Goal: Transaction & Acquisition: Purchase product/service

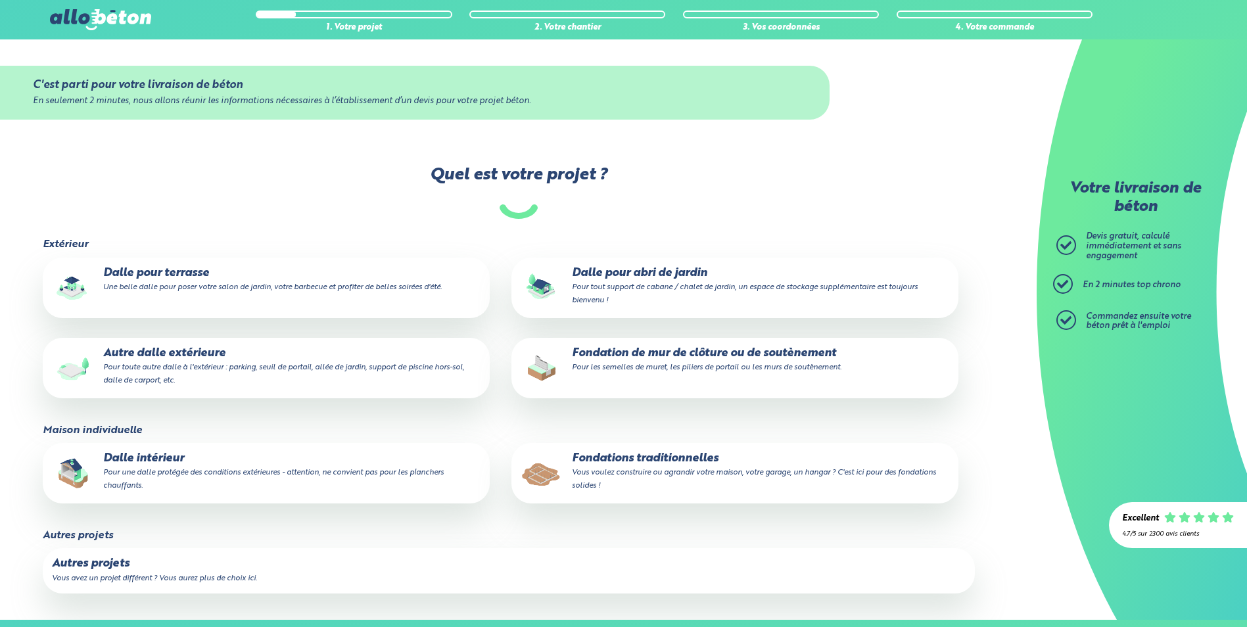
click at [182, 285] on small "Une belle dalle pour poser votre salon de jardin, votre barbecue et profiter de…" at bounding box center [272, 287] width 339 height 8
click at [0, 0] on input "Dalle pour terrasse Une belle dalle pour poser votre salon de jardin, votre bar…" at bounding box center [0, 0] width 0 height 0
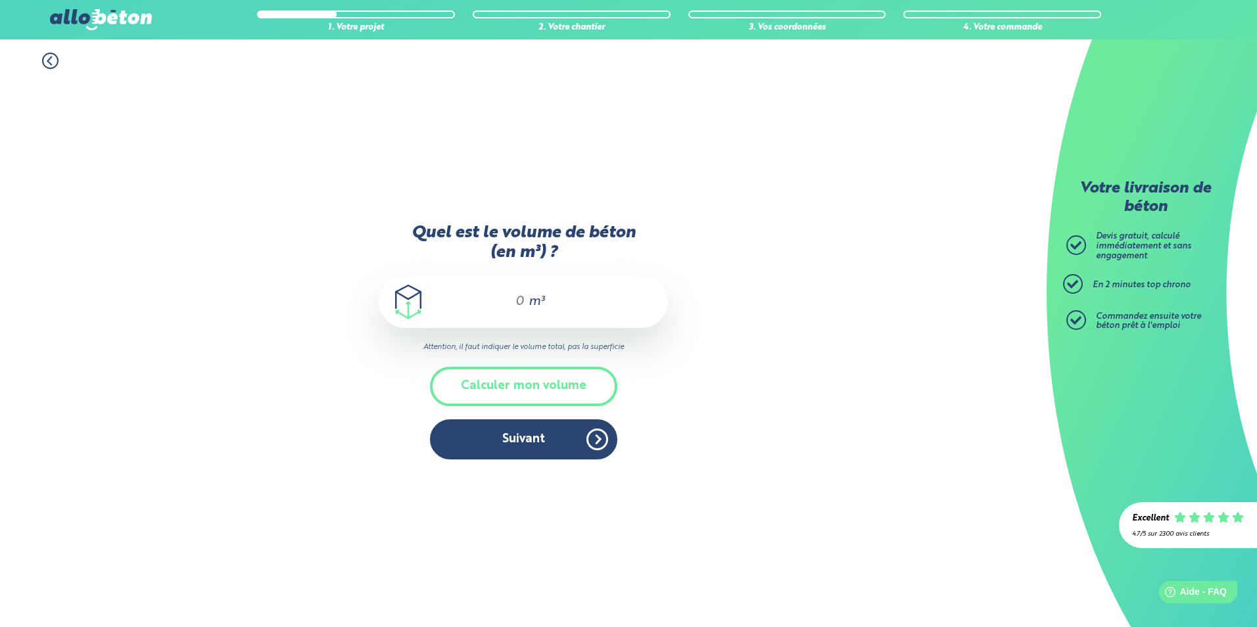
click at [492, 297] on div "m³" at bounding box center [523, 301] width 289 height 53
click at [531, 387] on button "Calculer mon volume" at bounding box center [523, 386] width 187 height 39
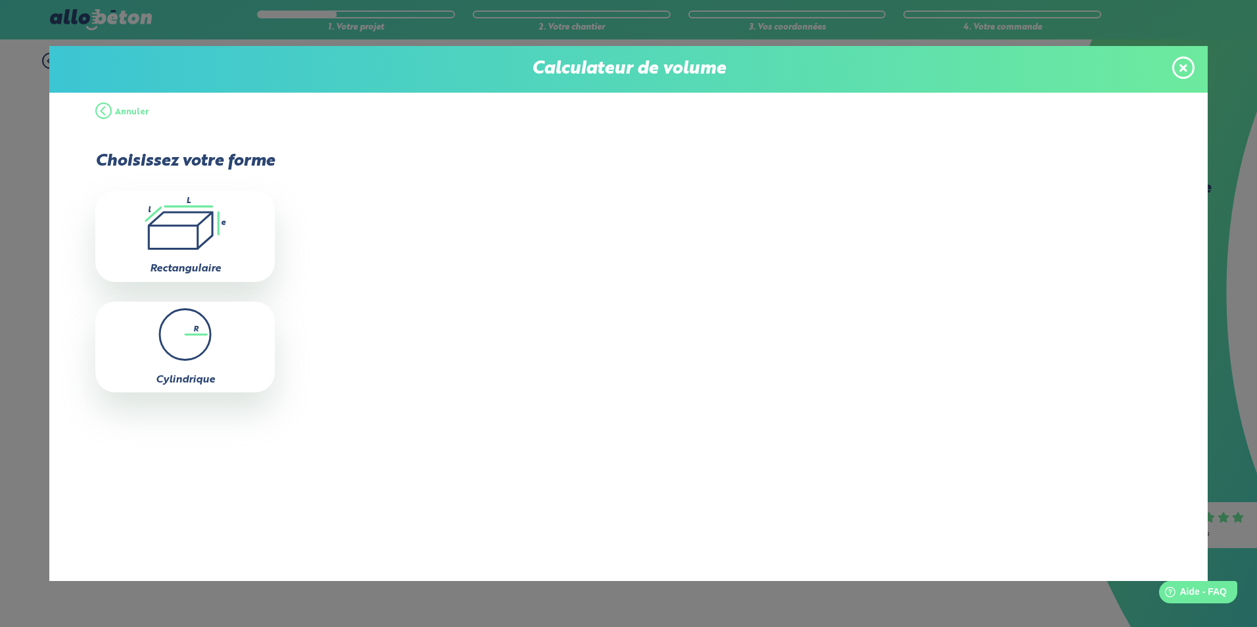
click at [1184, 68] on icon at bounding box center [1183, 68] width 8 height 8
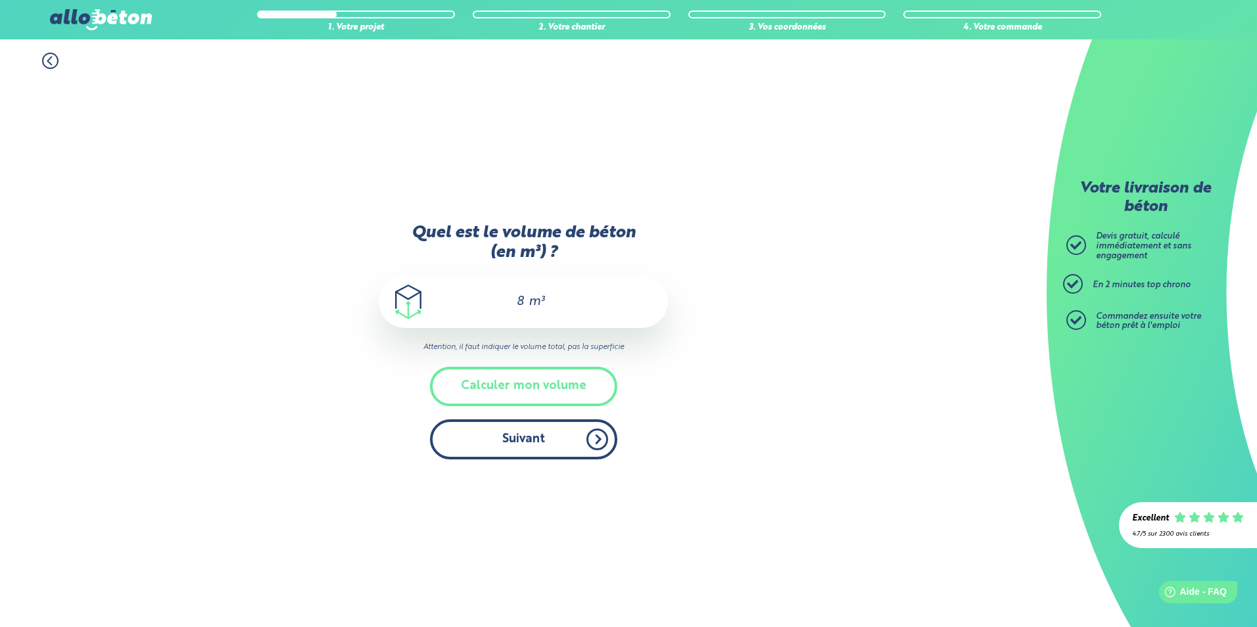
click at [542, 443] on button "Suivant" at bounding box center [523, 439] width 187 height 40
click at [525, 300] on div "8 m³" at bounding box center [523, 301] width 289 height 53
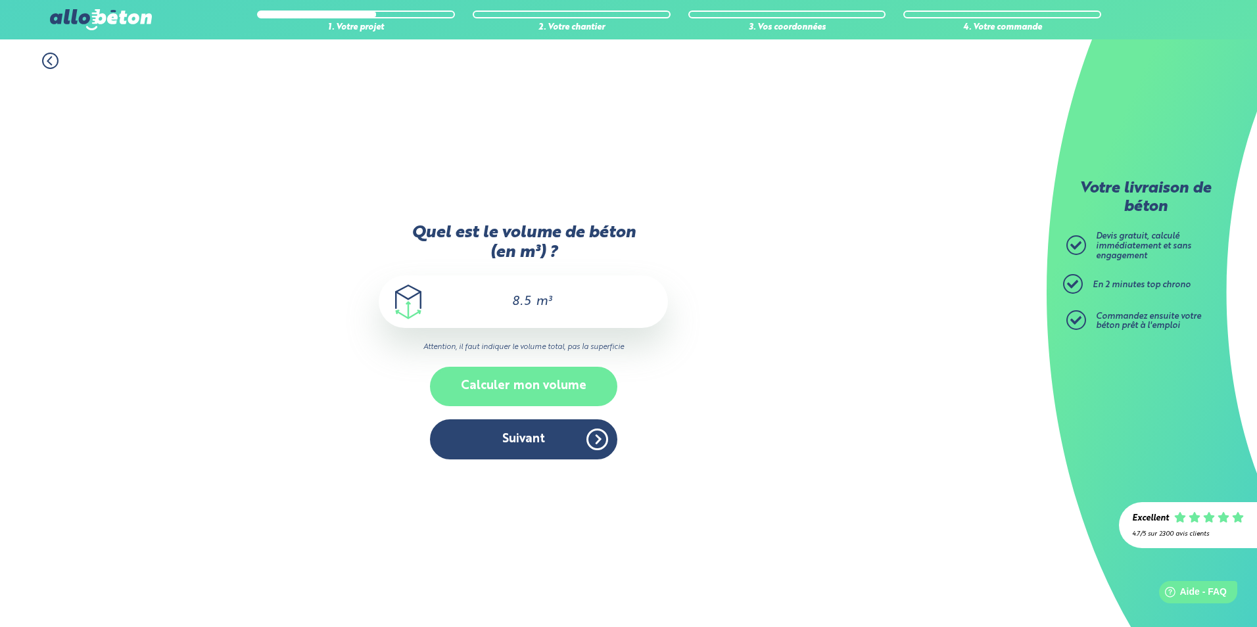
type input "8.5"
click at [535, 383] on button "Calculer mon volume" at bounding box center [523, 386] width 187 height 39
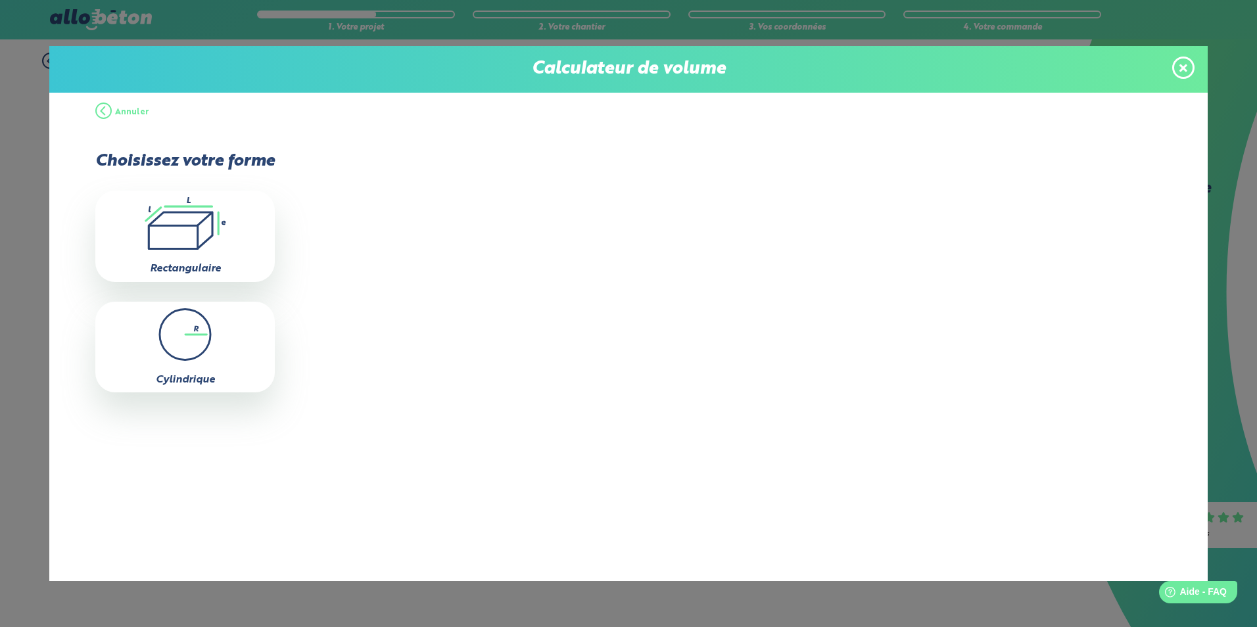
click at [1185, 68] on icon at bounding box center [1183, 67] width 8 height 11
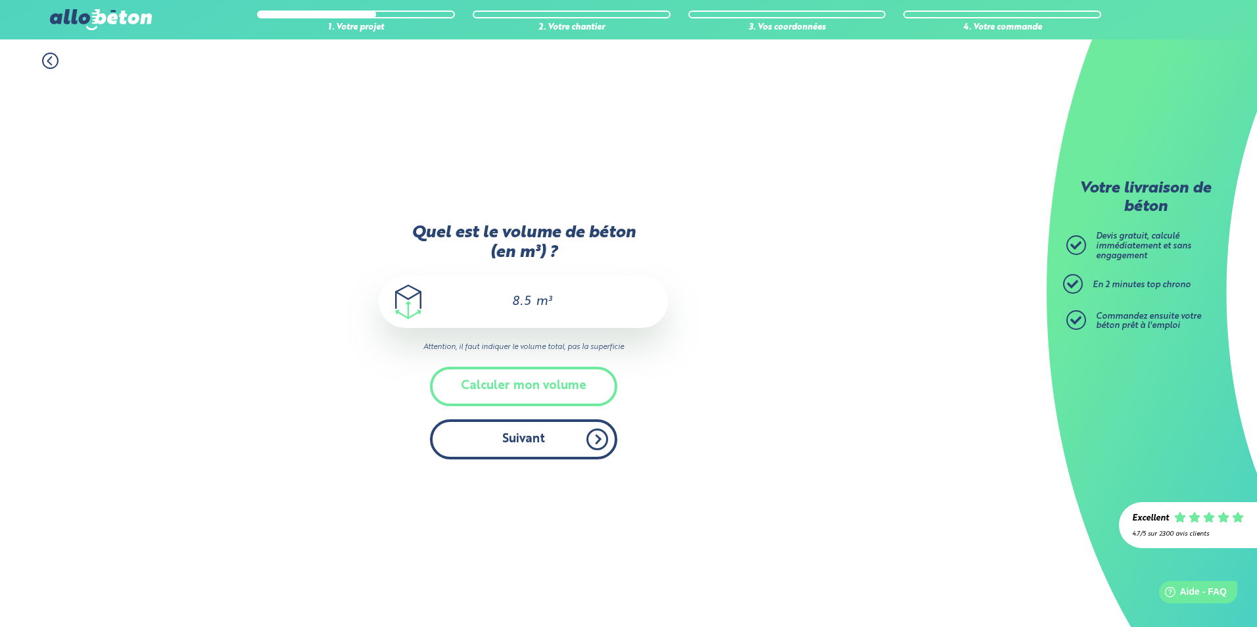
click at [546, 440] on button "Suivant" at bounding box center [523, 439] width 187 height 40
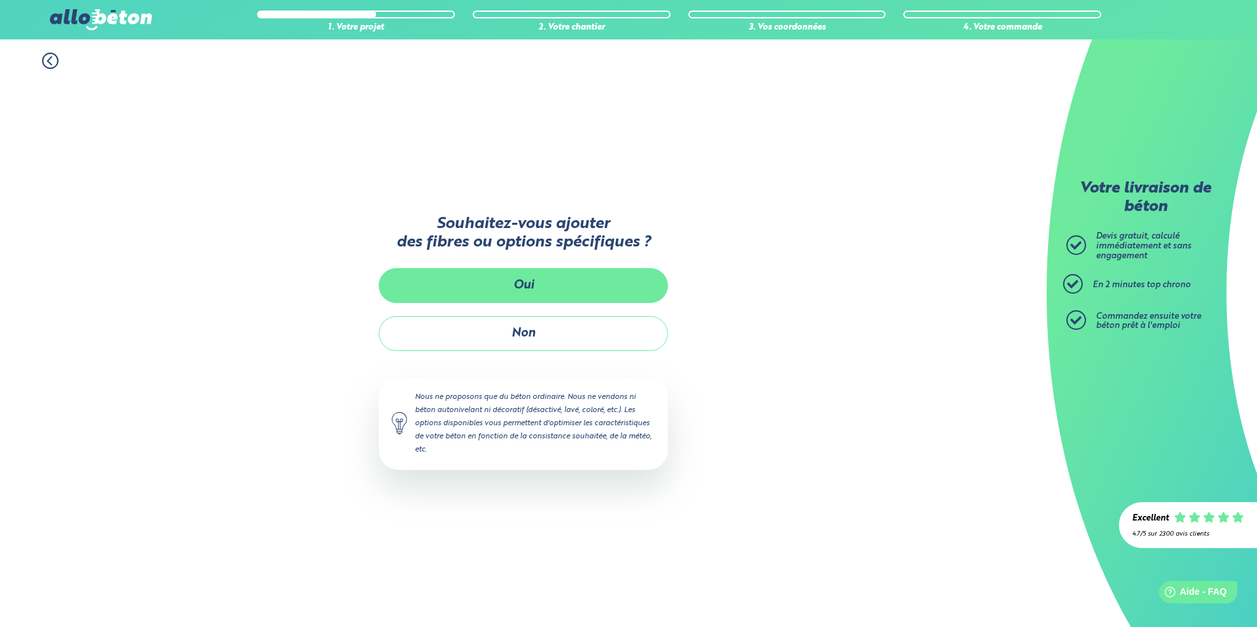
click at [523, 281] on button "Oui" at bounding box center [523, 285] width 289 height 35
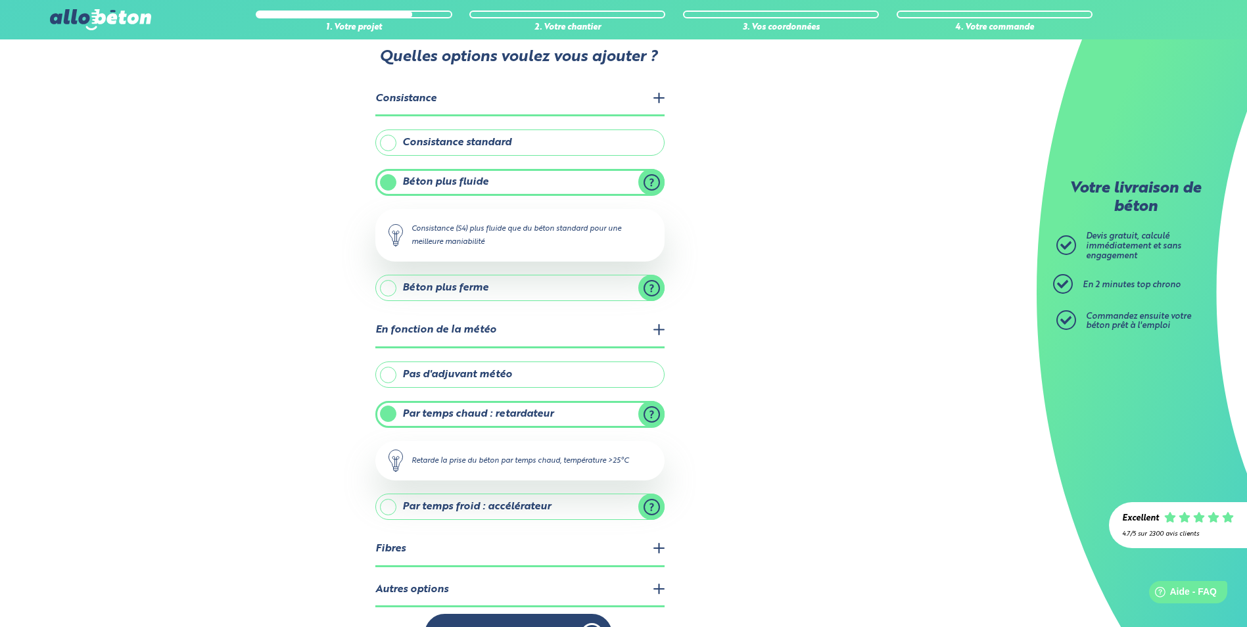
scroll to position [66, 0]
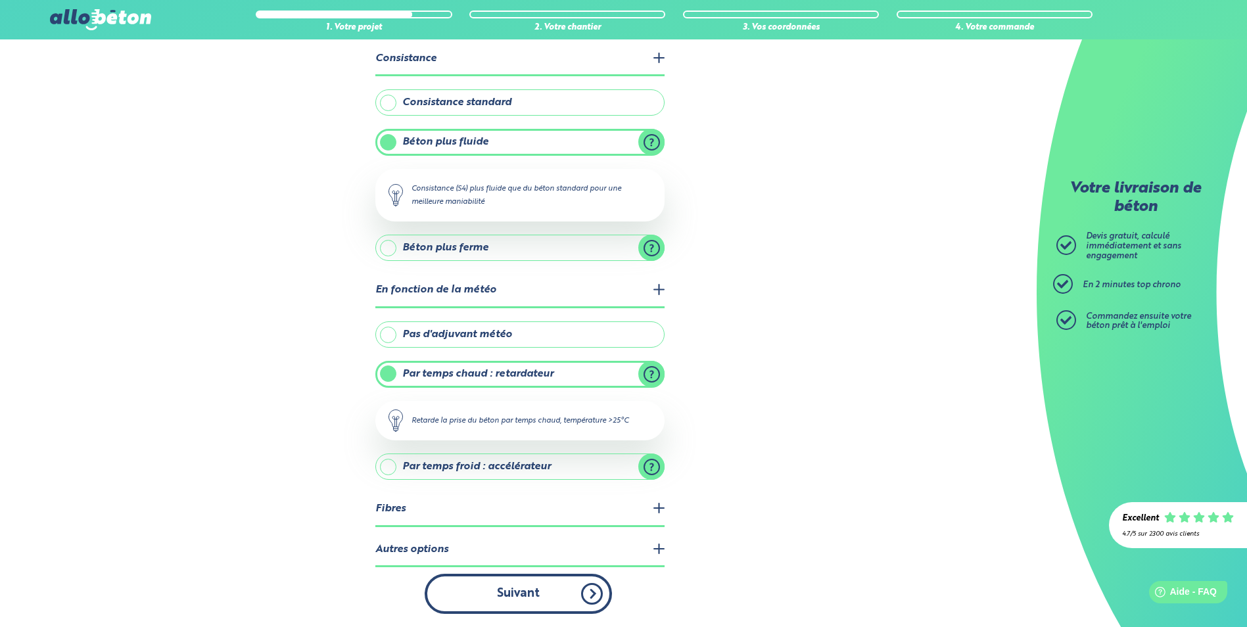
click at [527, 603] on button "Suivant" at bounding box center [518, 594] width 187 height 40
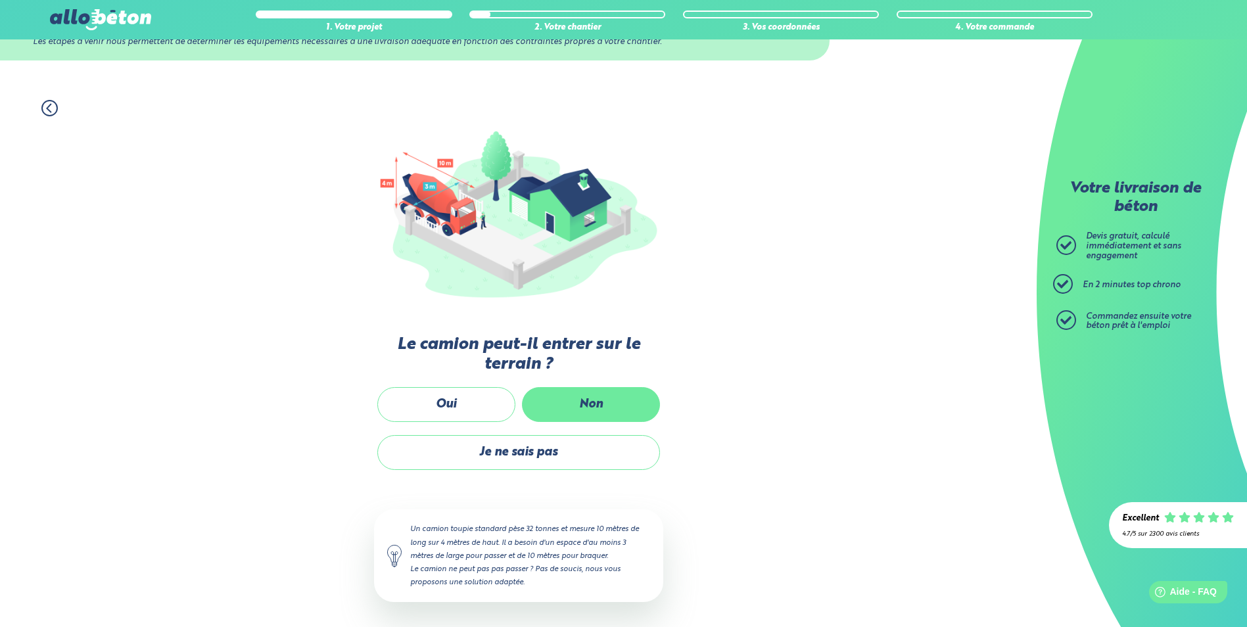
click at [592, 406] on label "Non" at bounding box center [591, 404] width 138 height 35
click at [0, 0] on input "Non" at bounding box center [0, 0] width 0 height 0
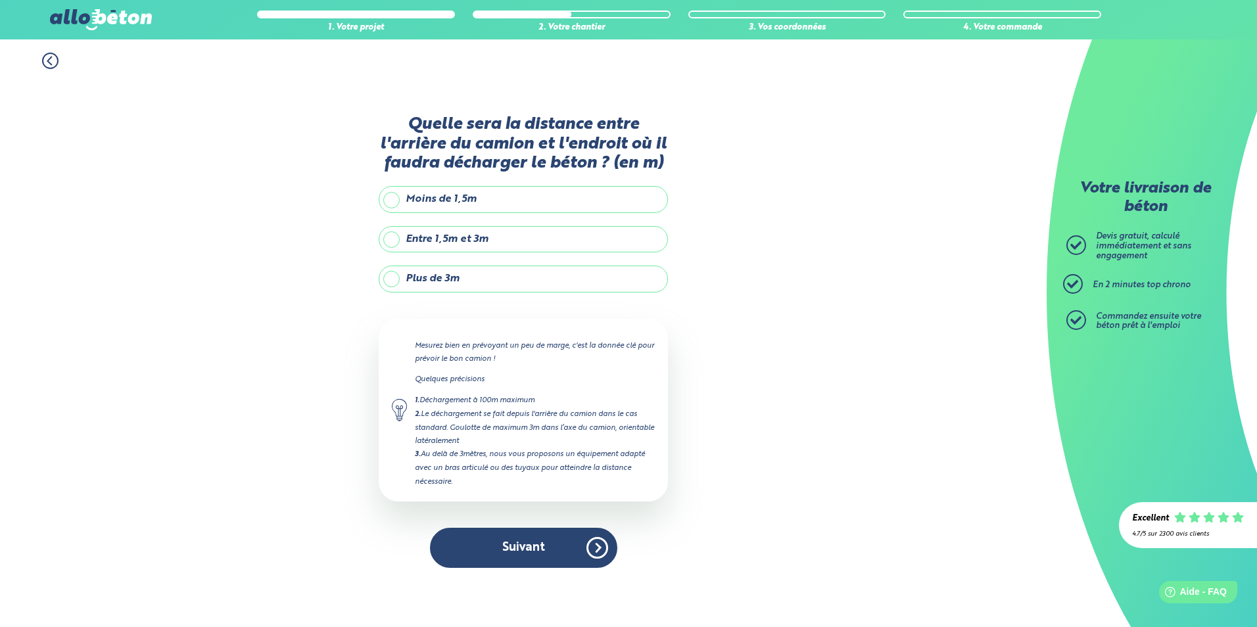
click at [465, 237] on label "Entre 1,5m et 3m" at bounding box center [523, 239] width 289 height 26
click at [0, 0] on input "Entre 1,5m et 3m" at bounding box center [0, 0] width 0 height 0
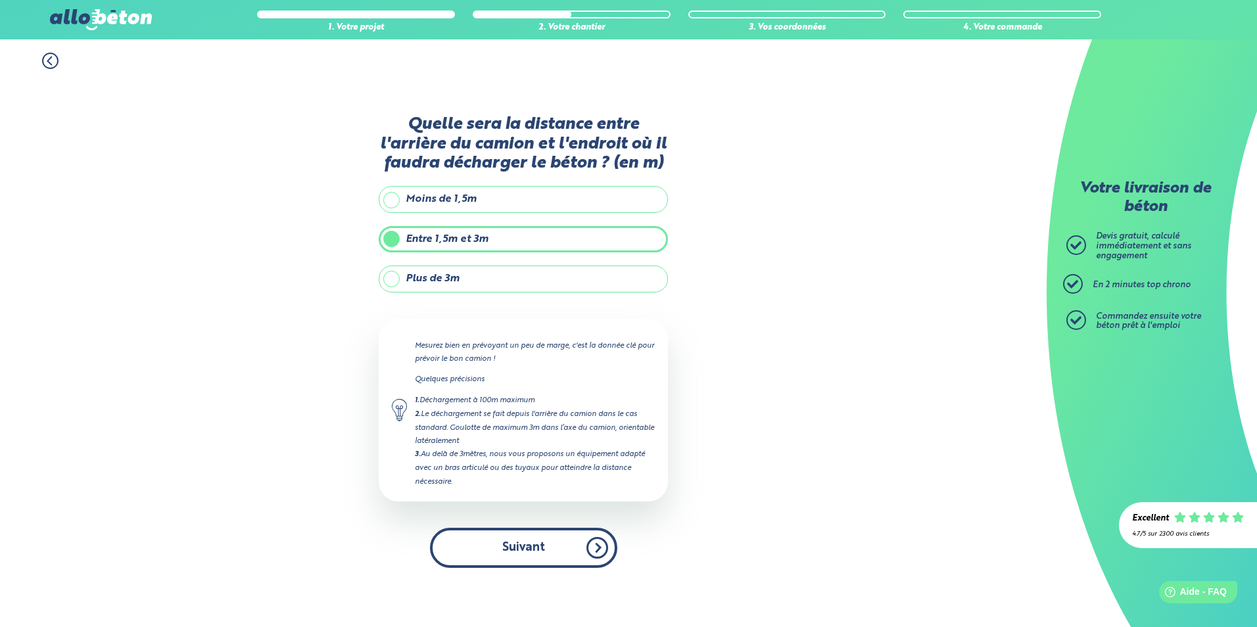
click at [543, 545] on button "Suivant" at bounding box center [523, 548] width 187 height 40
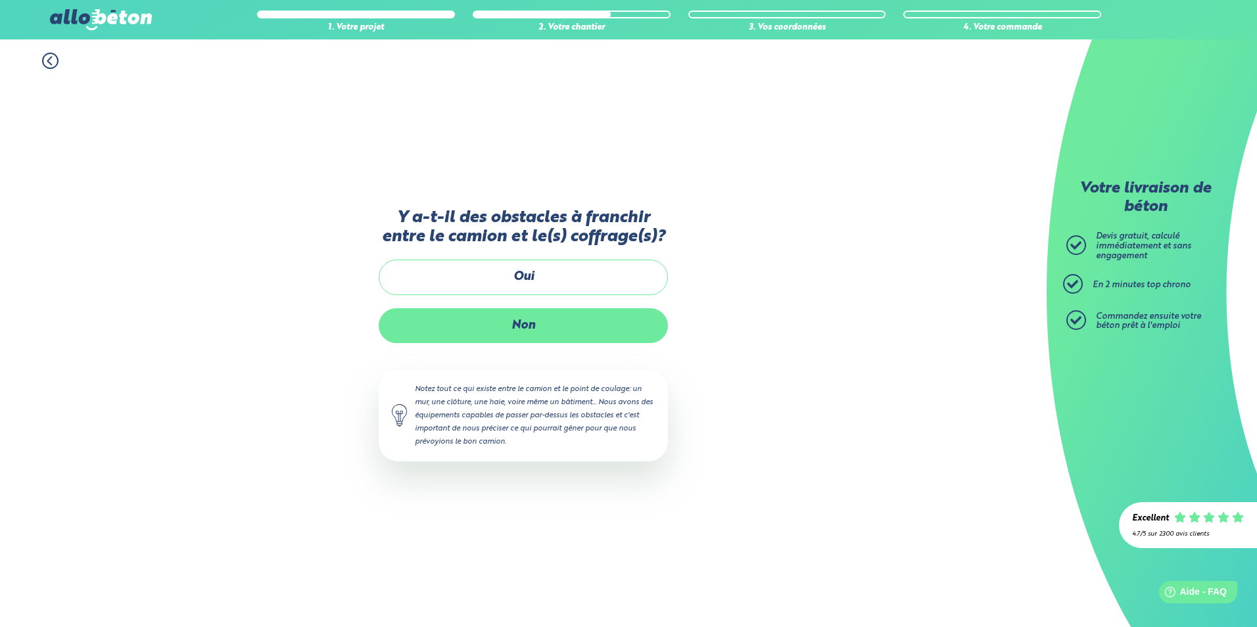
click at [531, 329] on label "Non" at bounding box center [523, 325] width 289 height 35
click at [0, 0] on input "Non" at bounding box center [0, 0] width 0 height 0
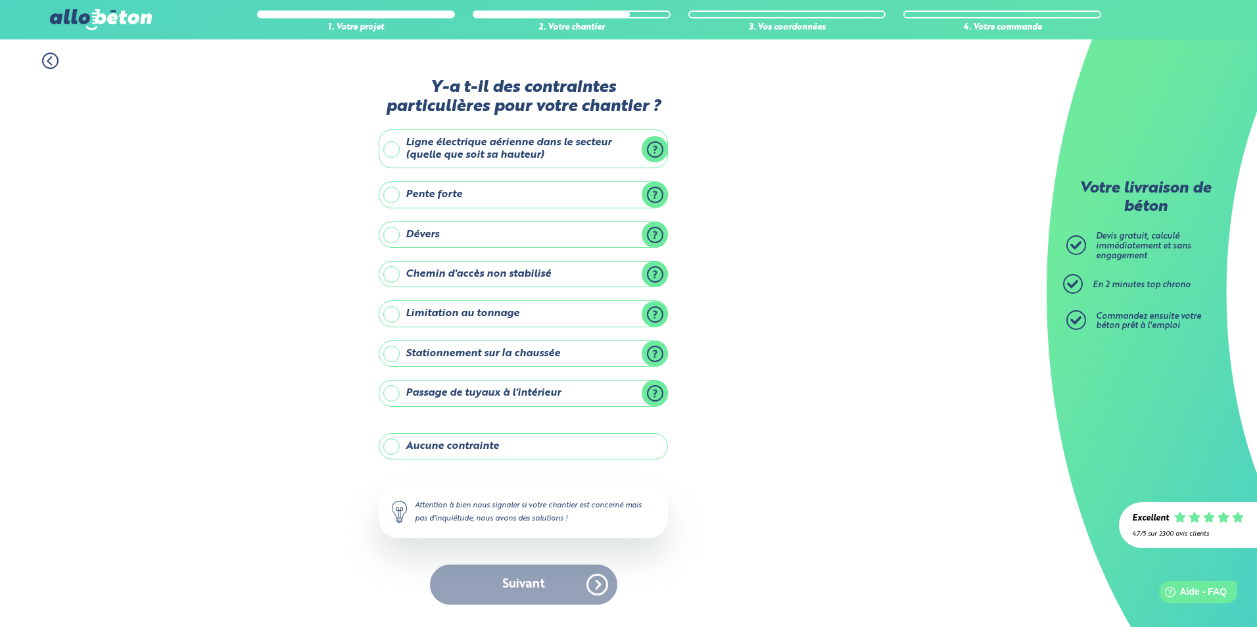
click at [498, 442] on label "Aucune contrainte" at bounding box center [523, 446] width 289 height 26
click at [0, 0] on input "Aucune contrainte" at bounding box center [0, 0] width 0 height 0
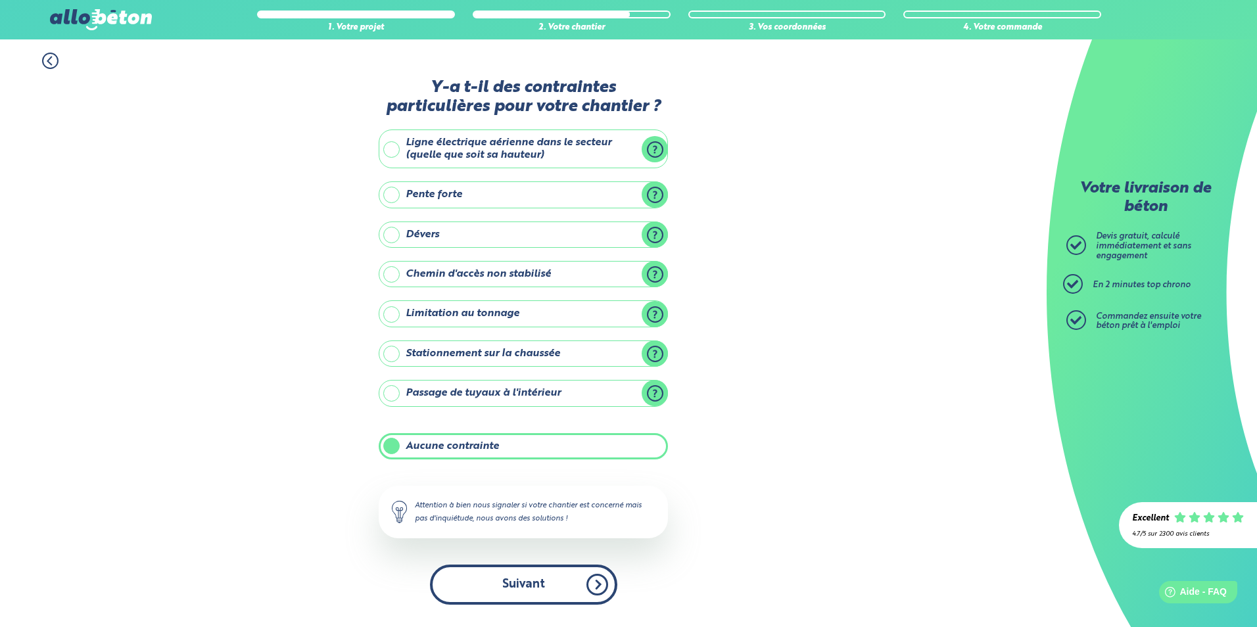
click at [536, 585] on button "Suivant" at bounding box center [523, 585] width 187 height 40
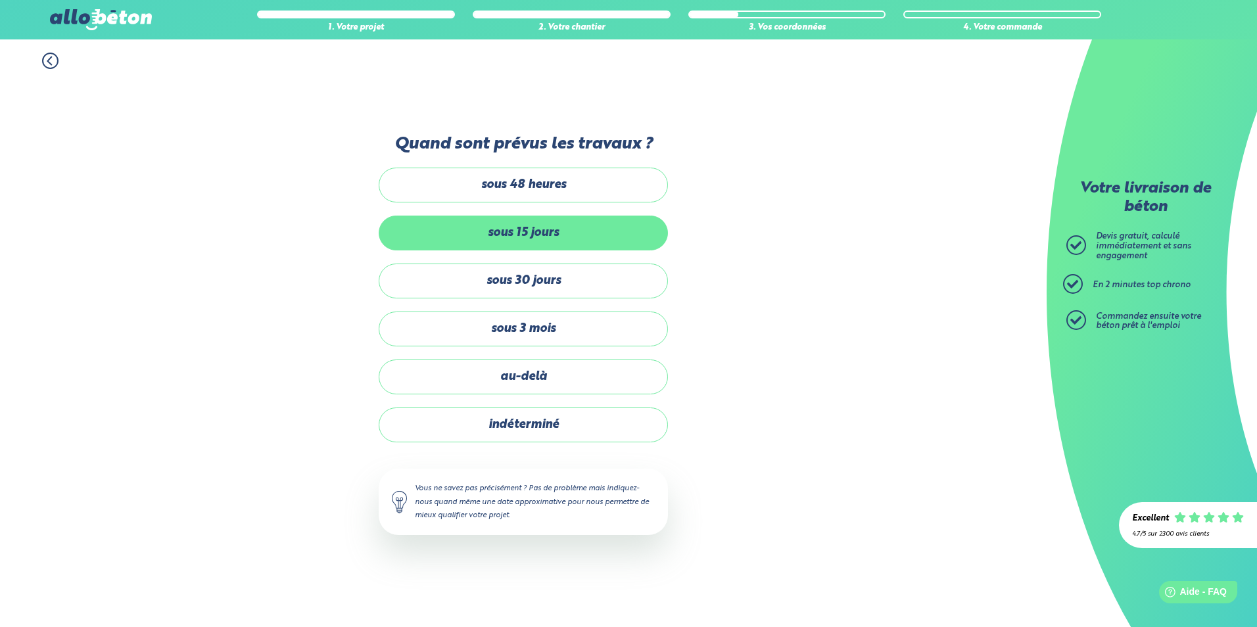
click at [530, 235] on label "sous 15 jours" at bounding box center [523, 233] width 289 height 35
click at [0, 0] on input "sous 15 jours" at bounding box center [0, 0] width 0 height 0
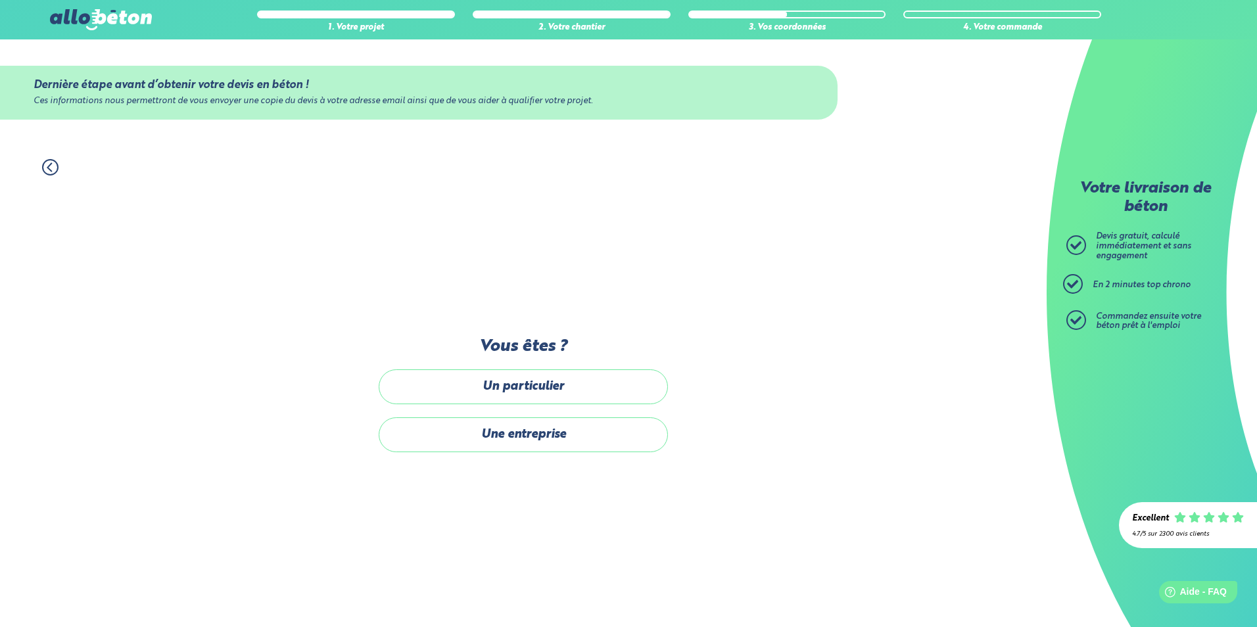
drag, startPoint x: 528, startPoint y: 386, endPoint x: 556, endPoint y: 388, distance: 28.4
click at [528, 386] on label "Un particulier" at bounding box center [523, 386] width 289 height 35
click at [0, 0] on input "Un particulier" at bounding box center [0, 0] width 0 height 0
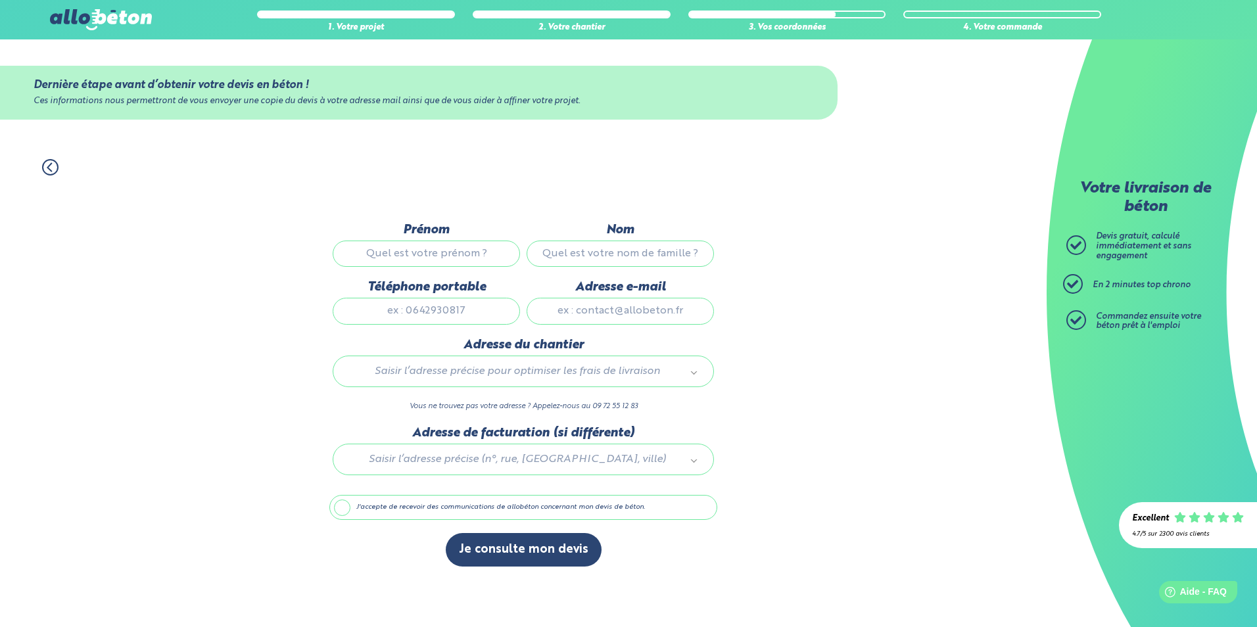
click at [432, 256] on input "Prénom" at bounding box center [426, 254] width 187 height 26
type input "tony"
type input "belver"
type input "0664203247"
type input "ncriquilon@hotmail.fr"
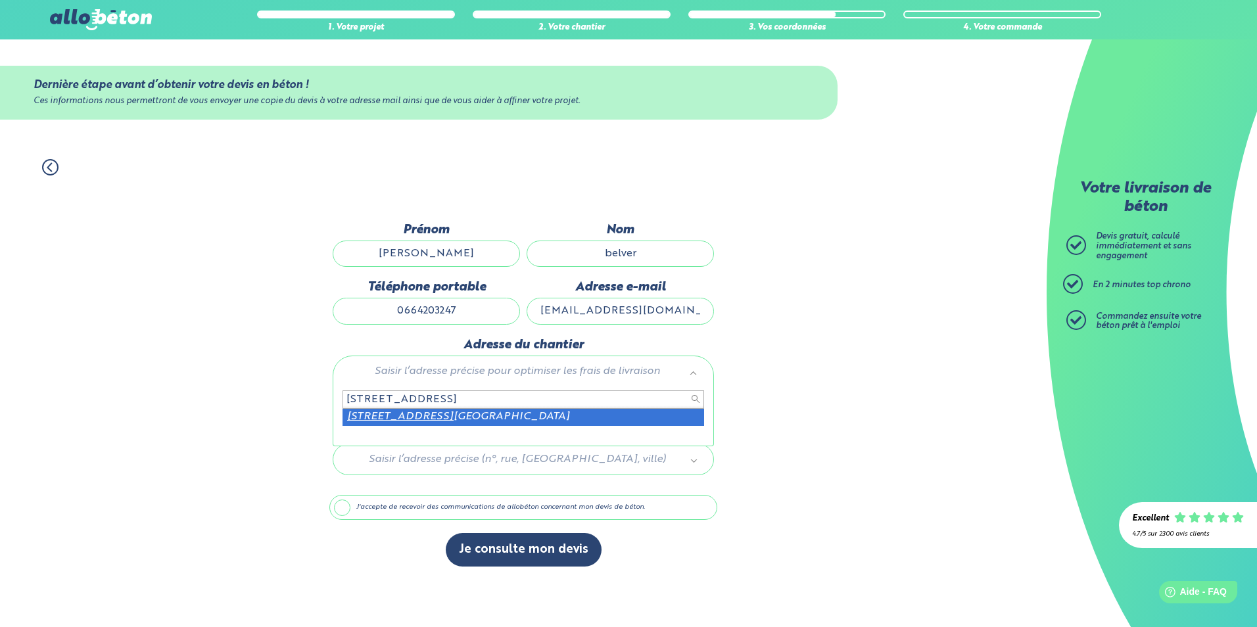
type input "8 RUE DES NEFLIERS 76320"
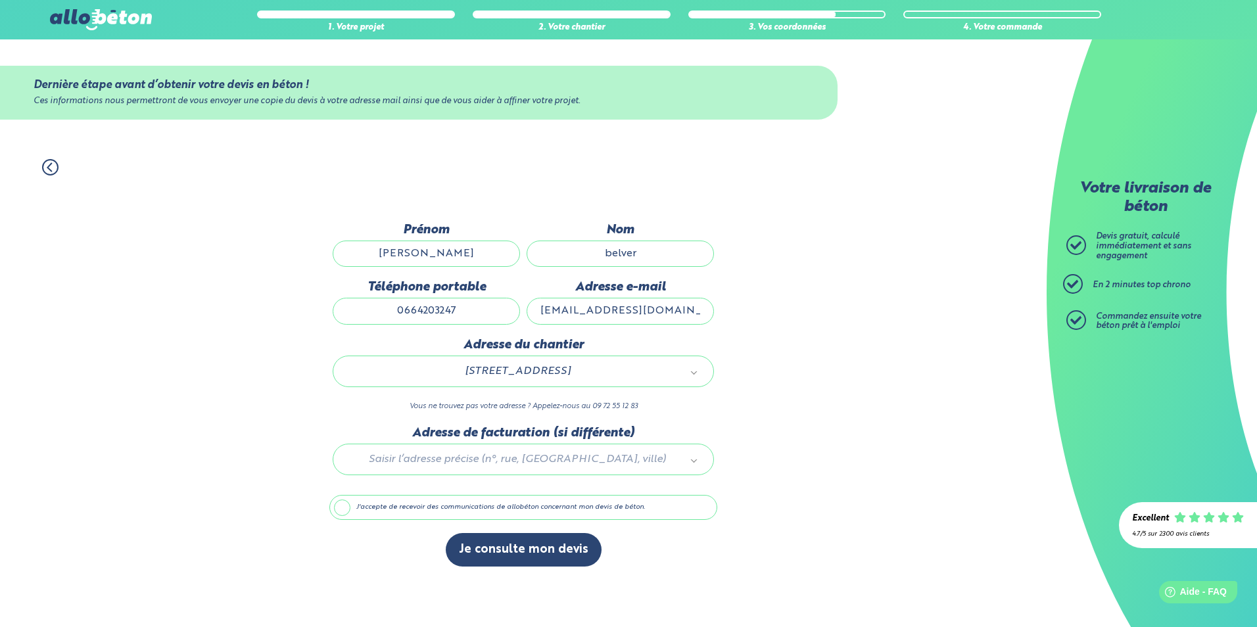
click at [406, 512] on label "J'accepte de recevoir des communications de allobéton concernant mon devis de b…" at bounding box center [523, 507] width 388 height 25
click at [0, 0] on input "J'accepte de recevoir des communications de allobéton concernant mon devis de b…" at bounding box center [0, 0] width 0 height 0
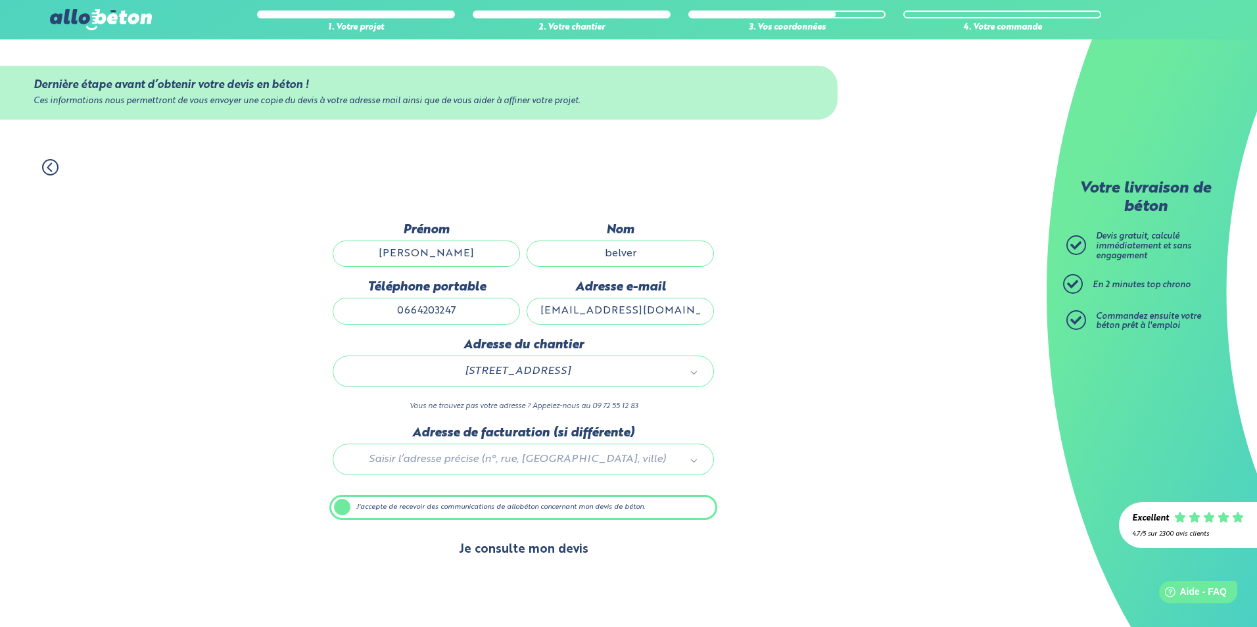
click at [529, 545] on button "Je consulte mon devis" at bounding box center [524, 550] width 156 height 34
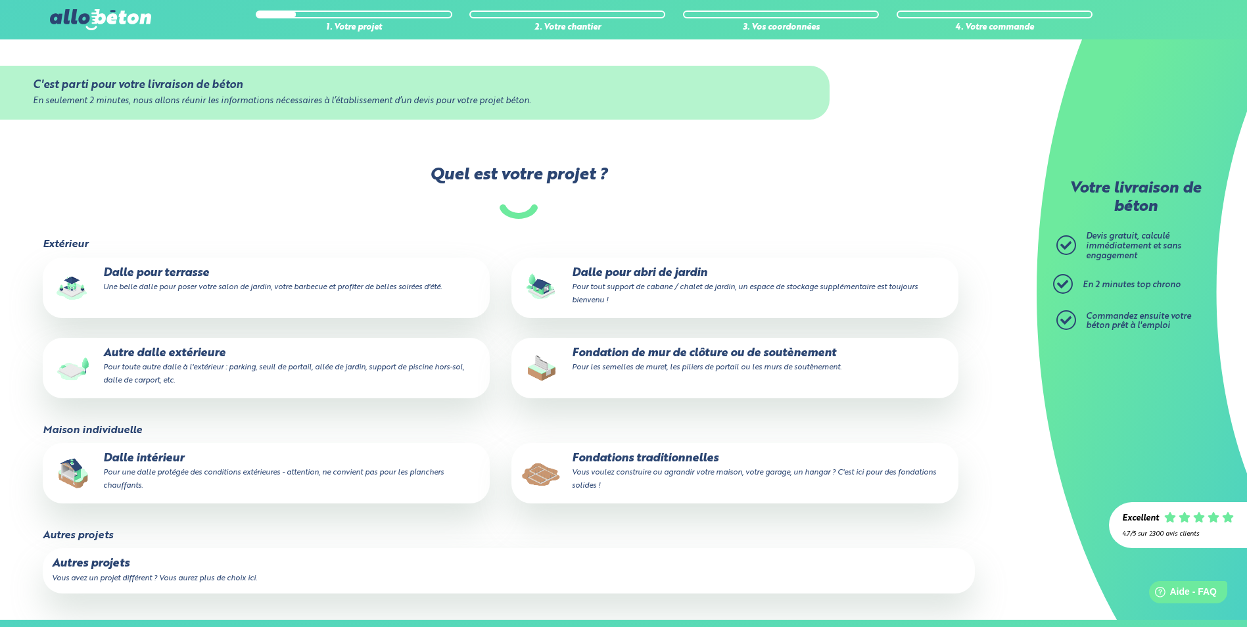
click at [180, 273] on p "Dalle pour terrasse Une belle dalle pour poser votre salon de jardin, votre bar…" at bounding box center [266, 280] width 429 height 26
click at [0, 0] on input "Dalle pour terrasse Une belle dalle pour poser votre salon de jardin, votre bar…" at bounding box center [0, 0] width 0 height 0
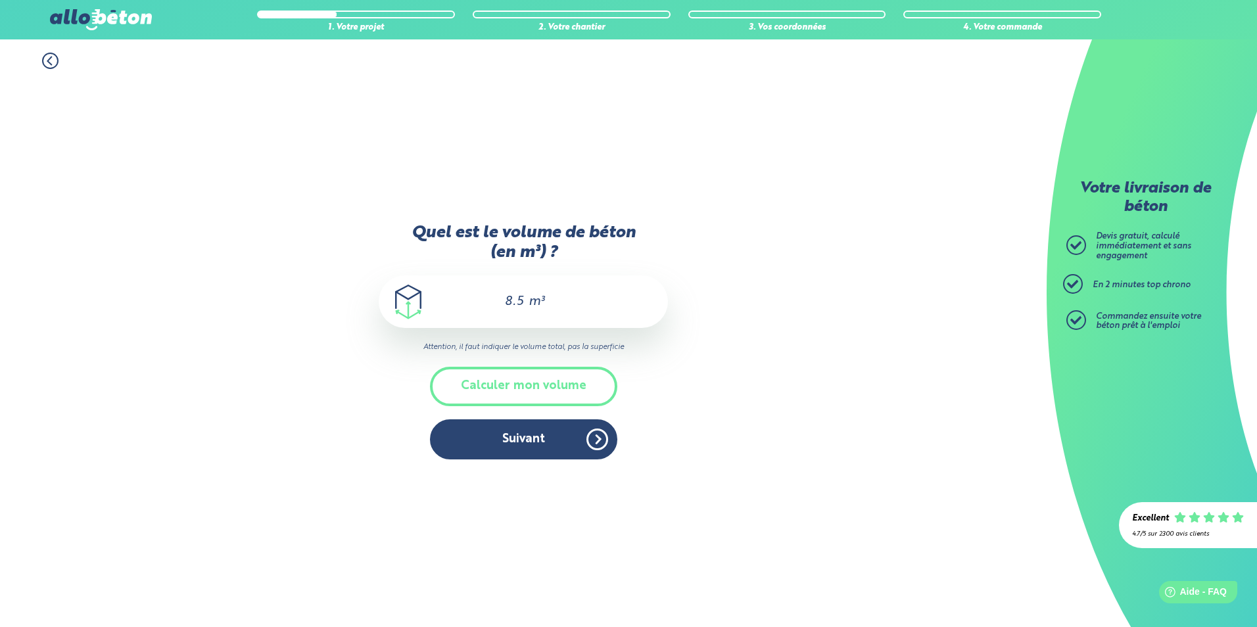
click at [521, 303] on input "8.5" at bounding box center [514, 302] width 22 height 16
type input "8"
click at [524, 391] on button "Calculer mon volume" at bounding box center [523, 386] width 187 height 39
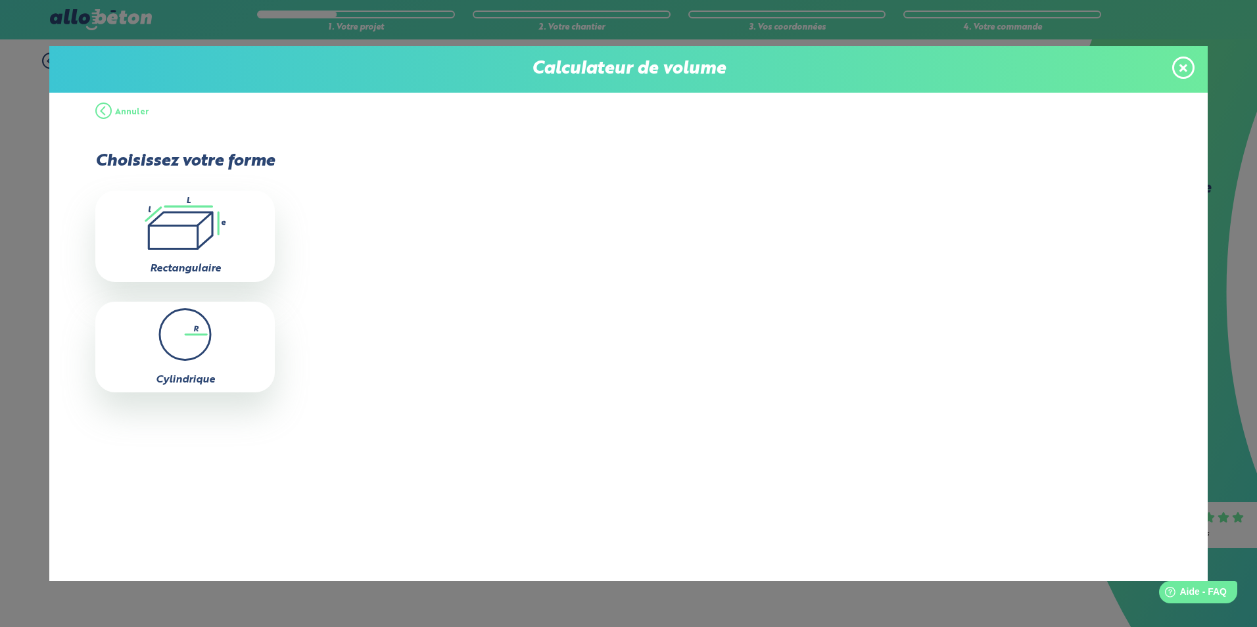
click at [1181, 65] on icon at bounding box center [1183, 68] width 8 height 8
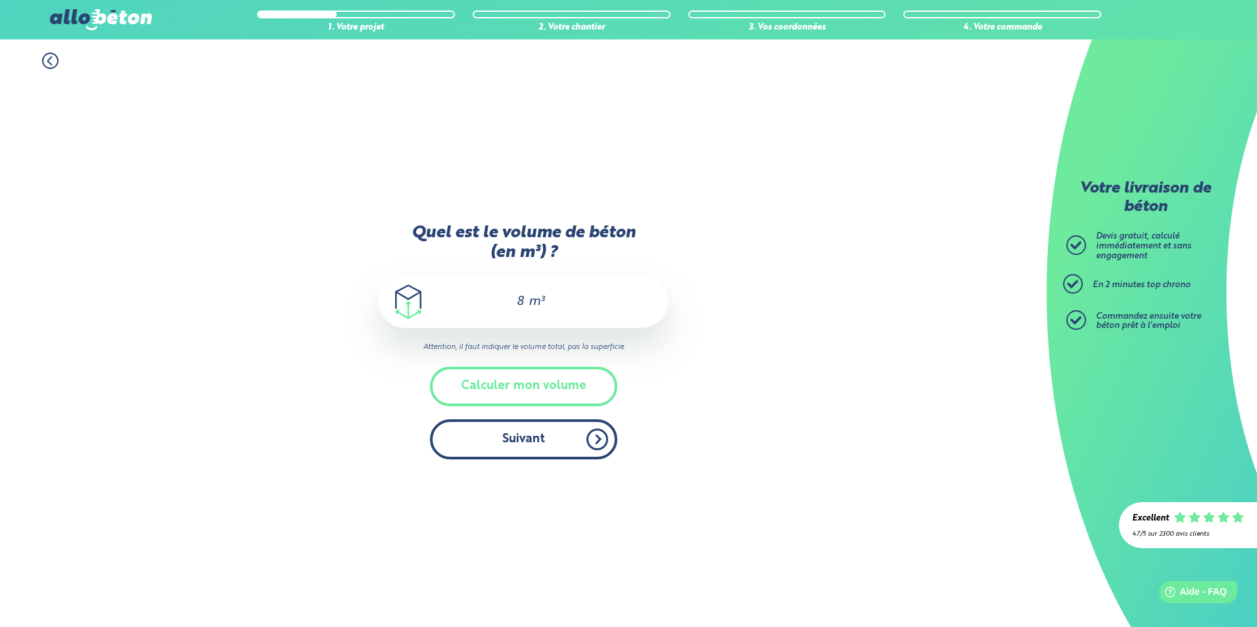
click at [524, 439] on button "Suivant" at bounding box center [523, 439] width 187 height 40
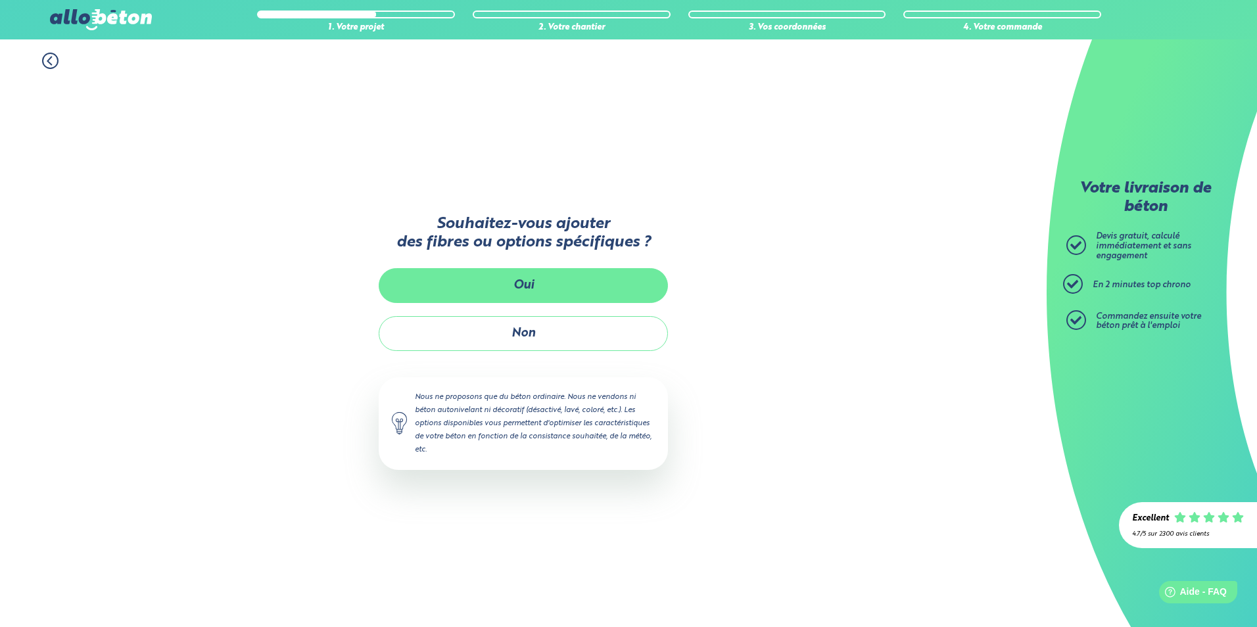
click at [536, 282] on button "Oui" at bounding box center [523, 285] width 289 height 35
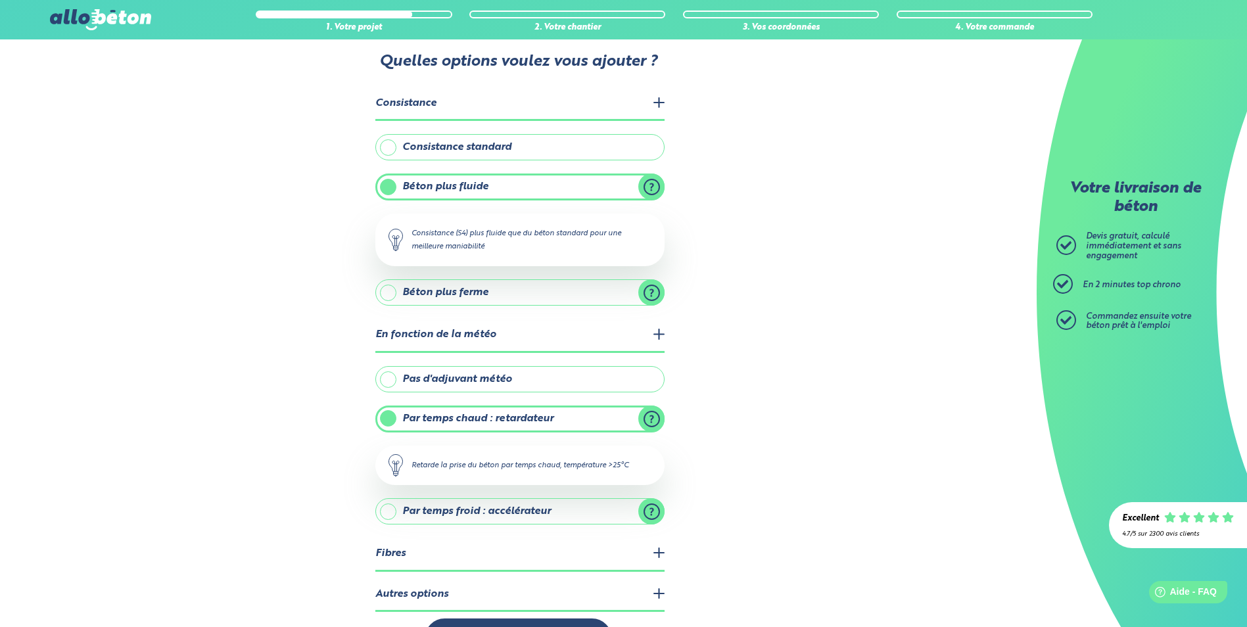
scroll to position [76, 0]
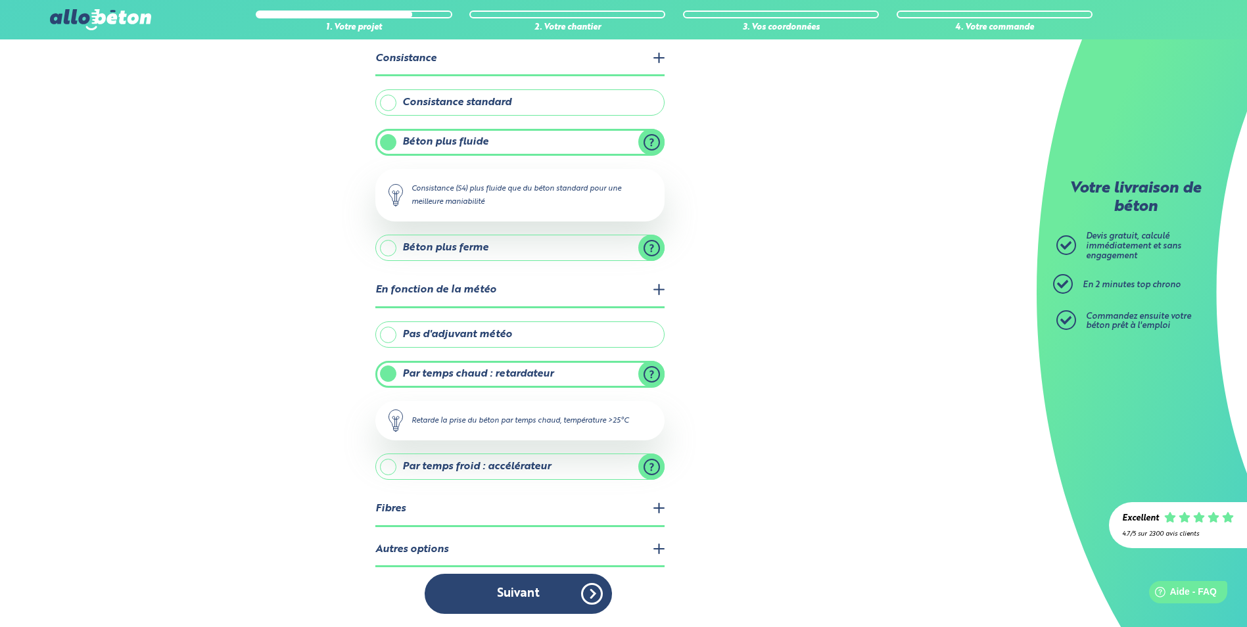
click at [658, 509] on legend "Fibres" at bounding box center [519, 510] width 289 height 34
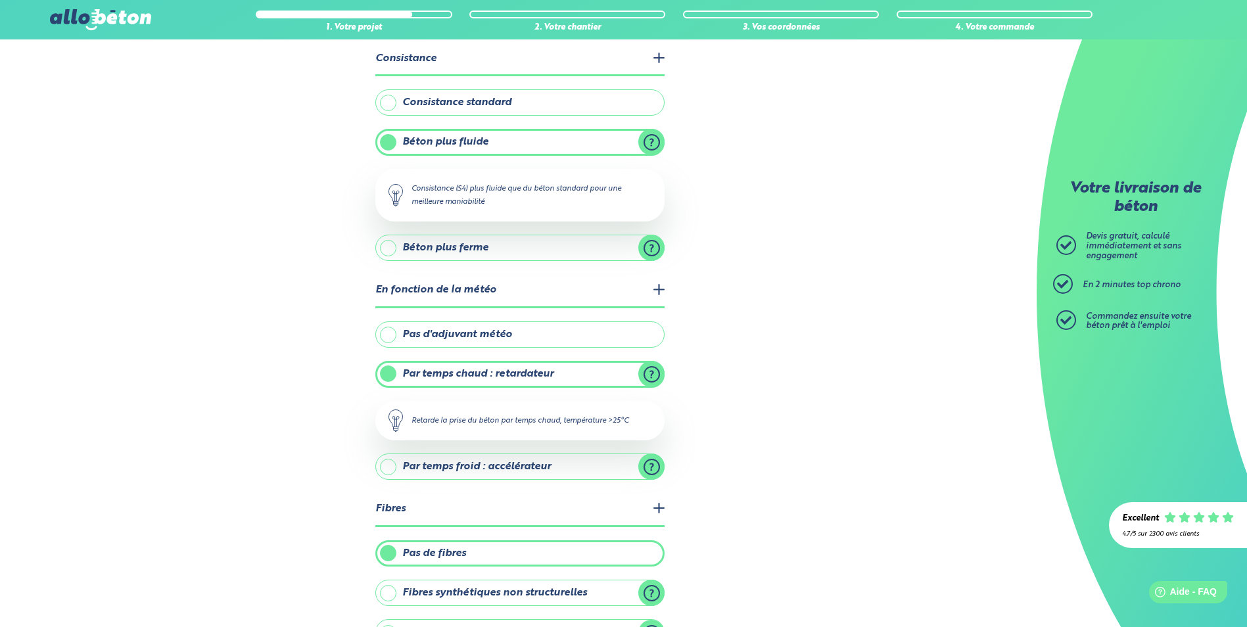
click at [658, 509] on legend "Fibres" at bounding box center [519, 510] width 289 height 34
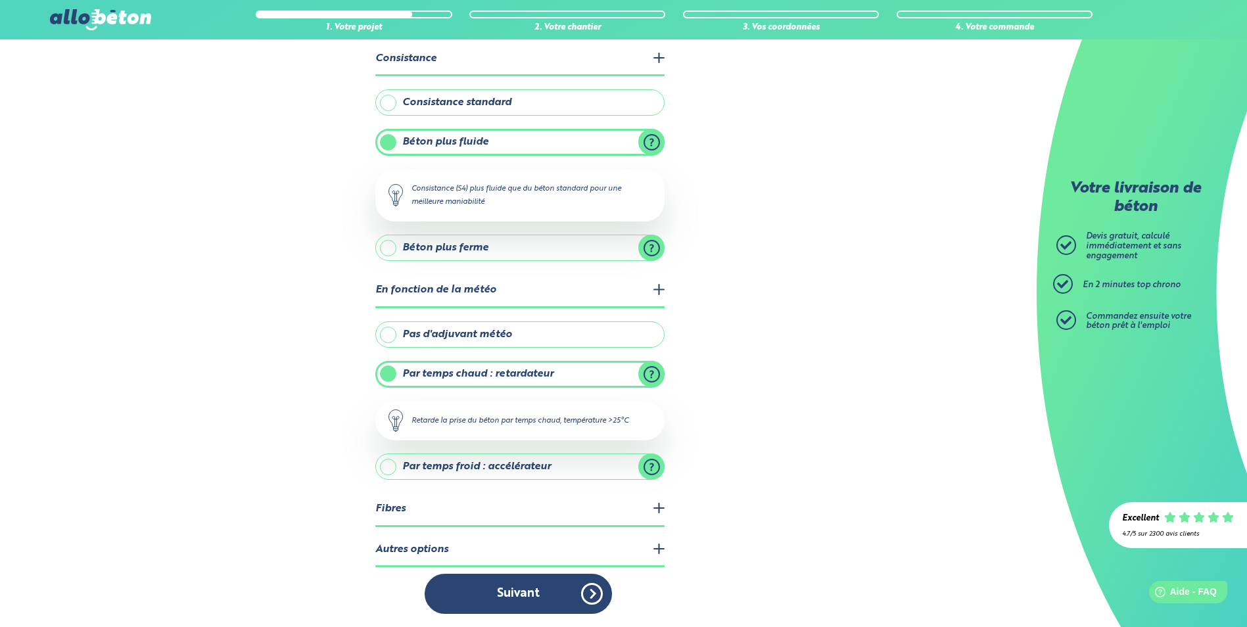
click at [661, 548] on legend "Autres options" at bounding box center [519, 551] width 289 height 34
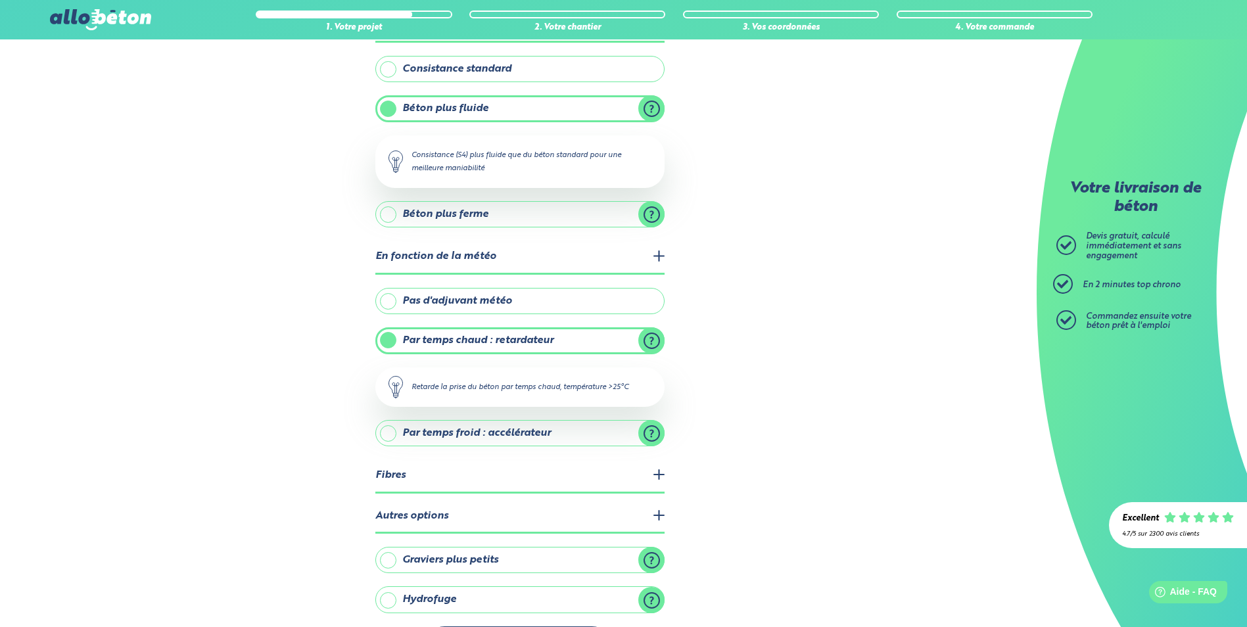
scroll to position [162, 0]
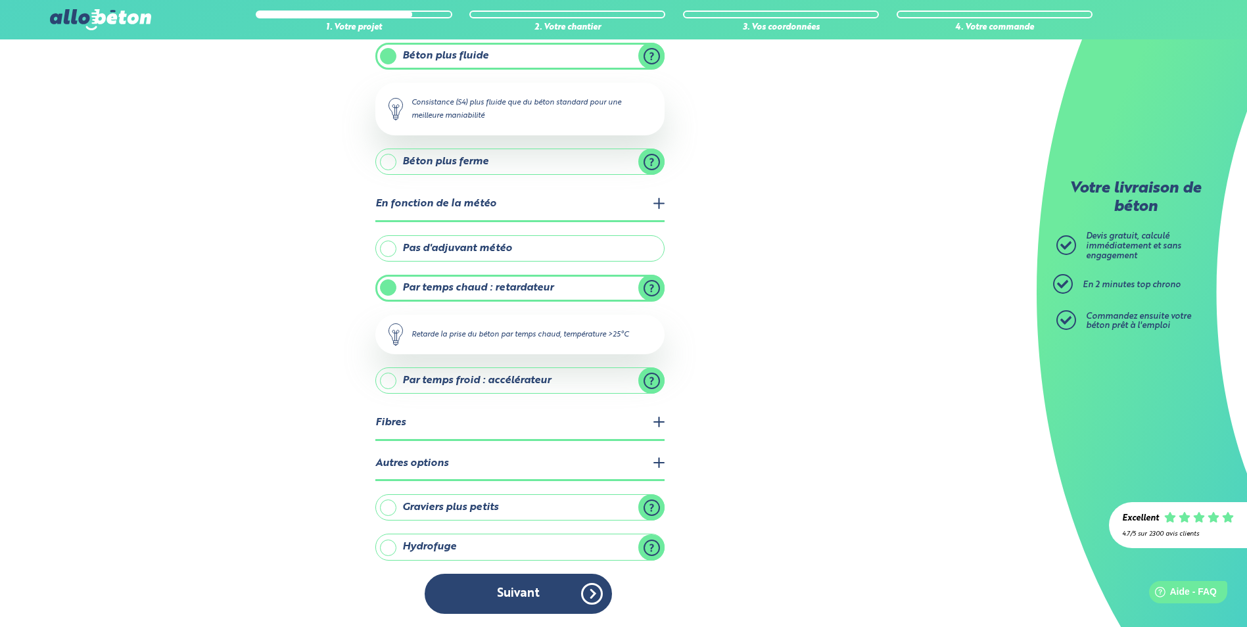
click at [660, 465] on legend "Autres options" at bounding box center [519, 465] width 289 height 34
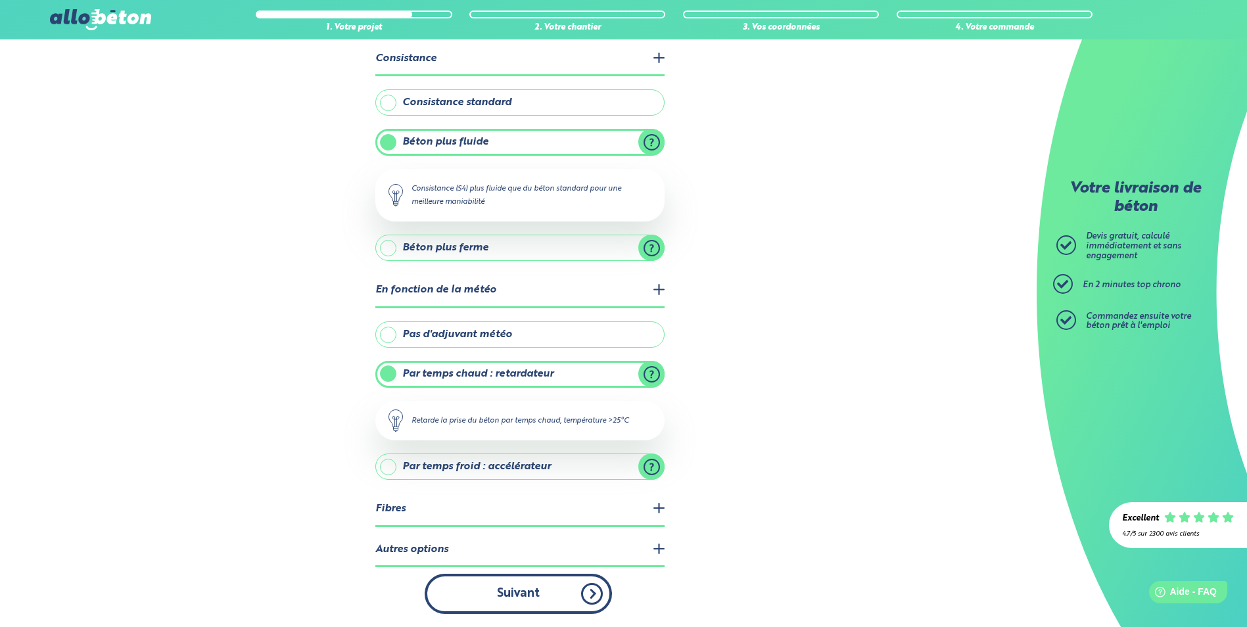
click at [520, 594] on button "Suivant" at bounding box center [518, 594] width 187 height 40
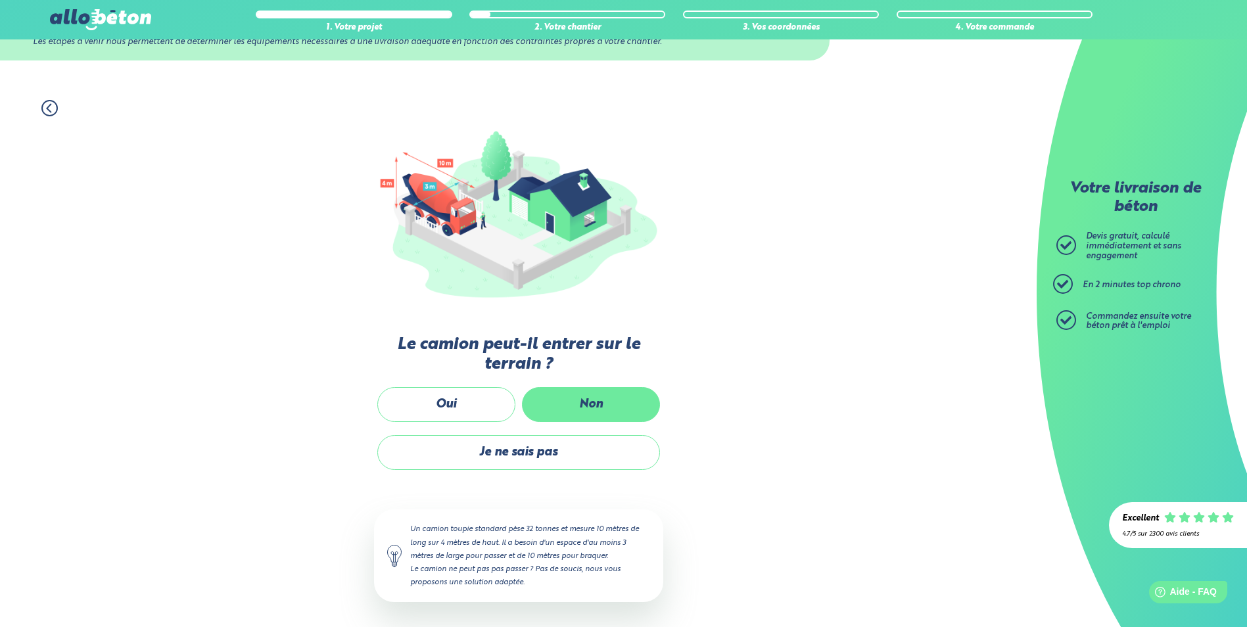
click at [588, 404] on label "Non" at bounding box center [591, 404] width 138 height 35
click at [0, 0] on input "Non" at bounding box center [0, 0] width 0 height 0
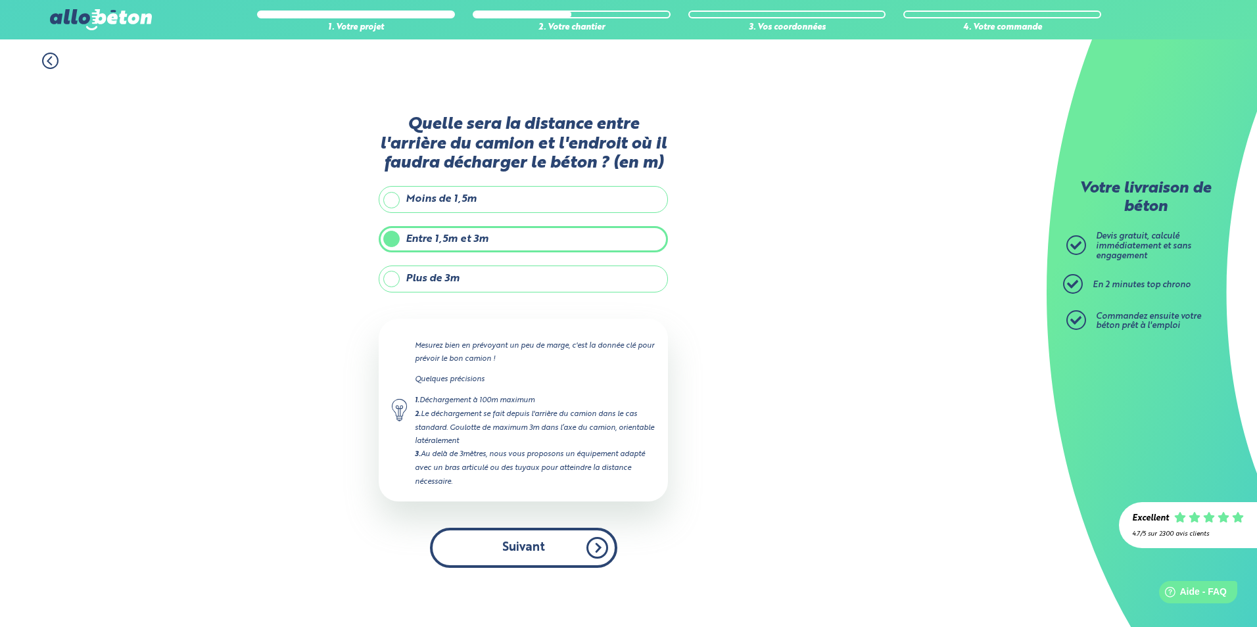
click at [530, 542] on button "Suivant" at bounding box center [523, 548] width 187 height 40
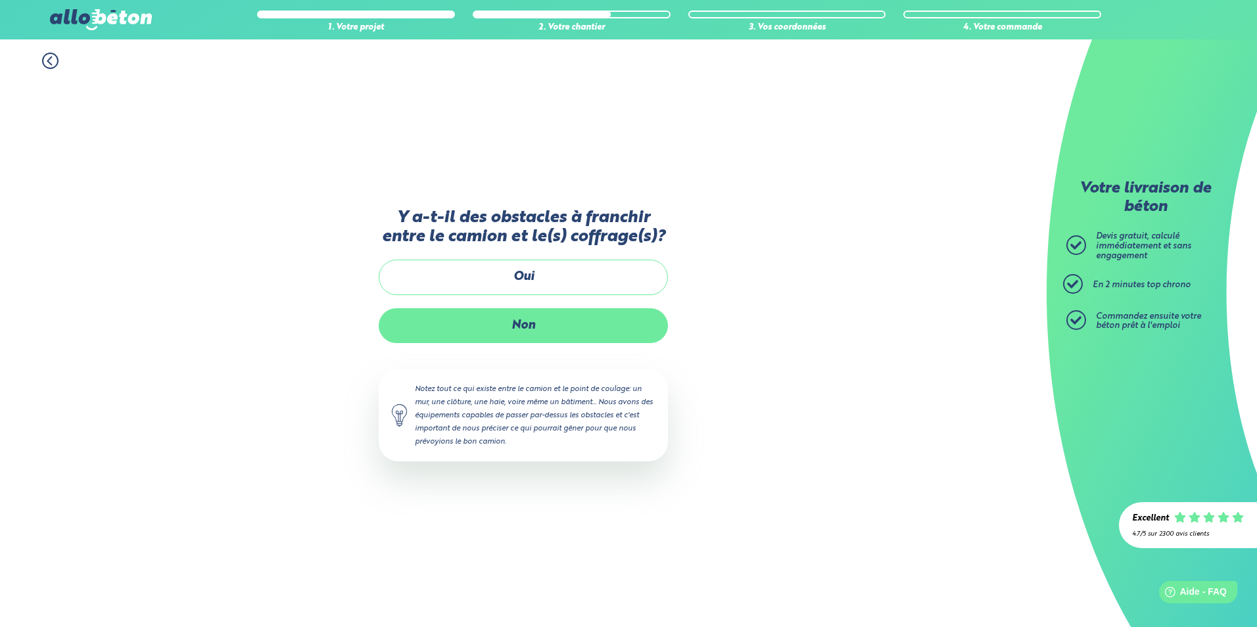
click at [525, 323] on label "Non" at bounding box center [523, 325] width 289 height 35
click at [0, 0] on input "Non" at bounding box center [0, 0] width 0 height 0
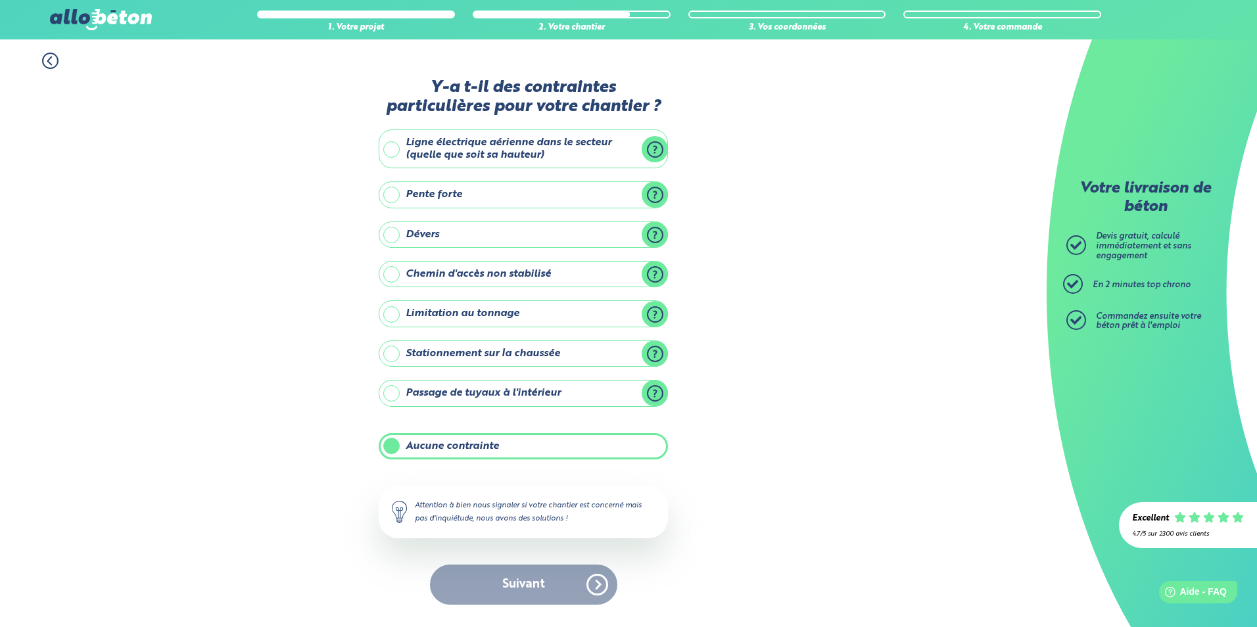
click at [493, 450] on label "Aucune contrainte" at bounding box center [523, 446] width 289 height 26
click at [0, 0] on input "Aucune contrainte" at bounding box center [0, 0] width 0 height 0
click at [486, 446] on label "Aucune contrainte" at bounding box center [523, 446] width 289 height 26
click at [0, 0] on input "Aucune contrainte" at bounding box center [0, 0] width 0 height 0
click at [517, 585] on button "Suivant" at bounding box center [523, 585] width 187 height 40
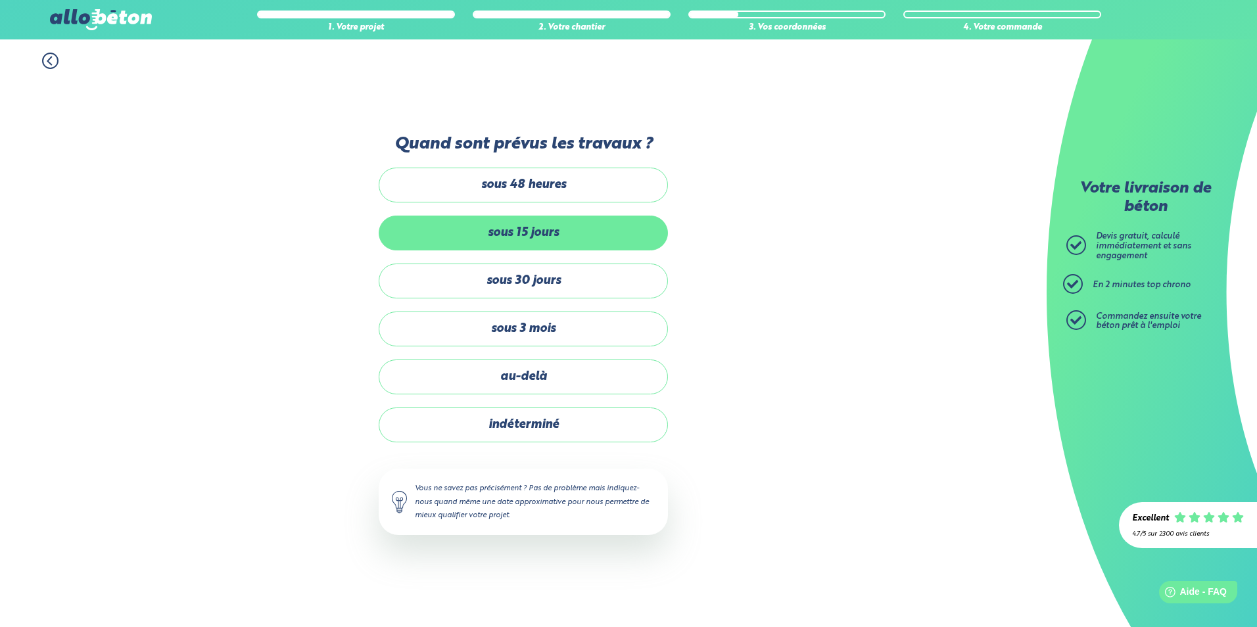
click at [553, 236] on label "sous 15 jours" at bounding box center [523, 233] width 289 height 35
click at [0, 0] on input "sous 15 jours" at bounding box center [0, 0] width 0 height 0
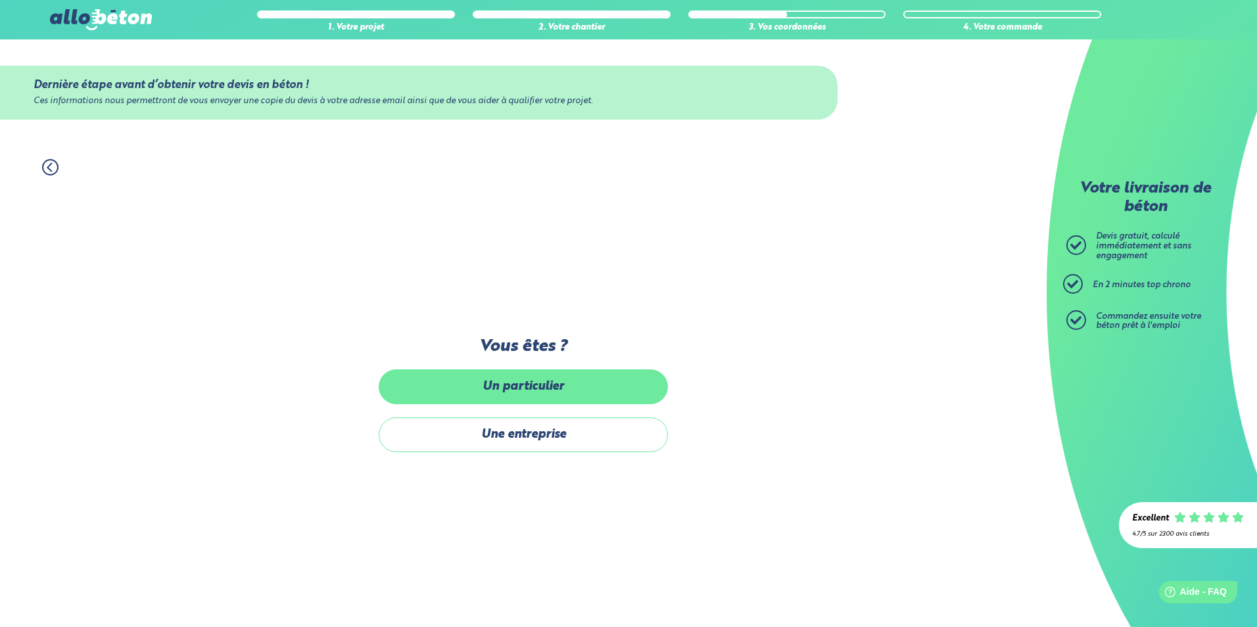
click at [527, 386] on label "Un particulier" at bounding box center [523, 386] width 289 height 35
click at [0, 0] on input "Un particulier" at bounding box center [0, 0] width 0 height 0
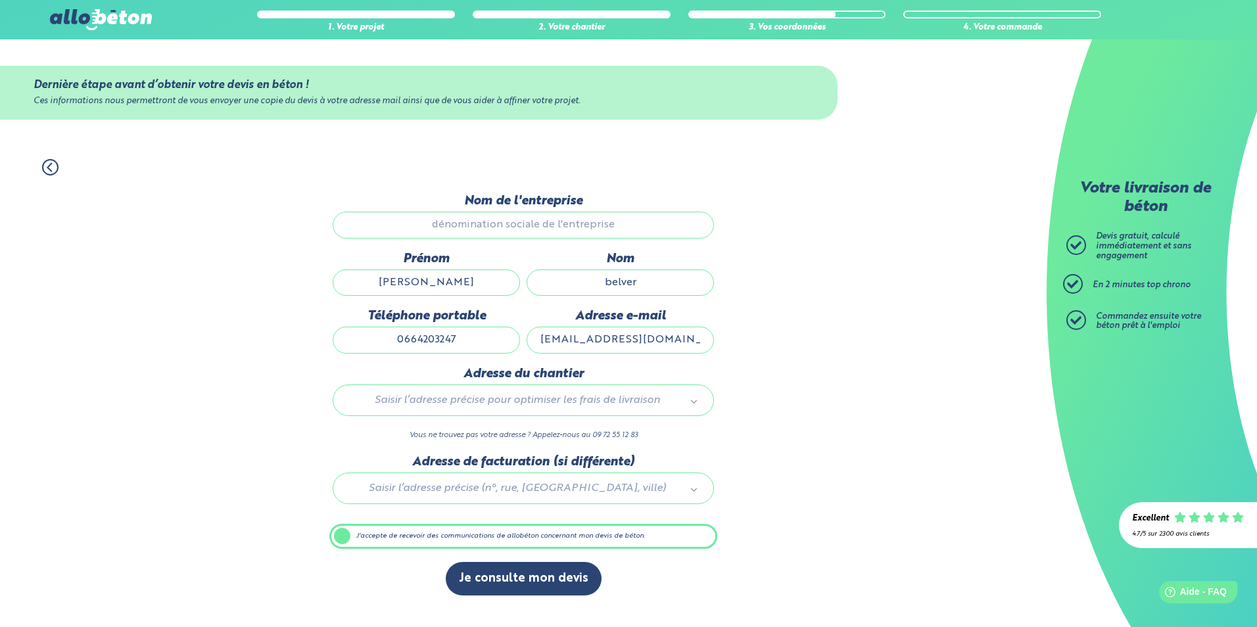
click at [480, 410] on div "Saisir l’adresse précise pour optimiser les frais de livraison" at bounding box center [523, 401] width 381 height 32
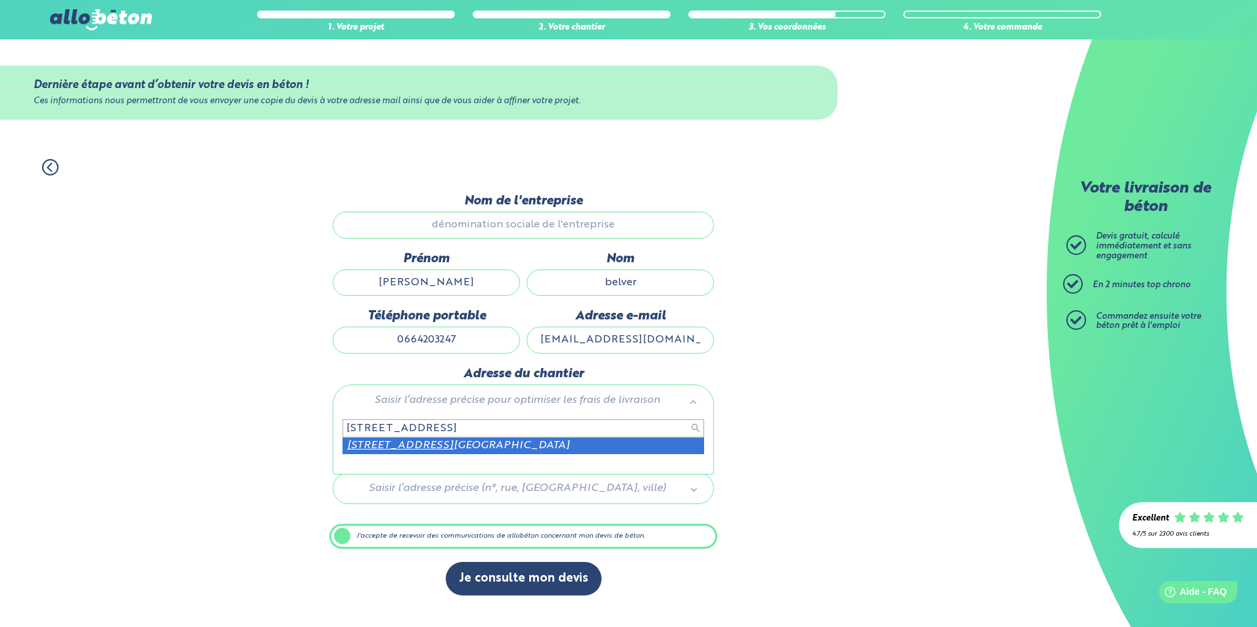
type input "8 RUE DES NEFLIERS 76320"
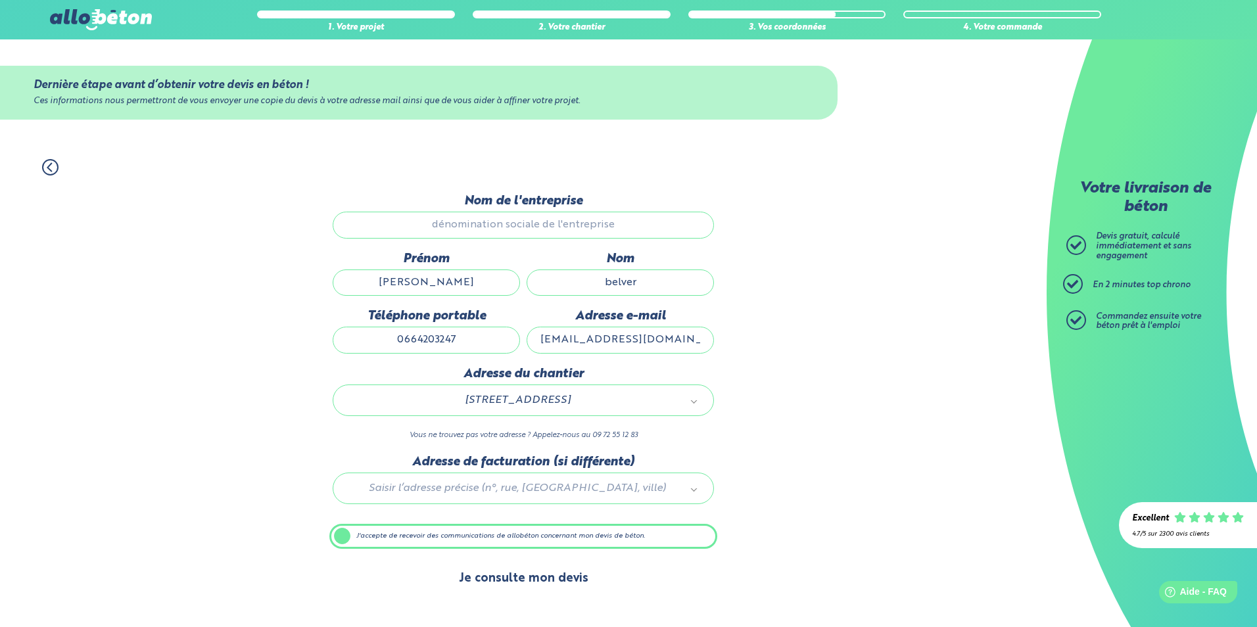
click at [530, 579] on button "Je consulte mon devis" at bounding box center [524, 579] width 156 height 34
click at [369, 532] on label "J'accepte de recevoir des communications de allobéton concernant mon devis de b…" at bounding box center [523, 536] width 388 height 25
click at [0, 0] on input "J'accepte de recevoir des communications de allobéton concernant mon devis de b…" at bounding box center [0, 0] width 0 height 0
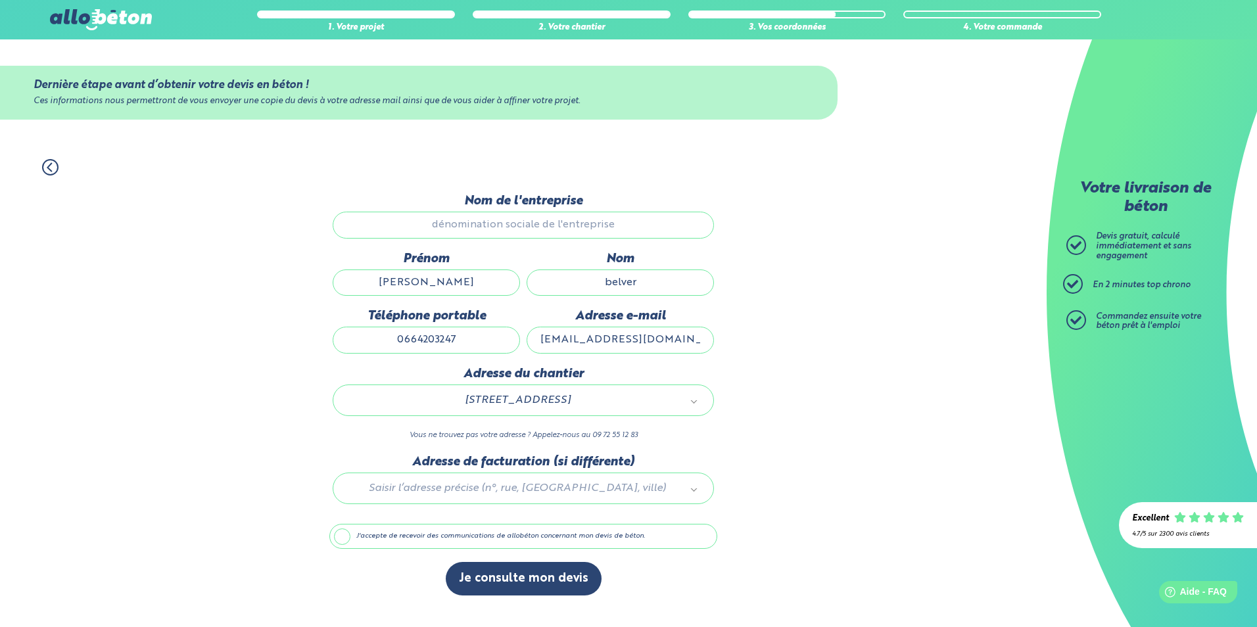
click at [369, 532] on label "J'accepte de recevoir des communications de allobéton concernant mon devis de b…" at bounding box center [523, 536] width 388 height 25
click at [0, 0] on input "J'accepte de recevoir des communications de allobéton concernant mon devis de b…" at bounding box center [0, 0] width 0 height 0
click at [463, 283] on input "tony" at bounding box center [426, 282] width 187 height 26
click at [649, 279] on input "belver" at bounding box center [619, 282] width 187 height 26
click at [857, 366] on div "1. Votre projet 2. Votre chantier 3. Vos coordonnées 4. Votre commande Dernière…" at bounding box center [523, 386] width 1046 height 481
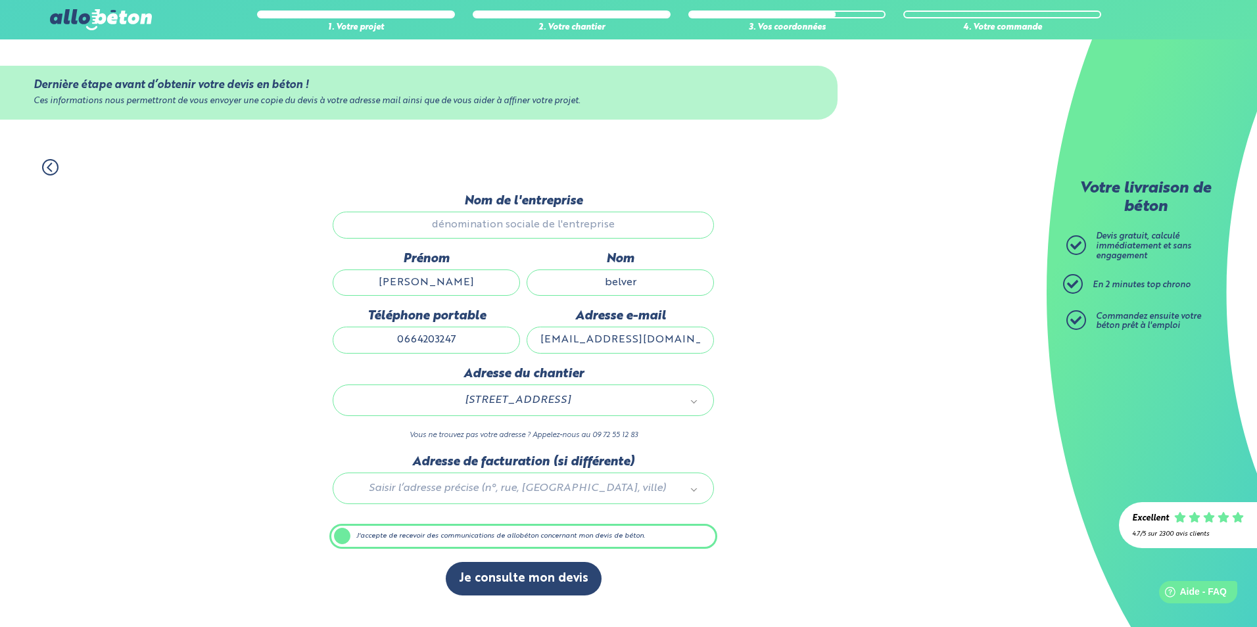
click at [504, 484] on div at bounding box center [523, 486] width 388 height 62
click at [526, 223] on input "Nom de l'entreprise" at bounding box center [523, 225] width 381 height 26
click at [816, 350] on div "1. Votre projet 2. Votre chantier 3. Vos coordonnées 4. Votre commande Dernière…" at bounding box center [523, 386] width 1046 height 481
click at [689, 343] on input "ncriquilon@hotmail.fr" at bounding box center [619, 340] width 187 height 26
click at [880, 393] on div "1. Votre projet 2. Votre chantier 3. Vos coordonnées 4. Votre commande Dernière…" at bounding box center [523, 386] width 1046 height 481
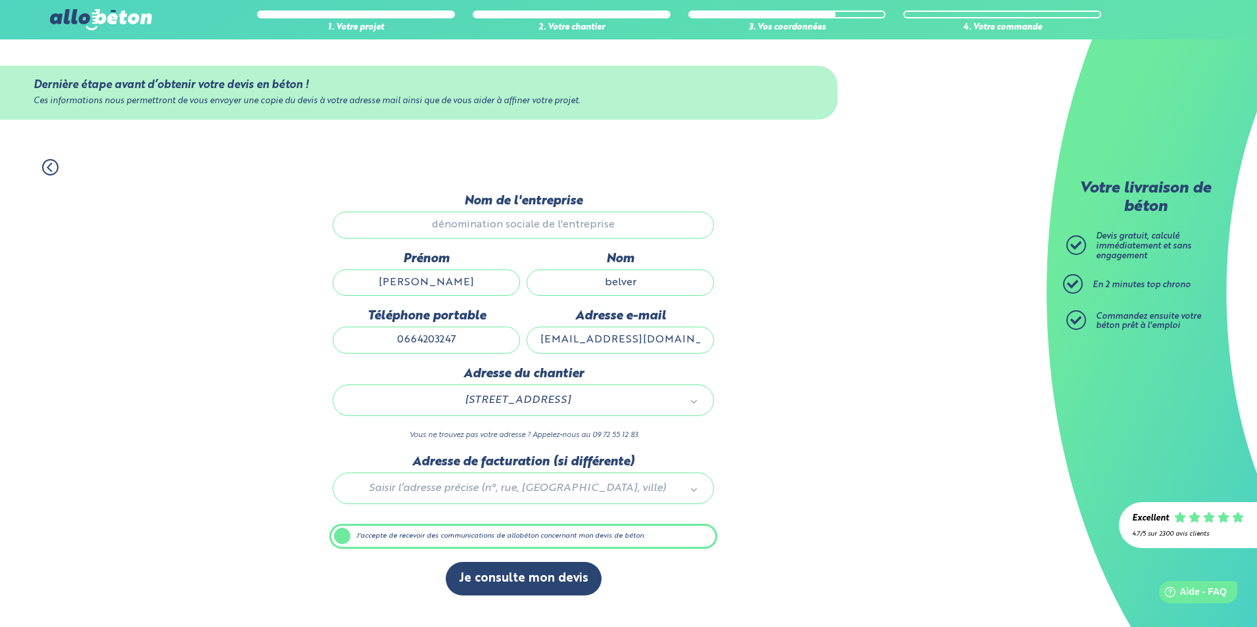
click at [560, 538] on label "J'accepte de recevoir des communications de allobéton concernant mon devis de b…" at bounding box center [523, 536] width 388 height 25
click at [0, 0] on input "J'accepte de recevoir des communications de allobéton concernant mon devis de b…" at bounding box center [0, 0] width 0 height 0
click at [560, 538] on label "J'accepte de recevoir des communications de allobéton concernant mon devis de b…" at bounding box center [523, 536] width 388 height 25
click at [0, 0] on input "J'accepte de recevoir des communications de allobéton concernant mon devis de b…" at bounding box center [0, 0] width 0 height 0
click at [839, 398] on div "1. Votre projet 2. Votre chantier 3. Vos coordonnées 4. Votre commande Dernière…" at bounding box center [523, 386] width 1046 height 481
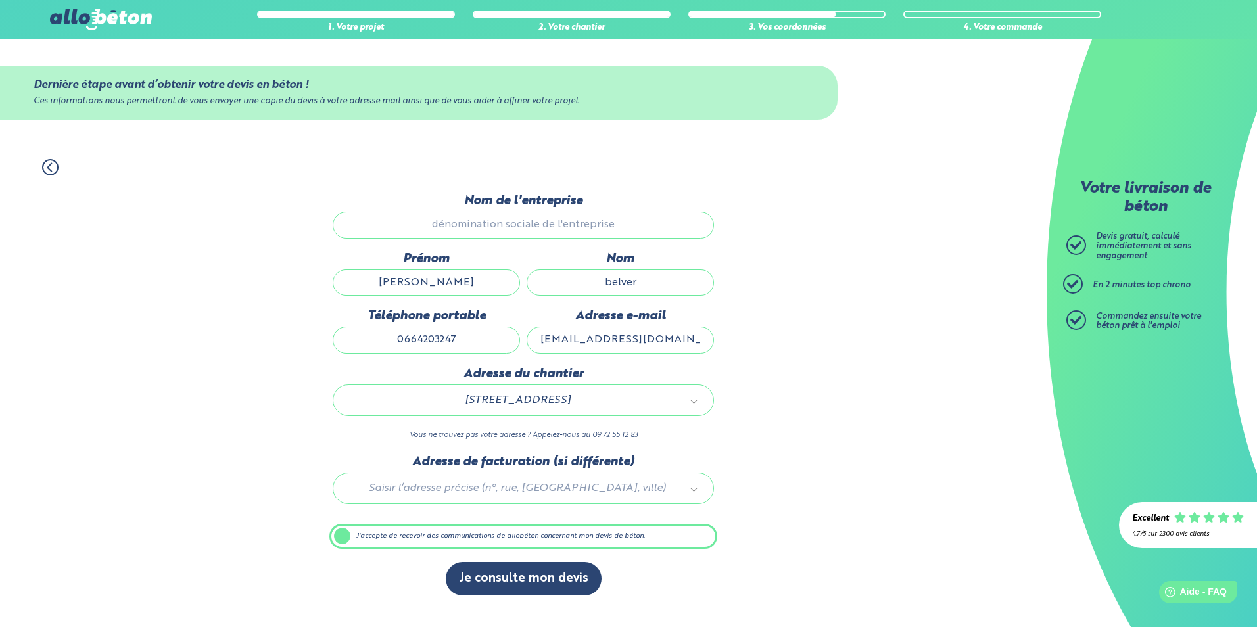
click at [828, 427] on div "1. Votre projet 2. Votre chantier 3. Vos coordonnées 4. Votre commande Dernière…" at bounding box center [523, 386] width 1046 height 481
click at [56, 166] on icon at bounding box center [50, 167] width 16 height 16
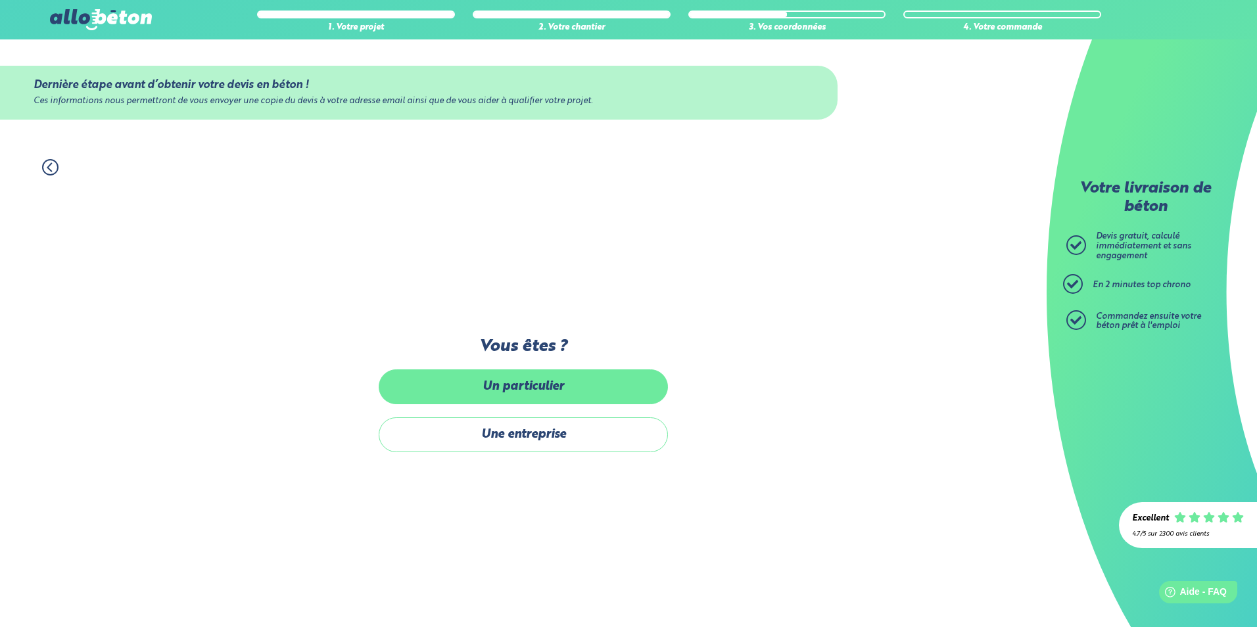
click at [534, 384] on label "Un particulier" at bounding box center [523, 386] width 289 height 35
click at [0, 0] on input "Un particulier" at bounding box center [0, 0] width 0 height 0
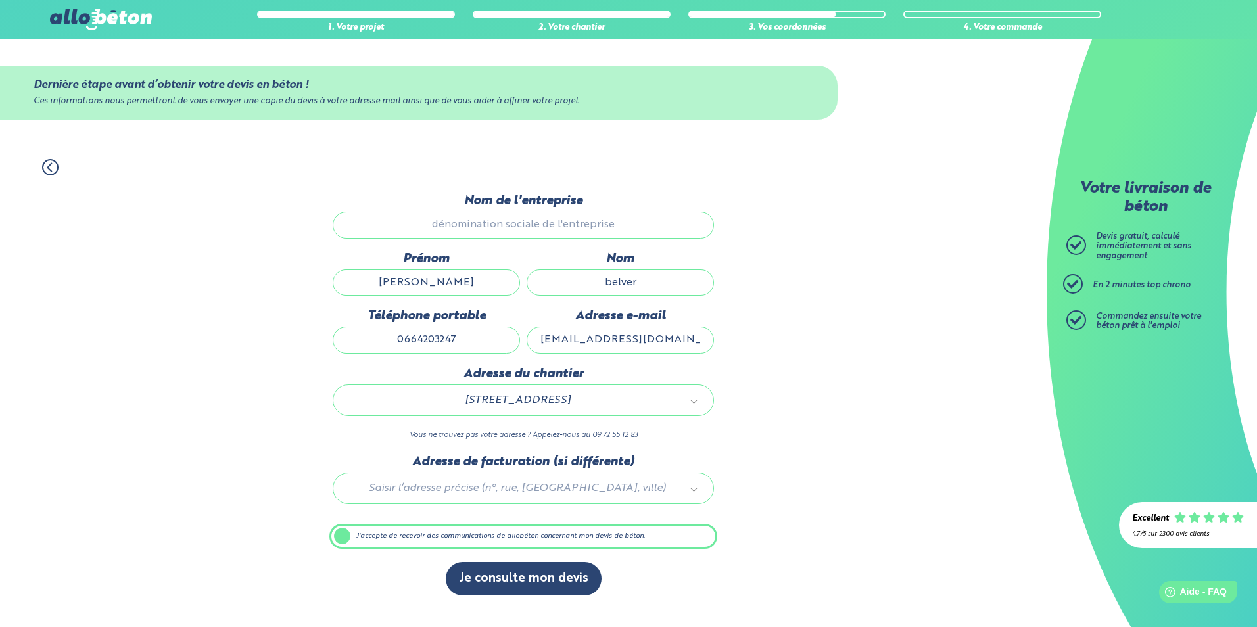
click at [468, 281] on input "tony" at bounding box center [426, 282] width 187 height 26
click at [462, 343] on input "0664203247" at bounding box center [426, 340] width 187 height 26
click at [520, 583] on button "Je consulte mon devis" at bounding box center [524, 579] width 156 height 34
click at [551, 576] on button "Je consulte mon devis" at bounding box center [524, 579] width 156 height 34
click at [523, 584] on button "Je consulte mon devis" at bounding box center [524, 579] width 156 height 34
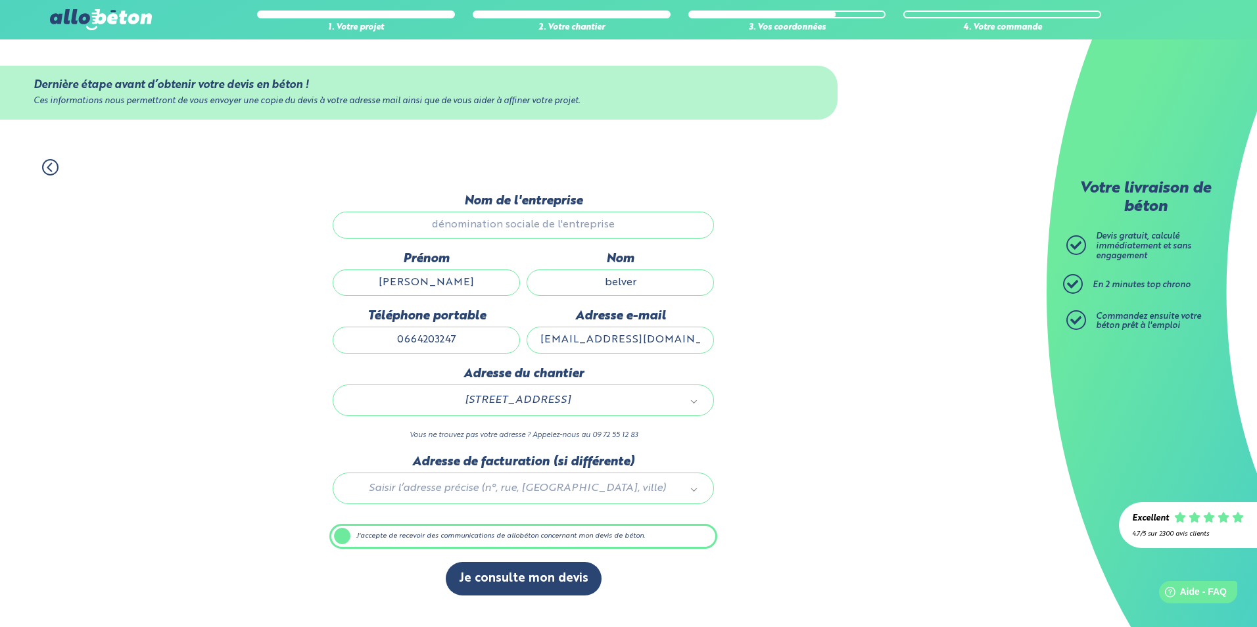
click at [394, 530] on label "J'accepte de recevoir des communications de allobéton concernant mon devis de b…" at bounding box center [523, 536] width 388 height 25
click at [0, 0] on input "J'accepte de recevoir des communications de allobéton concernant mon devis de b…" at bounding box center [0, 0] width 0 height 0
click at [386, 536] on label "J'accepte de recevoir des communications de allobéton concernant mon devis de b…" at bounding box center [523, 536] width 388 height 25
click at [0, 0] on input "J'accepte de recevoir des communications de allobéton concernant mon devis de b…" at bounding box center [0, 0] width 0 height 0
click at [504, 580] on button "Je consulte mon devis" at bounding box center [524, 579] width 156 height 34
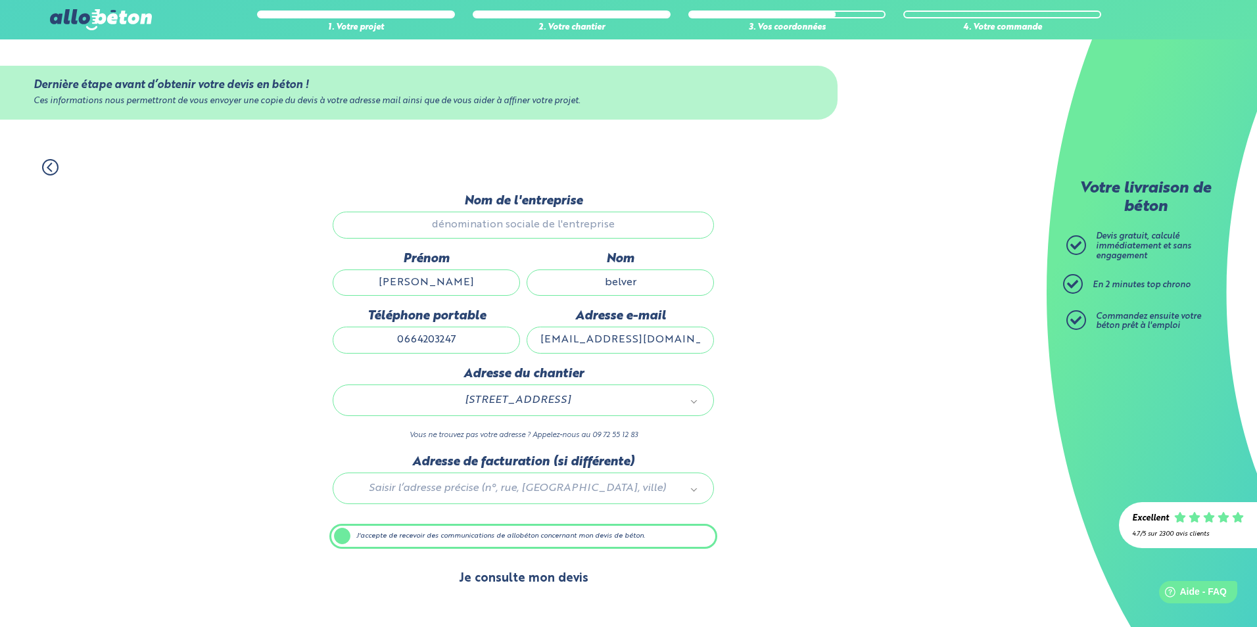
click at [586, 581] on button "Je consulte mon devis" at bounding box center [524, 579] width 156 height 34
click at [535, 573] on button "Je consulte mon devis" at bounding box center [524, 579] width 156 height 34
click at [535, 575] on button "Je consulte mon devis" at bounding box center [524, 579] width 156 height 34
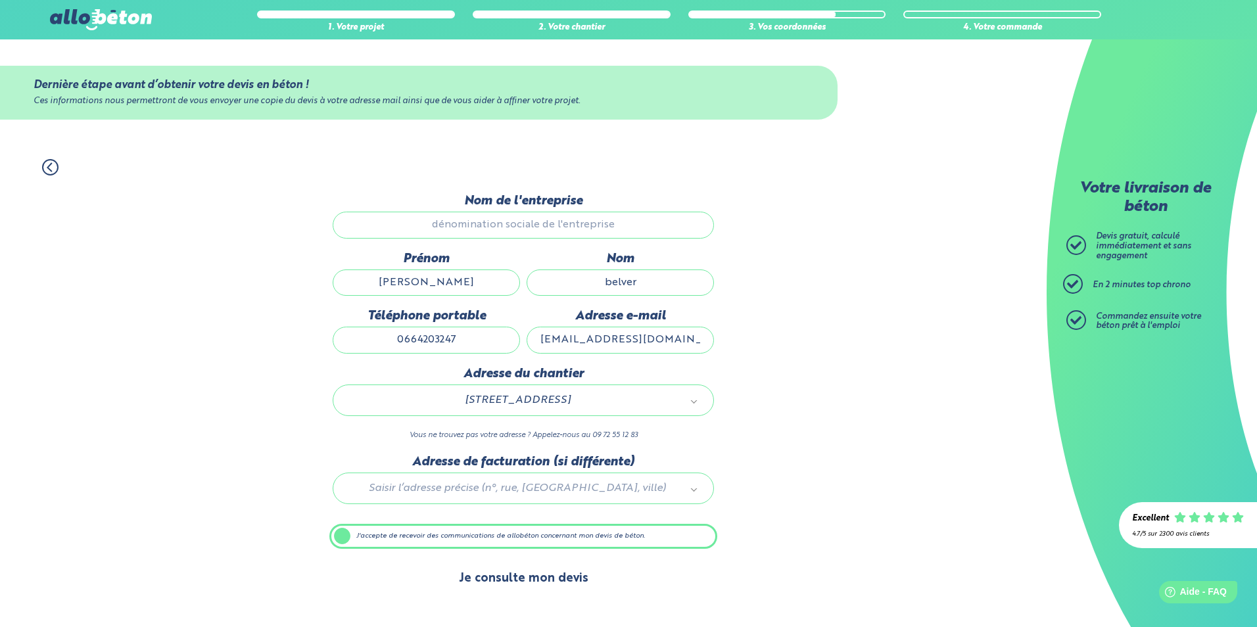
click at [535, 575] on button "Je consulte mon devis" at bounding box center [524, 579] width 156 height 34
click at [512, 579] on button "Je consulte mon devis" at bounding box center [524, 579] width 156 height 34
click at [535, 583] on button "Je consulte mon devis" at bounding box center [524, 579] width 156 height 34
click at [530, 581] on button "Je consulte mon devis" at bounding box center [524, 579] width 156 height 34
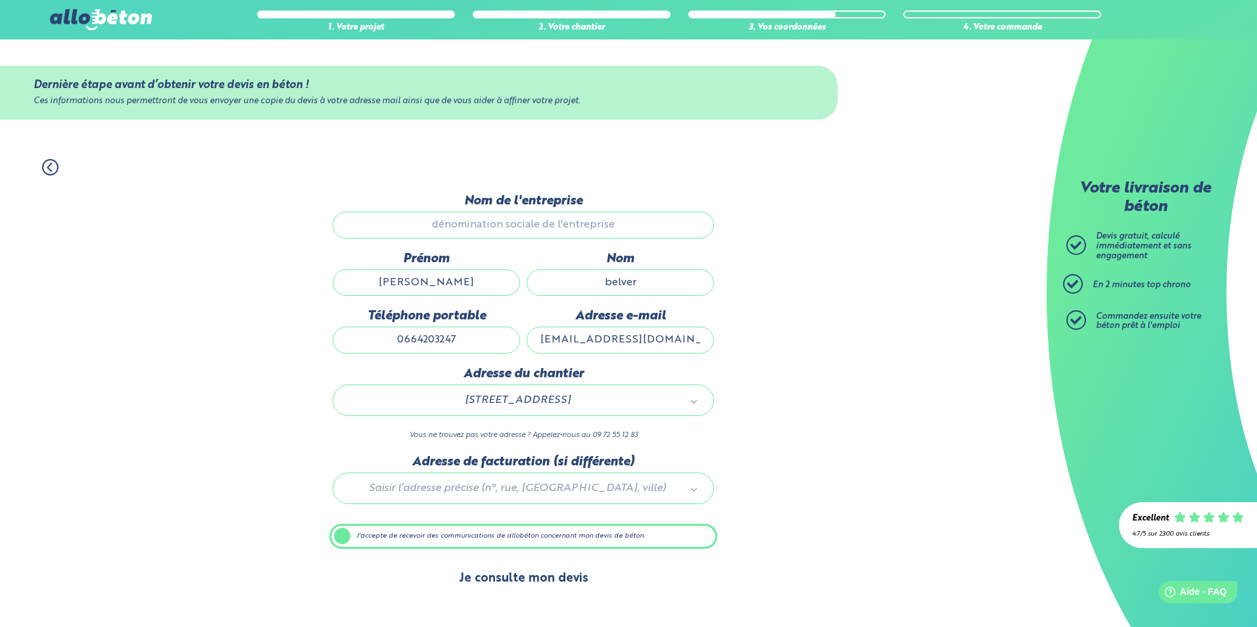
click at [530, 581] on button "Je consulte mon devis" at bounding box center [524, 579] width 156 height 34
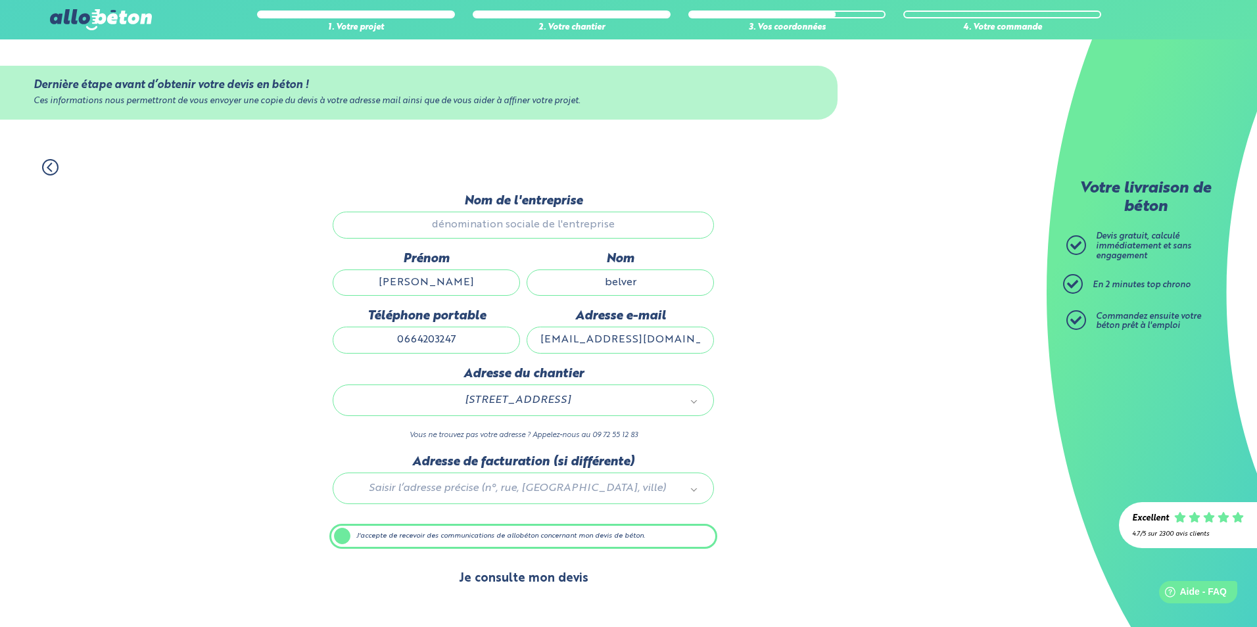
click at [530, 581] on button "Je consulte mon devis" at bounding box center [524, 579] width 156 height 34
click at [529, 592] on button "Je consulte mon devis" at bounding box center [524, 579] width 156 height 34
click at [529, 584] on button "Je consulte mon devis" at bounding box center [524, 579] width 156 height 34
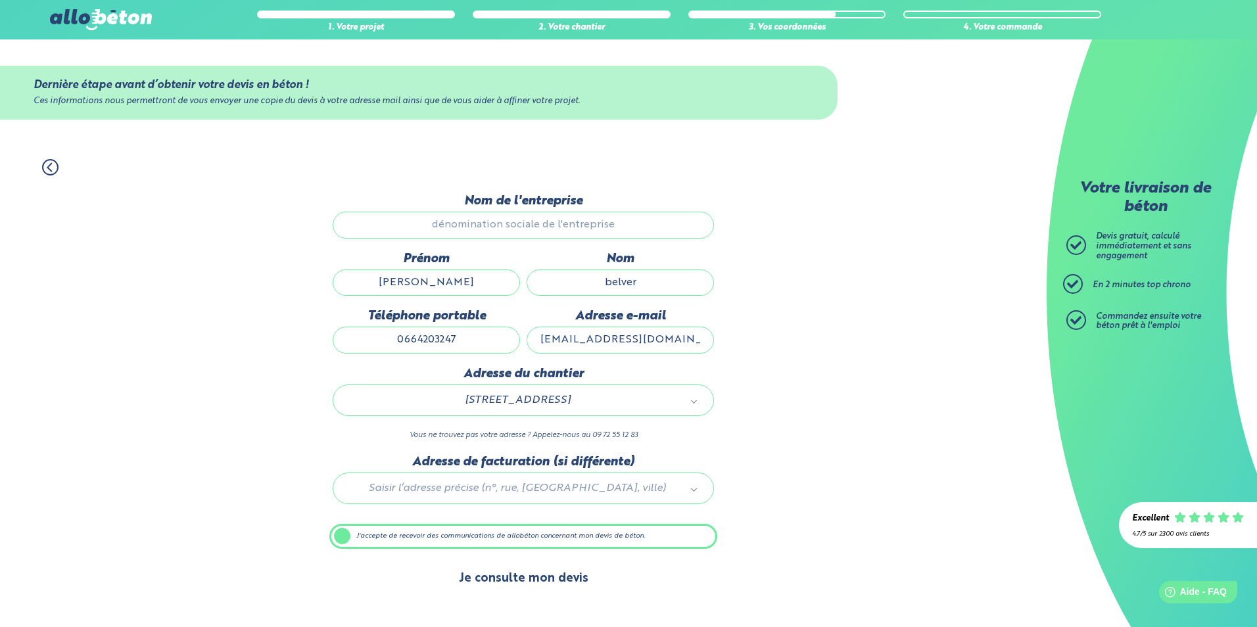
click at [538, 582] on button "Je consulte mon devis" at bounding box center [524, 579] width 156 height 34
click at [465, 284] on input "tony" at bounding box center [426, 282] width 187 height 26
click at [465, 341] on input "0664203247" at bounding box center [426, 340] width 187 height 26
click at [649, 282] on input "belver" at bounding box center [619, 282] width 187 height 26
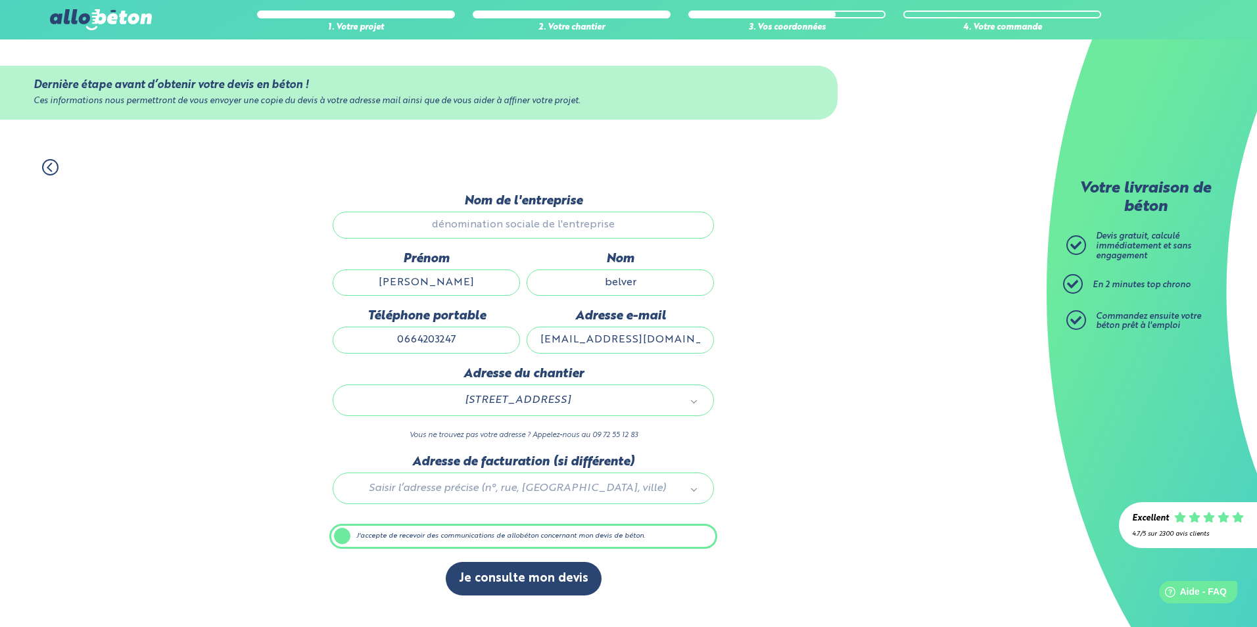
click at [678, 342] on input "ncriquilon@hotmail.fr" at bounding box center [619, 340] width 187 height 26
click at [509, 580] on button "Je consulte mon devis" at bounding box center [524, 579] width 156 height 34
click at [344, 536] on label "J'accepte de recevoir des communications de allobéton concernant mon devis de b…" at bounding box center [523, 536] width 388 height 25
click at [0, 0] on input "J'accepte de recevoir des communications de allobéton concernant mon devis de b…" at bounding box center [0, 0] width 0 height 0
click at [345, 540] on label "J'accepte de recevoir des communications de allobéton concernant mon devis de b…" at bounding box center [523, 536] width 388 height 25
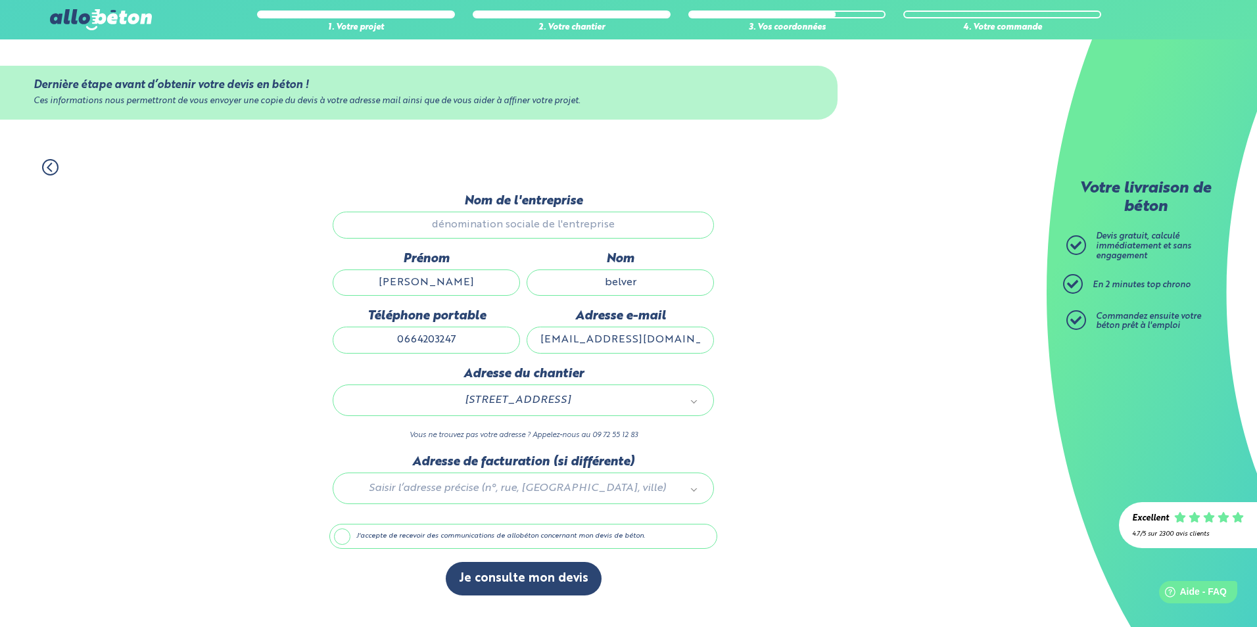
click at [0, 0] on input "J'accepte de recevoir des communications de allobéton concernant mon devis de b…" at bounding box center [0, 0] width 0 height 0
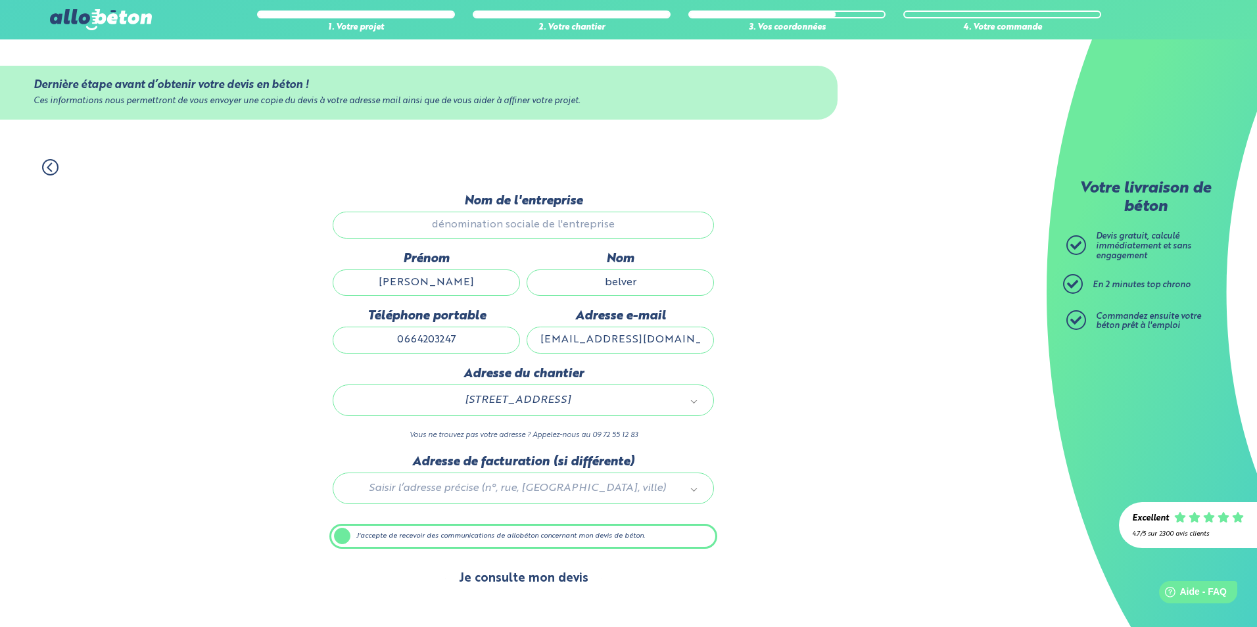
click at [500, 586] on button "Je consulte mon devis" at bounding box center [524, 579] width 156 height 34
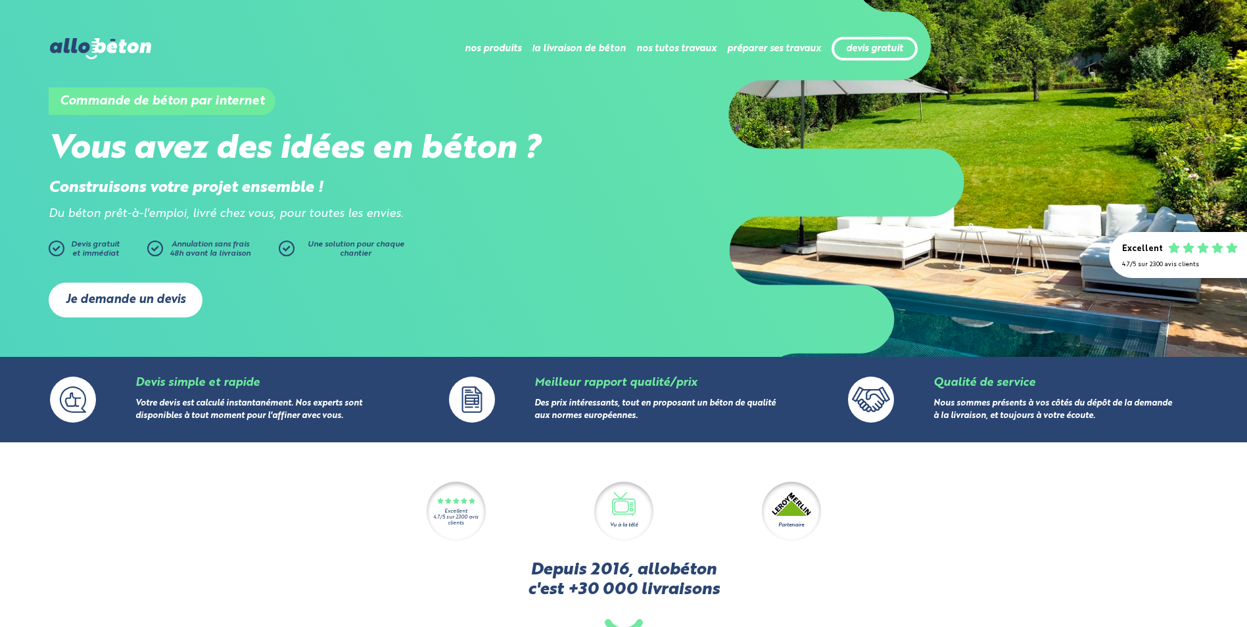
click at [149, 304] on link "Je demande un devis" at bounding box center [126, 300] width 154 height 35
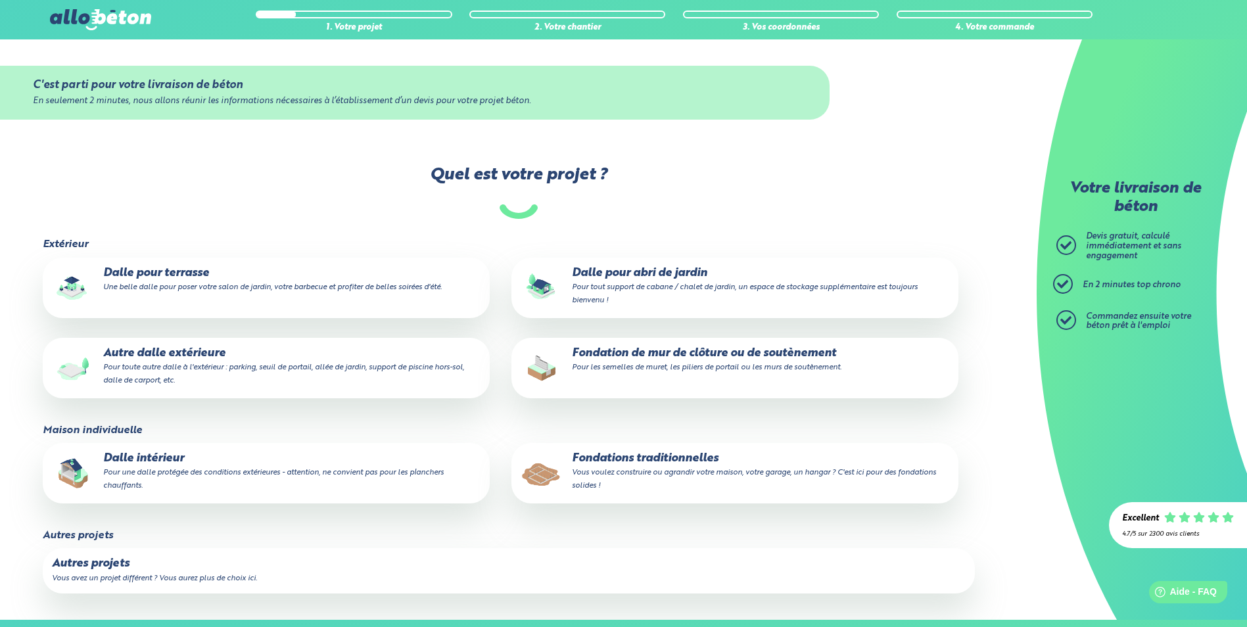
click at [175, 291] on small "Une belle dalle pour poser votre salon de jardin, votre barbecue et profiter de…" at bounding box center [272, 287] width 339 height 8
click at [0, 0] on input "Dalle pour terrasse Une belle dalle pour poser votre salon de jardin, votre bar…" at bounding box center [0, 0] width 0 height 0
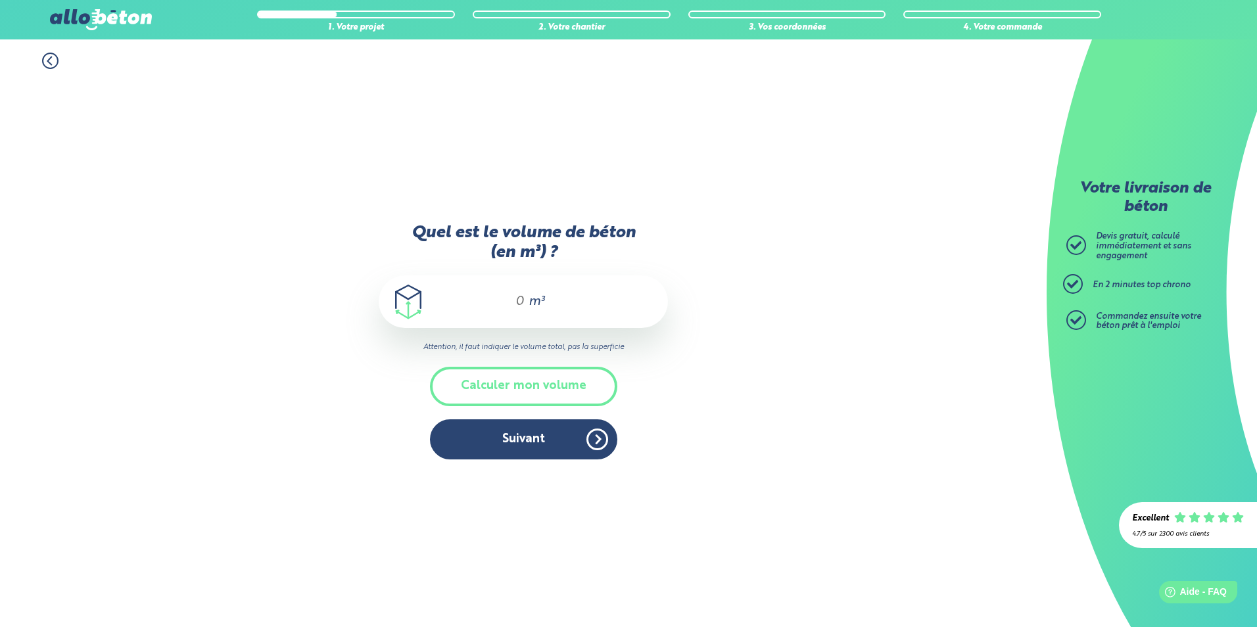
click at [522, 306] on input "Quel est le volume de béton (en m³) ?" at bounding box center [514, 302] width 22 height 16
type input "8"
click at [545, 442] on button "Suivant" at bounding box center [523, 439] width 187 height 40
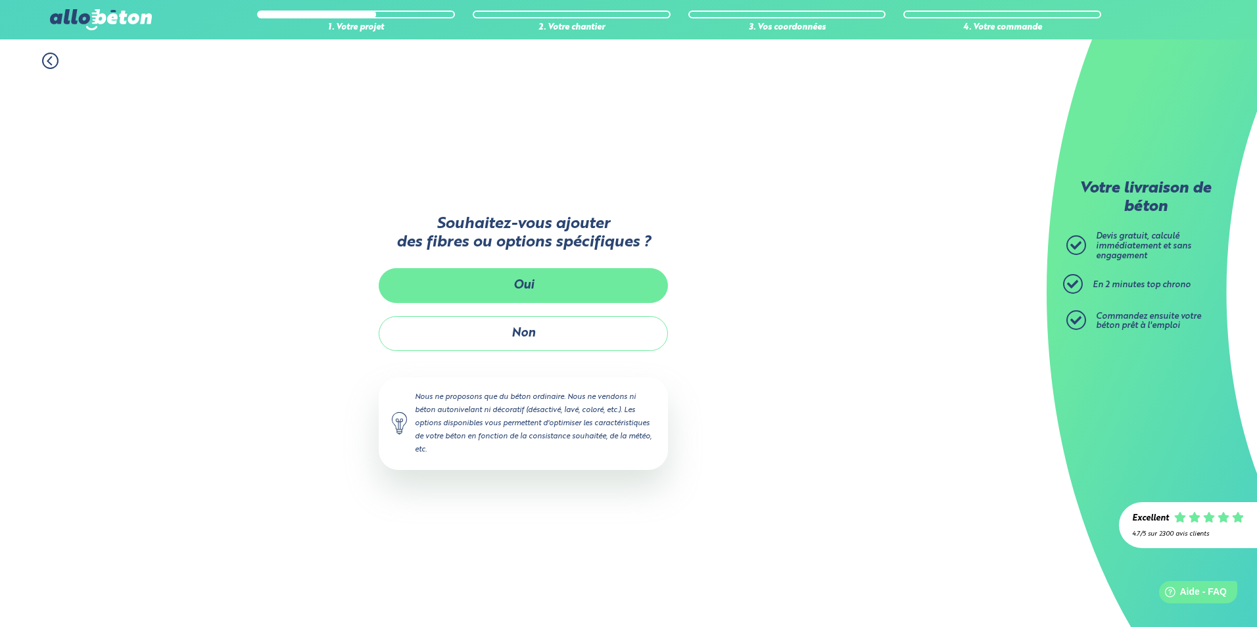
click at [550, 275] on button "Oui" at bounding box center [523, 285] width 289 height 35
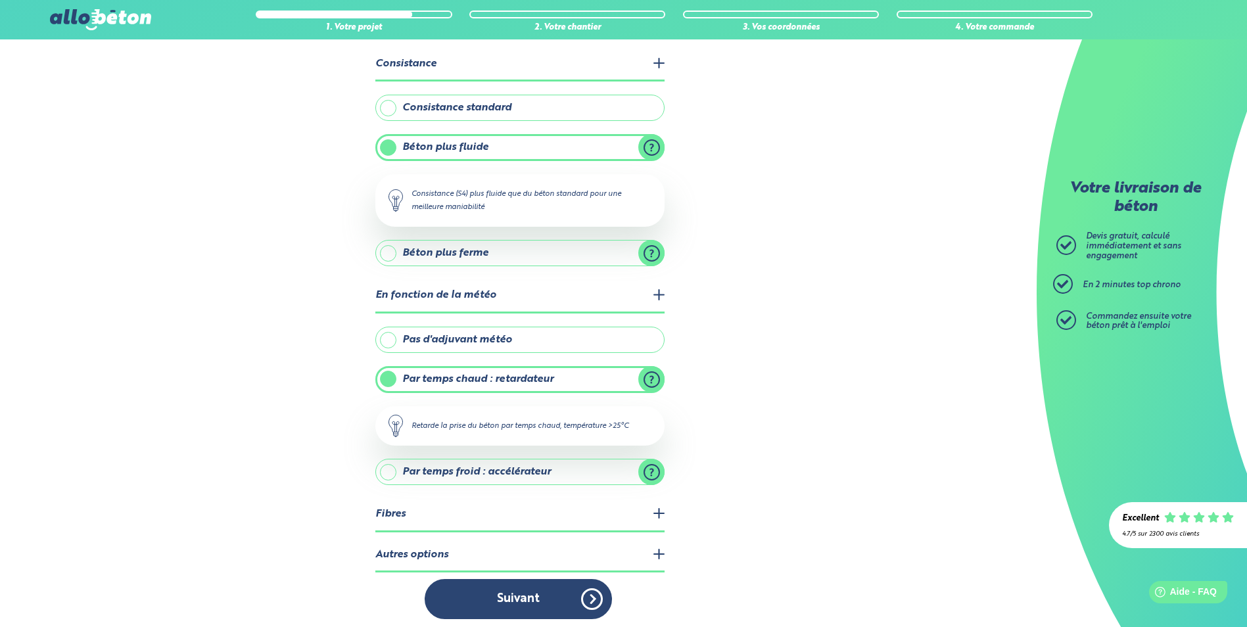
scroll to position [76, 0]
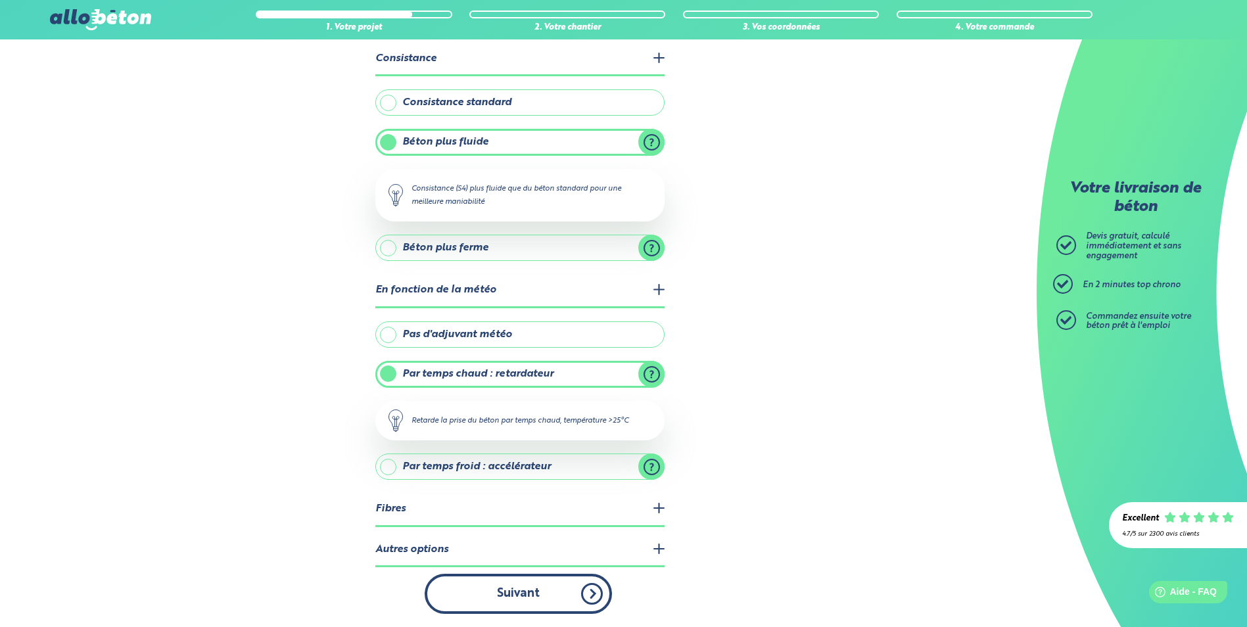
click at [542, 601] on button "Suivant" at bounding box center [518, 594] width 187 height 40
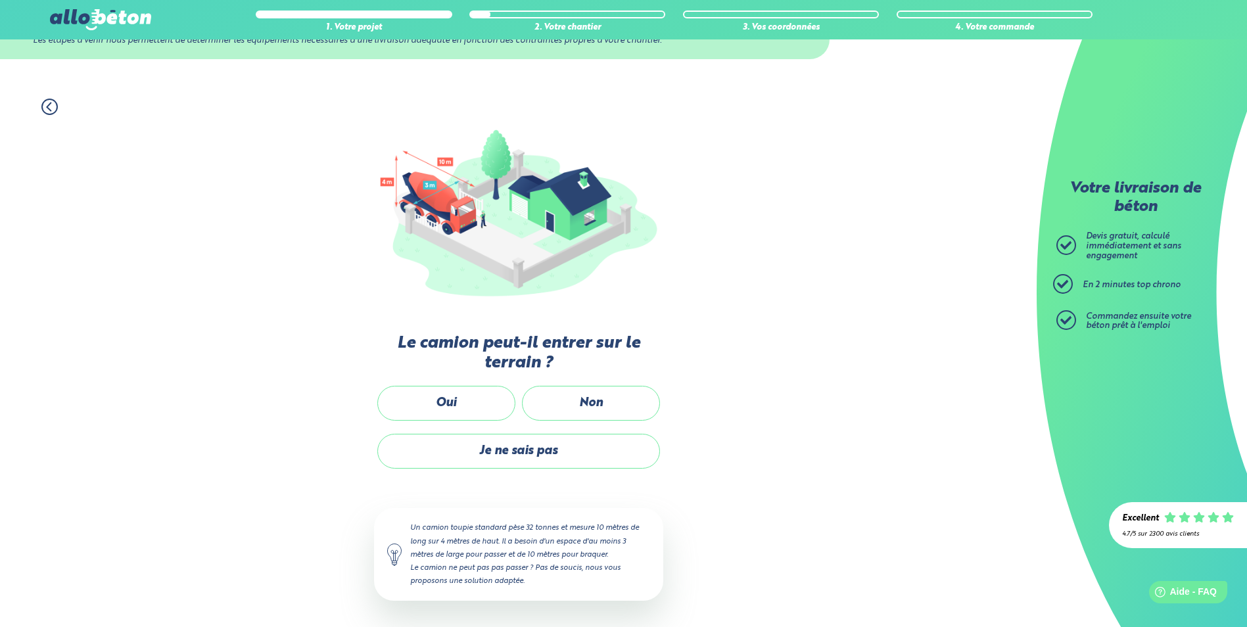
scroll to position [59, 0]
click at [592, 410] on label "Non" at bounding box center [591, 404] width 138 height 35
click at [0, 0] on input "Non" at bounding box center [0, 0] width 0 height 0
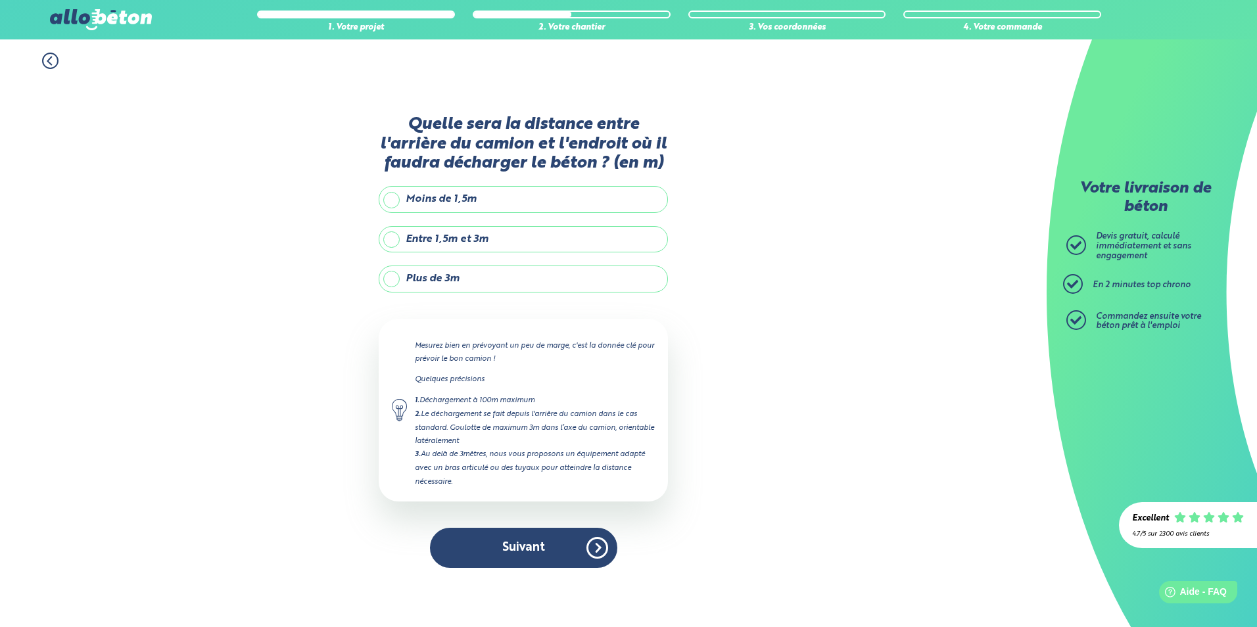
click at [478, 234] on label "Entre 1,5m et 3m" at bounding box center [523, 239] width 289 height 26
click at [0, 0] on input "Entre 1,5m et 3m" at bounding box center [0, 0] width 0 height 0
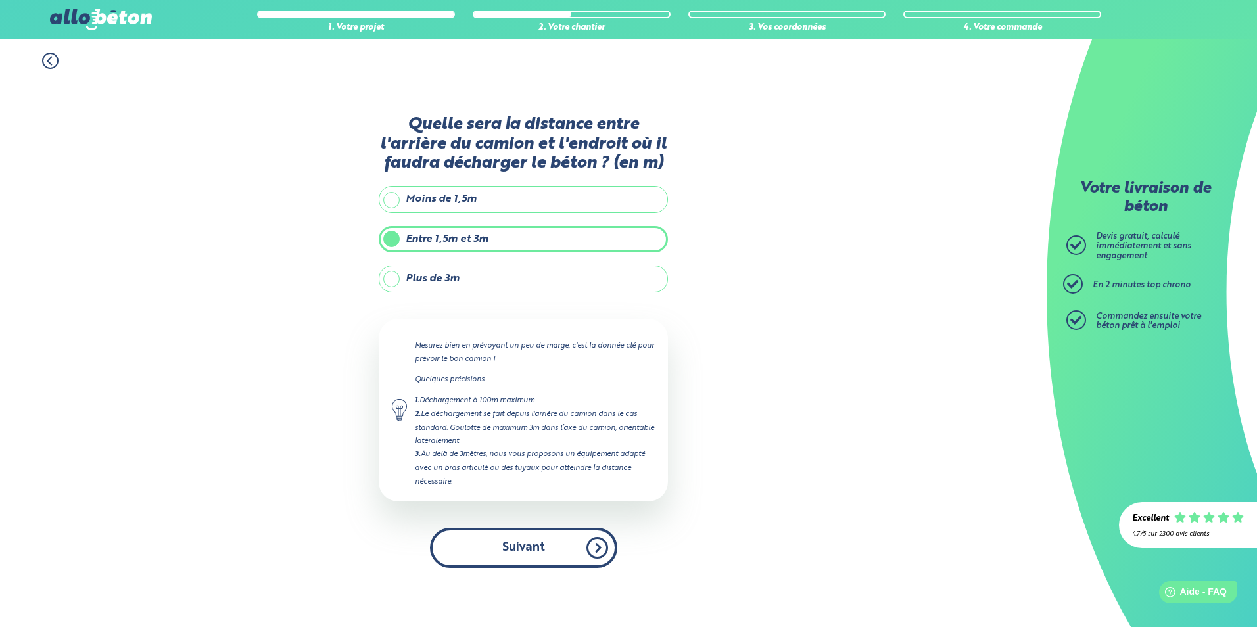
click at [530, 555] on button "Suivant" at bounding box center [523, 548] width 187 height 40
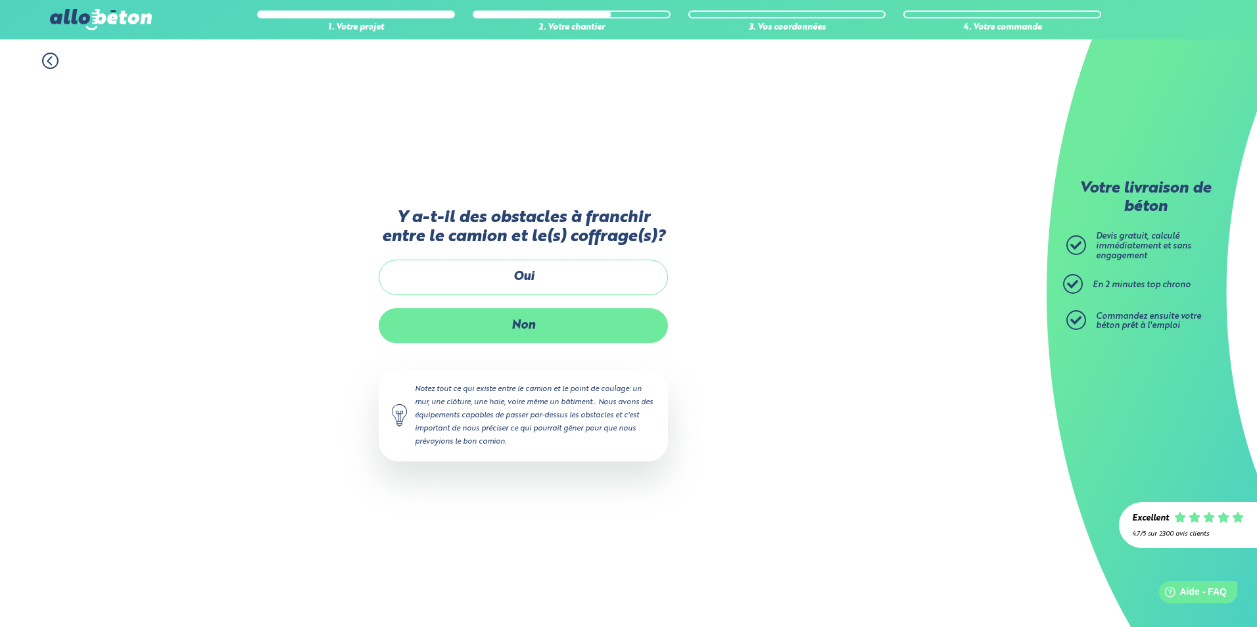
click at [519, 331] on label "Non" at bounding box center [523, 325] width 289 height 35
click at [0, 0] on input "Non" at bounding box center [0, 0] width 0 height 0
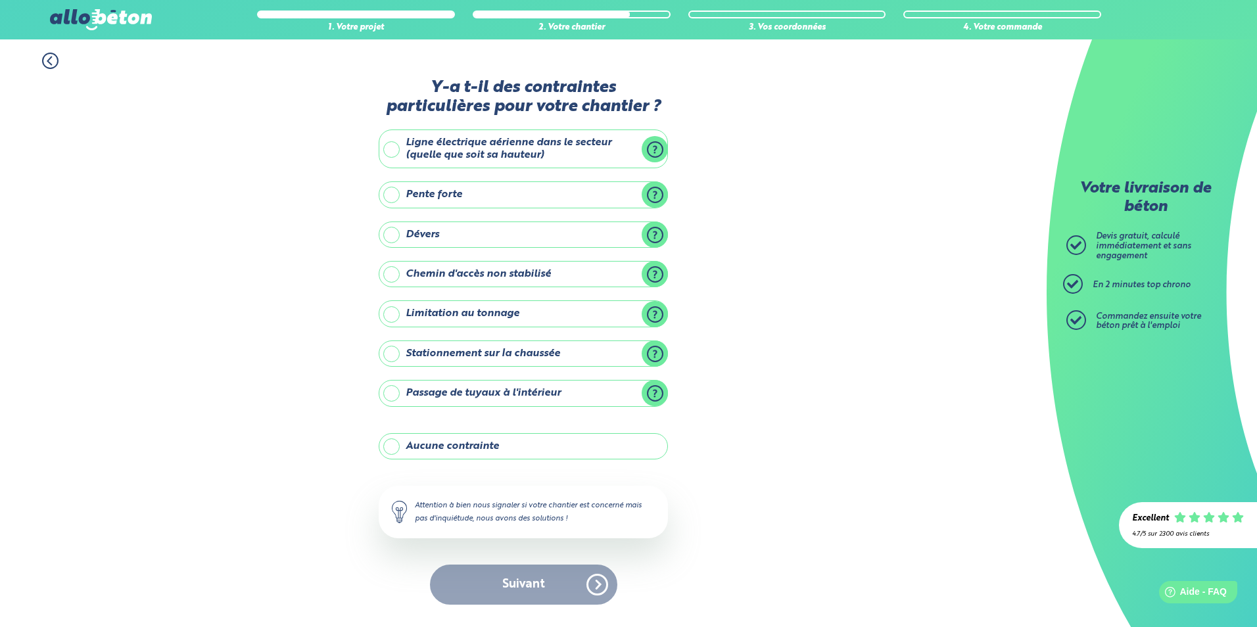
click at [483, 450] on label "Aucune contrainte" at bounding box center [523, 446] width 289 height 26
click at [0, 0] on input "Aucune contrainte" at bounding box center [0, 0] width 0 height 0
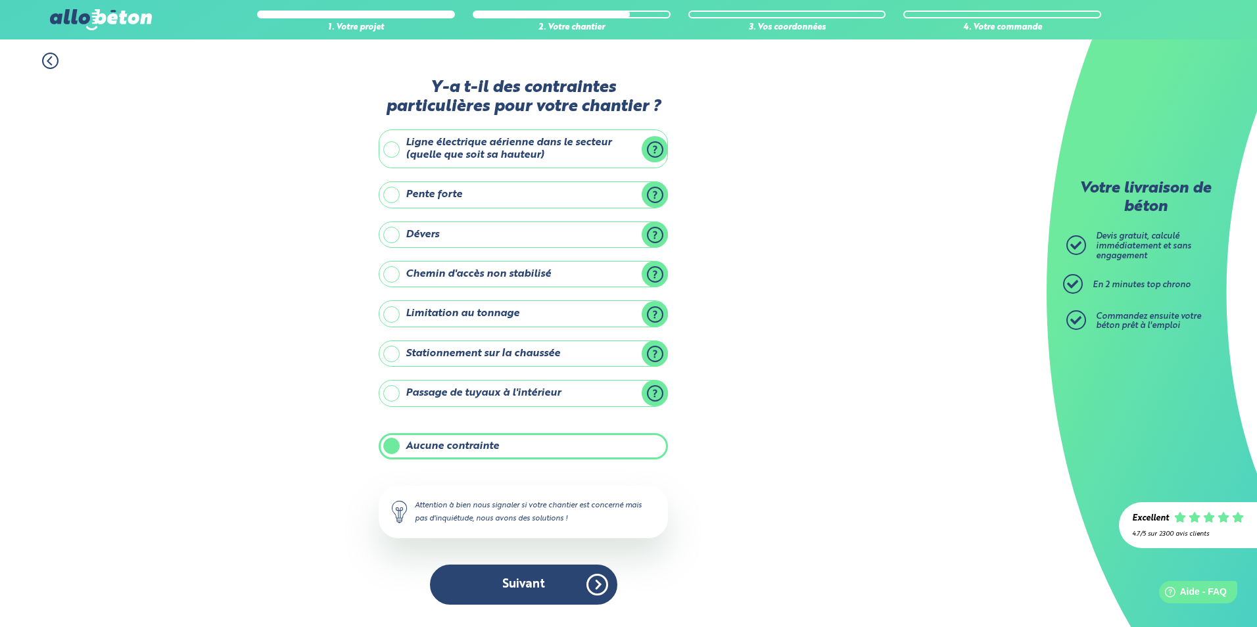
drag, startPoint x: 504, startPoint y: 574, endPoint x: 511, endPoint y: 578, distance: 7.9
click at [504, 575] on button "Suivant" at bounding box center [523, 585] width 187 height 40
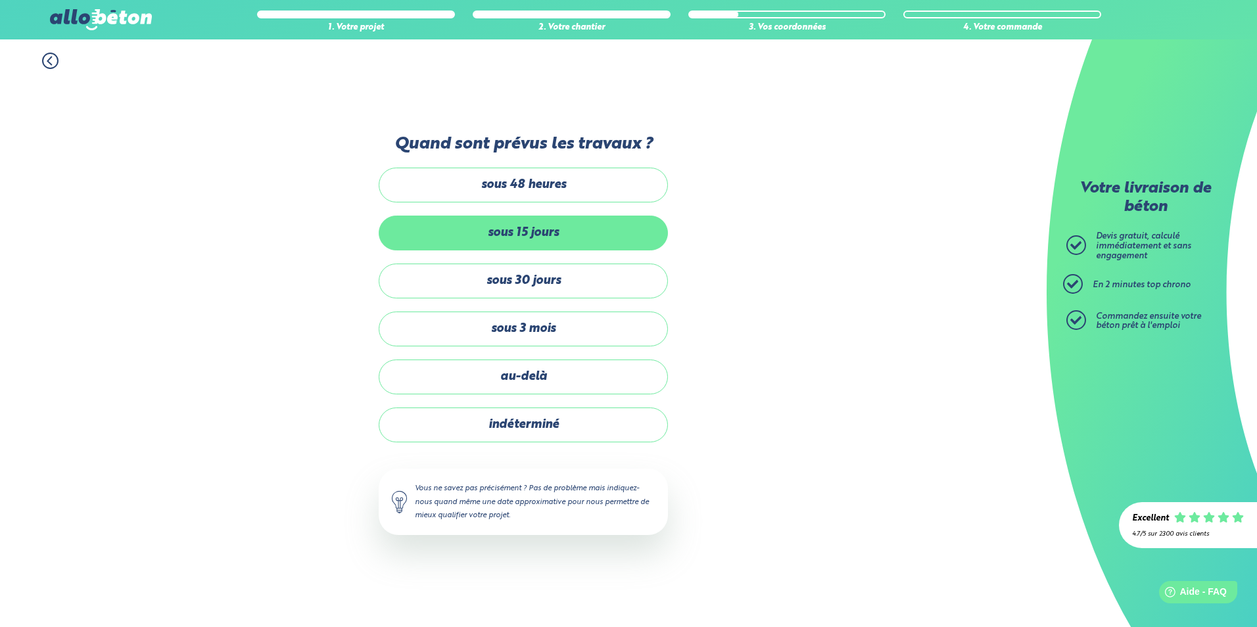
click at [530, 232] on label "sous 15 jours" at bounding box center [523, 233] width 289 height 35
click at [0, 0] on input "sous 15 jours" at bounding box center [0, 0] width 0 height 0
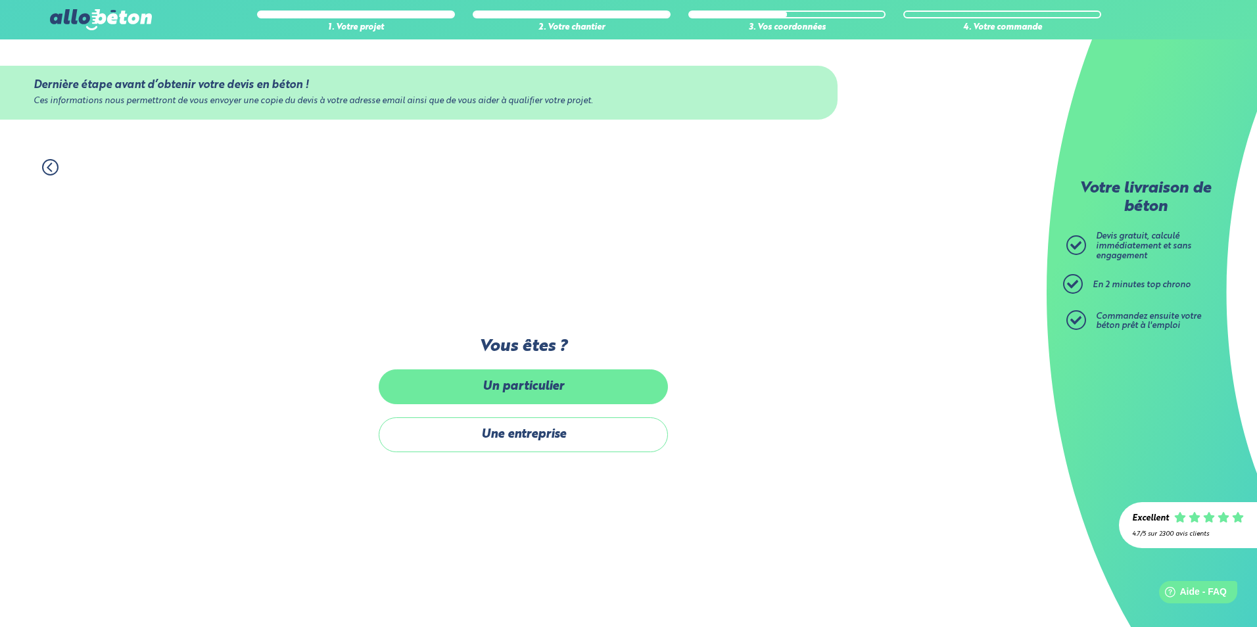
click at [537, 391] on label "Un particulier" at bounding box center [523, 386] width 289 height 35
click at [0, 0] on input "Un particulier" at bounding box center [0, 0] width 0 height 0
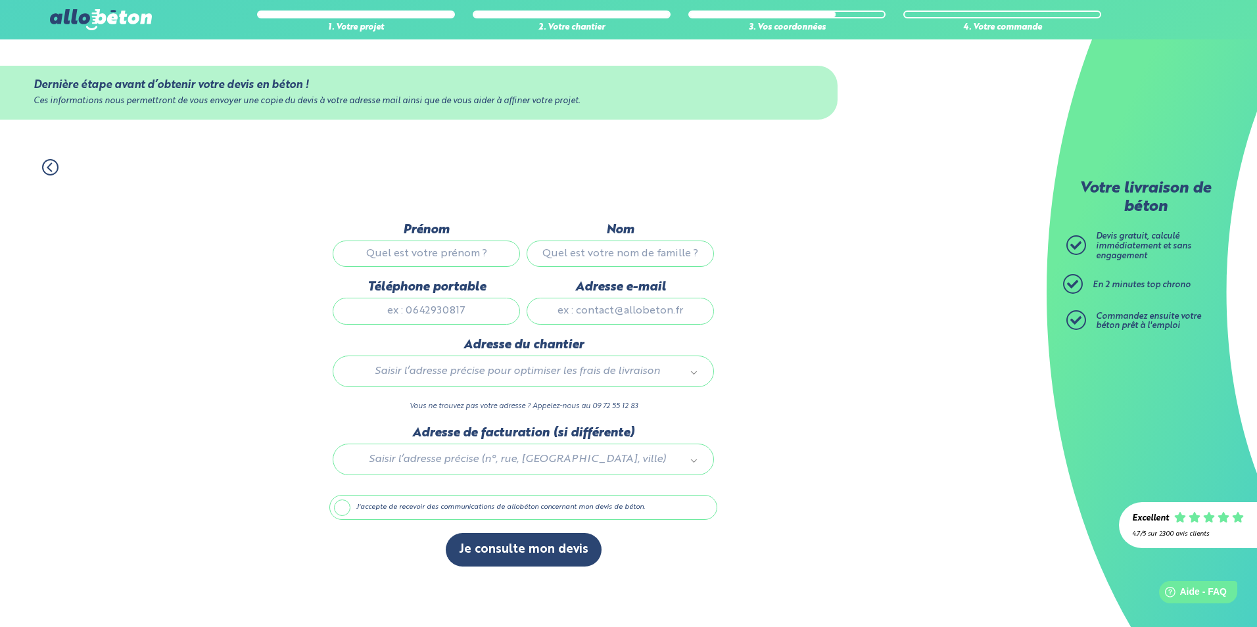
click at [450, 256] on input "Prénom" at bounding box center [426, 254] width 187 height 26
click at [441, 258] on input "tony" at bounding box center [426, 254] width 187 height 26
type input "TONY"
type input "BELVER"
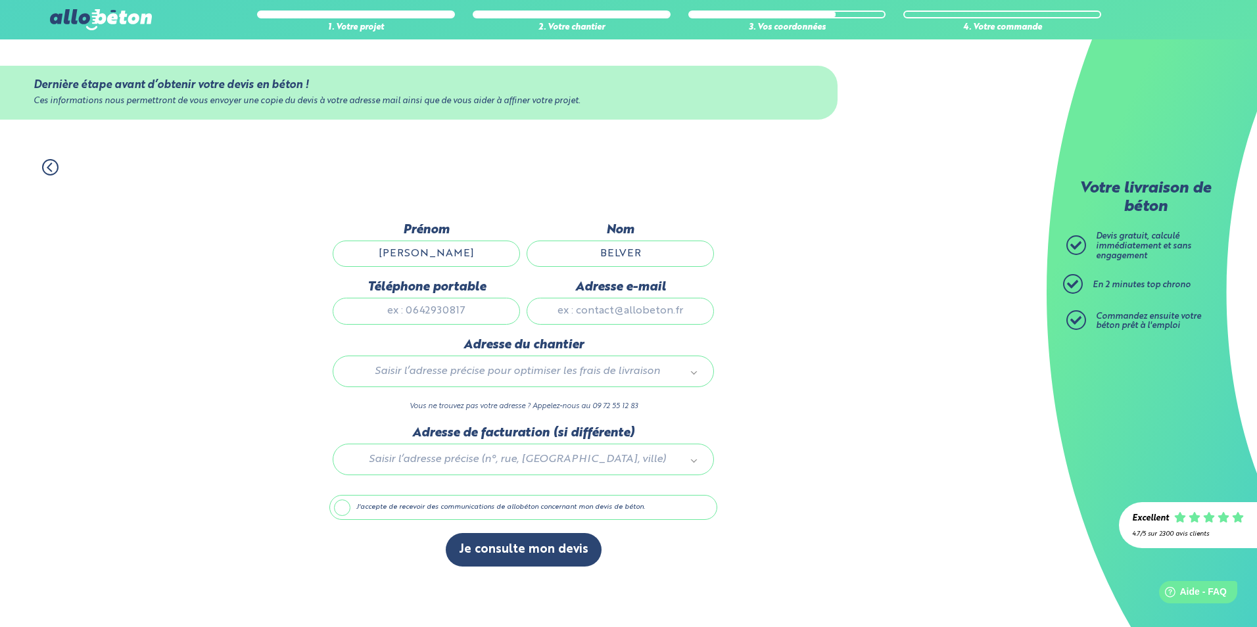
click at [419, 306] on input "Téléphone portable" at bounding box center [426, 311] width 187 height 26
type input "0664203247"
type input "ncriquillon@hotmail.fr"
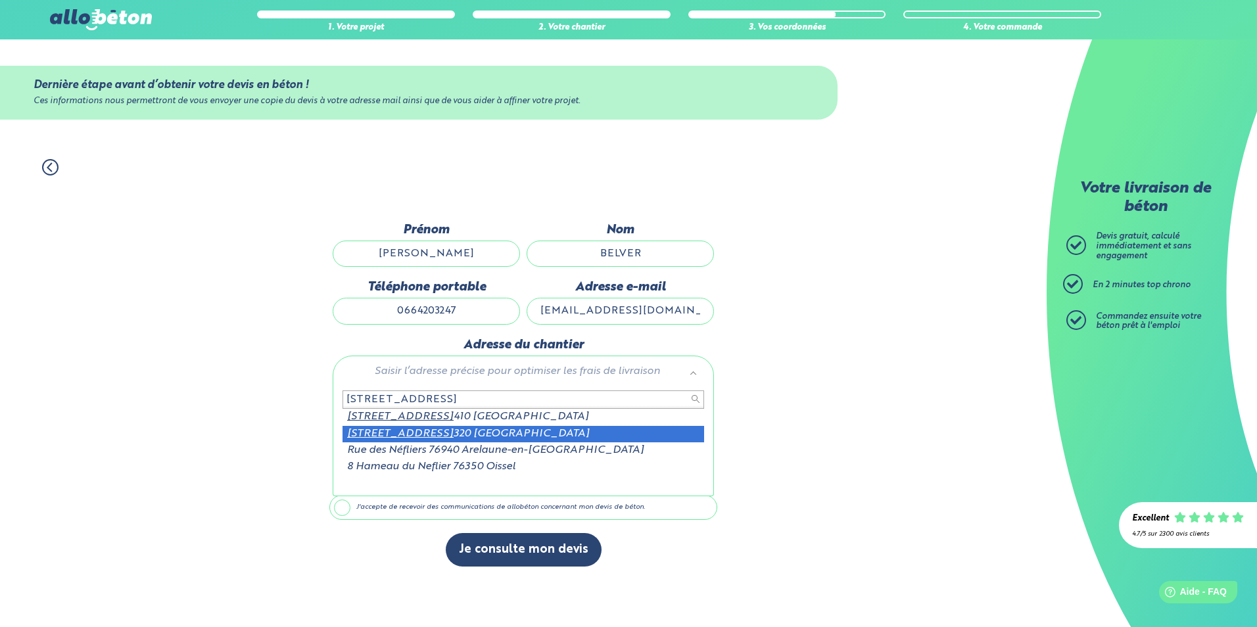
type input "8 rue des nefliers 76"
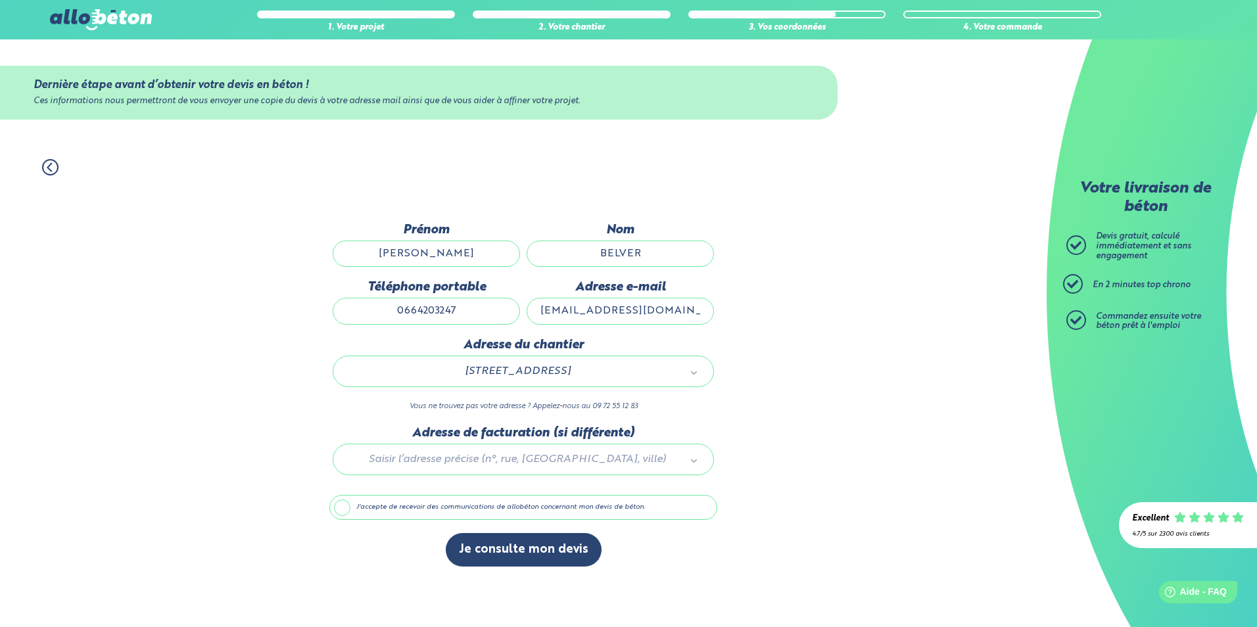
click at [389, 507] on label "J'accepte de recevoir des communications de allobéton concernant mon devis de b…" at bounding box center [523, 507] width 388 height 25
click at [0, 0] on input "J'accepte de recevoir des communications de allobéton concernant mon devis de b…" at bounding box center [0, 0] width 0 height 0
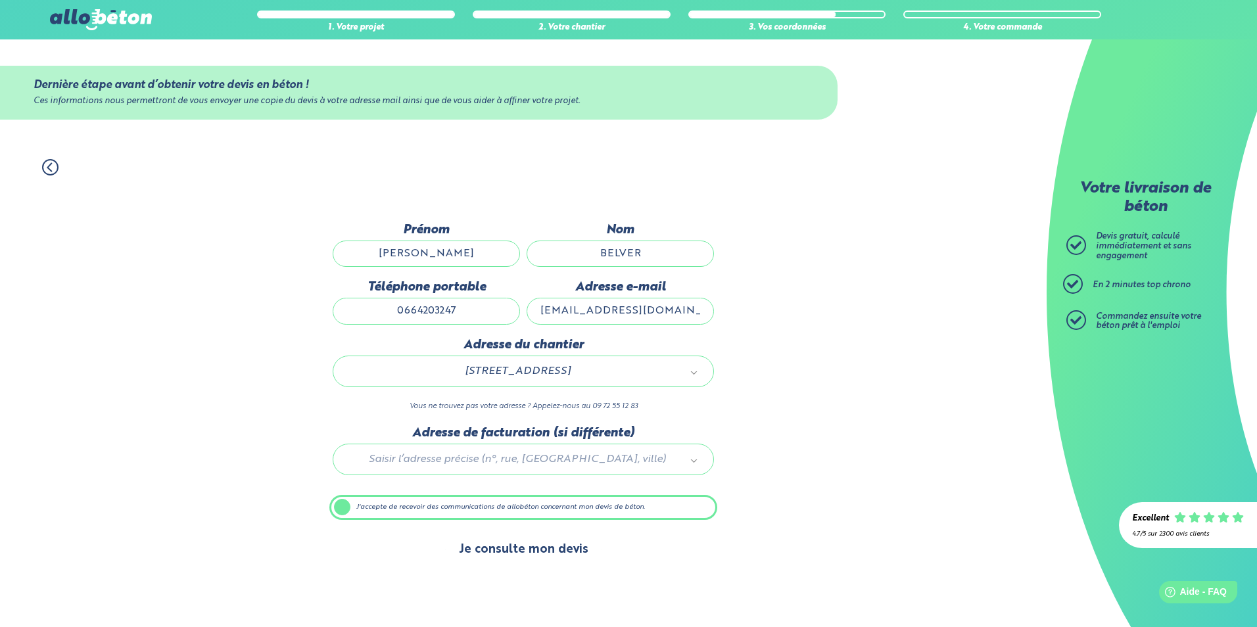
click at [528, 555] on button "Je consulte mon devis" at bounding box center [524, 550] width 156 height 34
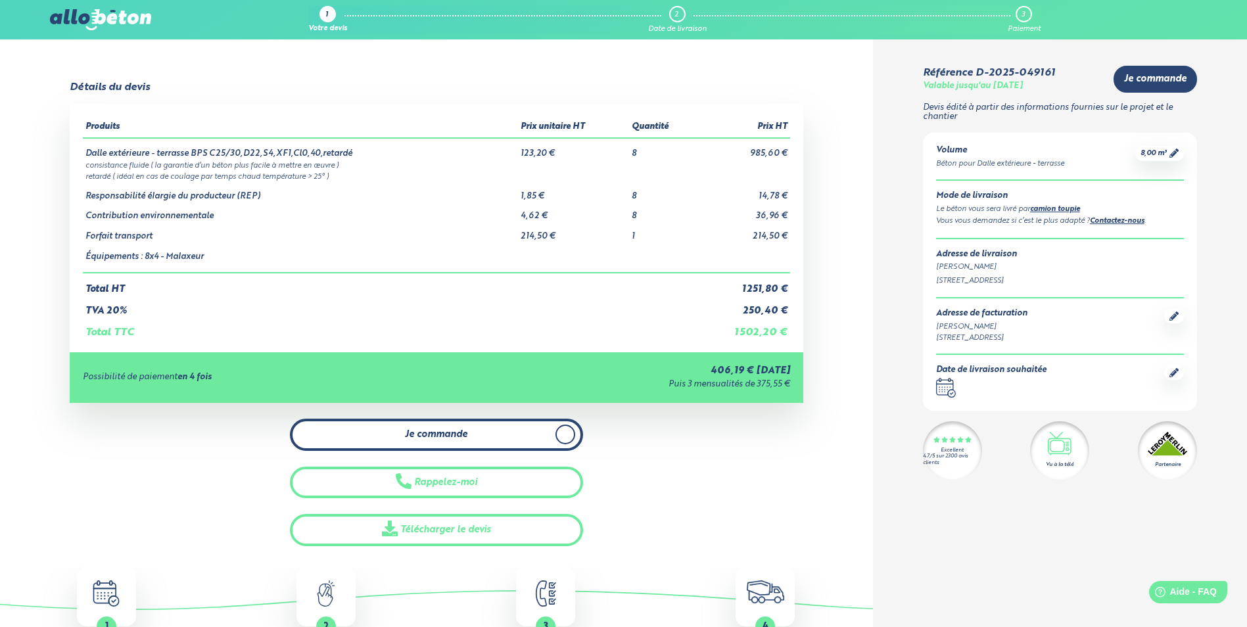
click at [477, 435] on link "Je commande" at bounding box center [436, 435] width 293 height 32
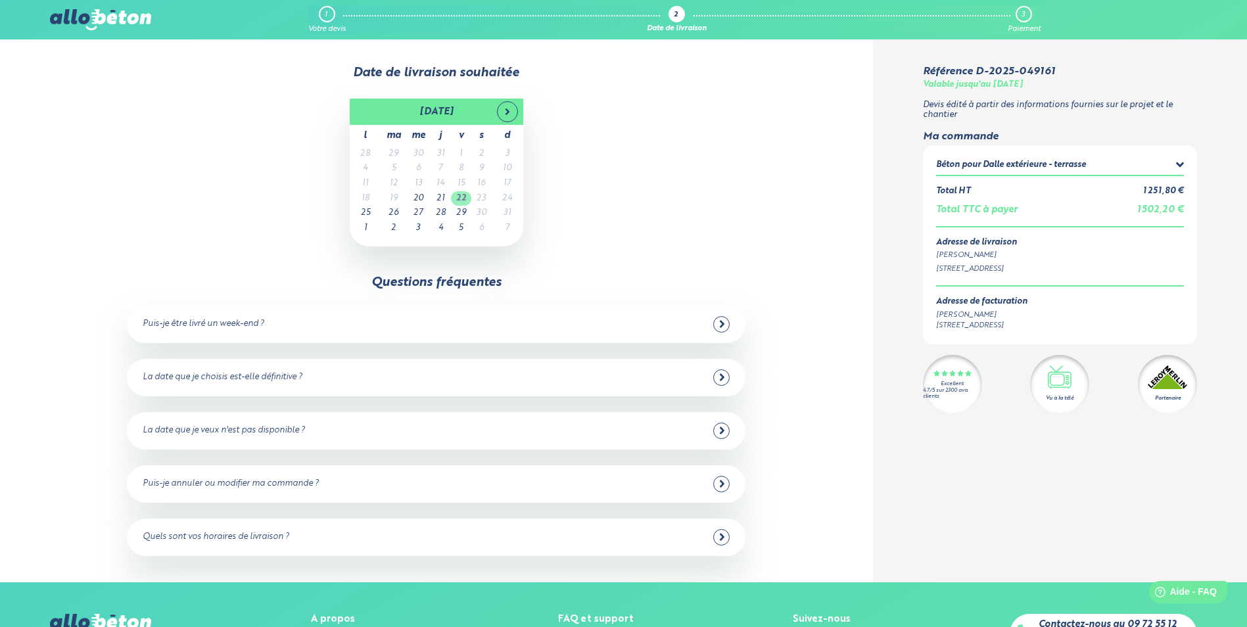
click at [461, 201] on td "22" at bounding box center [461, 198] width 20 height 15
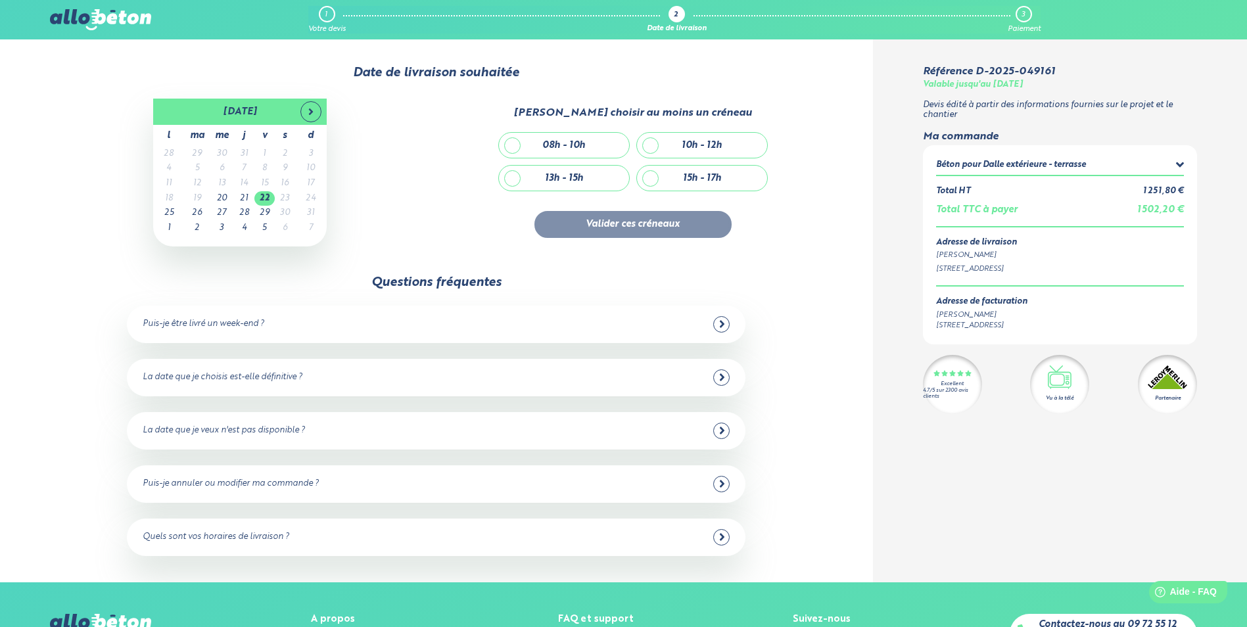
click at [677, 175] on div "15h - 17h" at bounding box center [702, 178] width 130 height 25
checkbox input "true"
click at [724, 377] on icon at bounding box center [722, 377] width 5 height 7
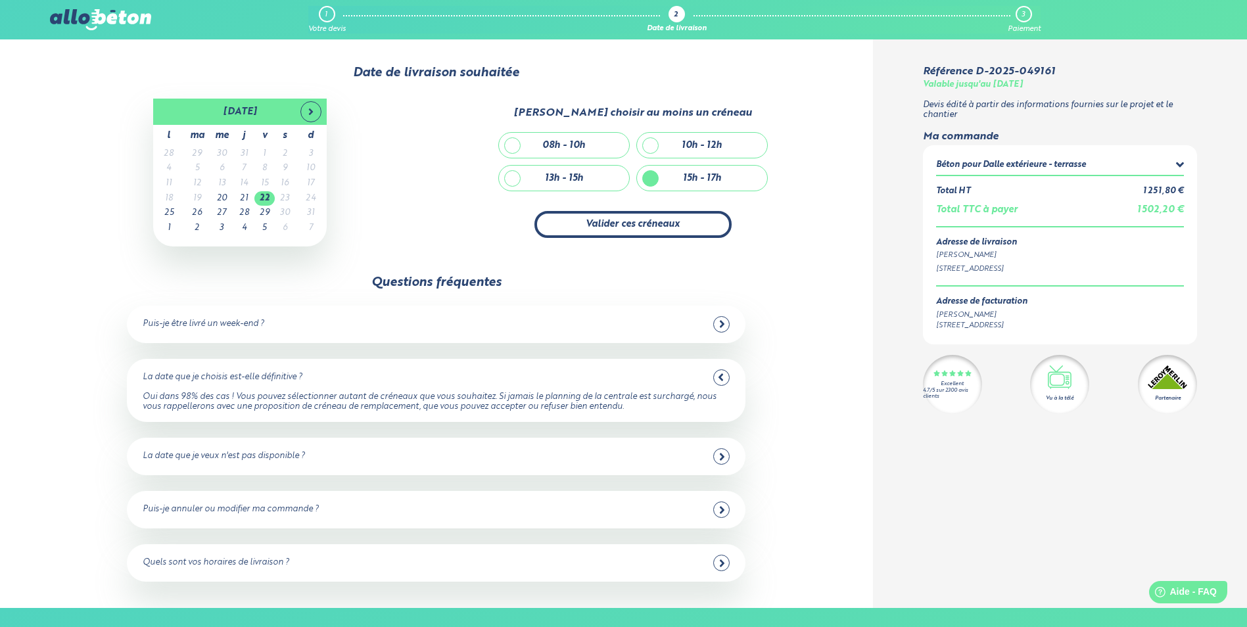
click at [643, 226] on button "Valider ces créneaux" at bounding box center [632, 224] width 197 height 27
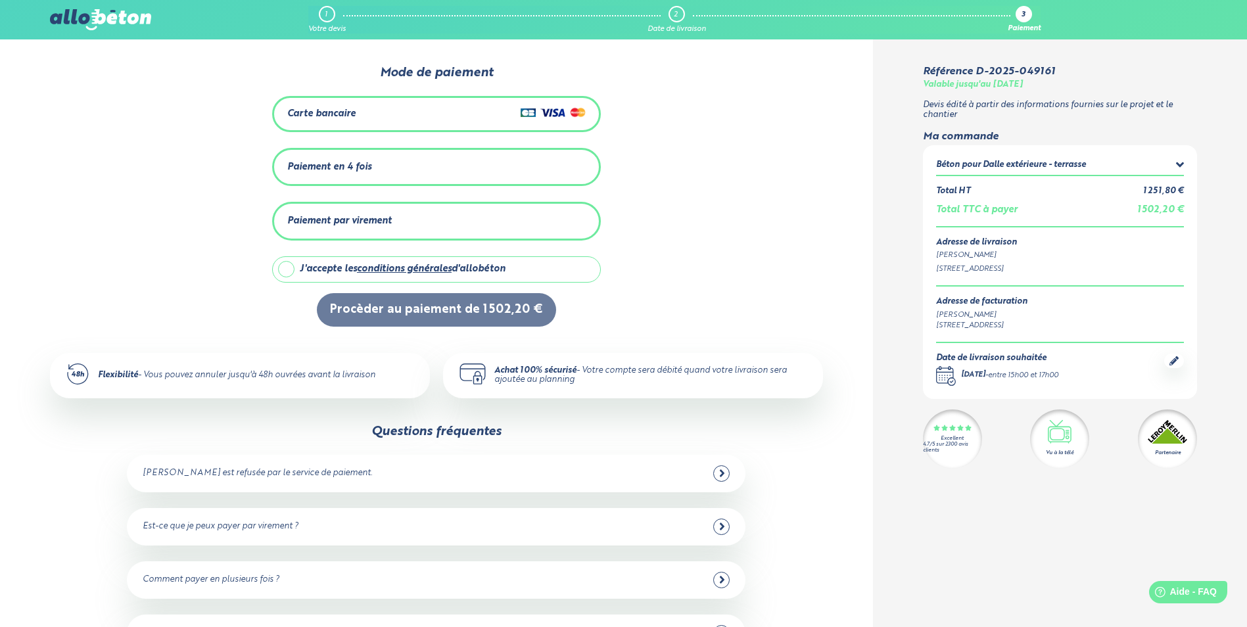
click at [398, 166] on div "Paiement en 4 fois" at bounding box center [436, 167] width 298 height 22
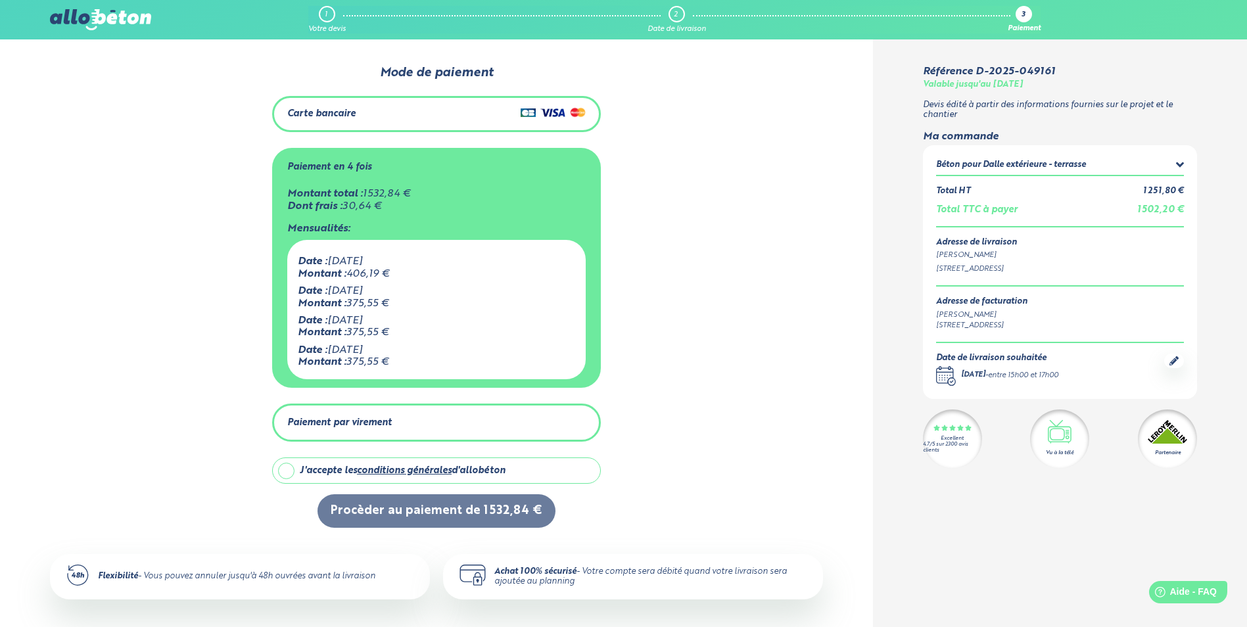
click at [401, 118] on div "Carte bancaire" at bounding box center [436, 114] width 298 height 19
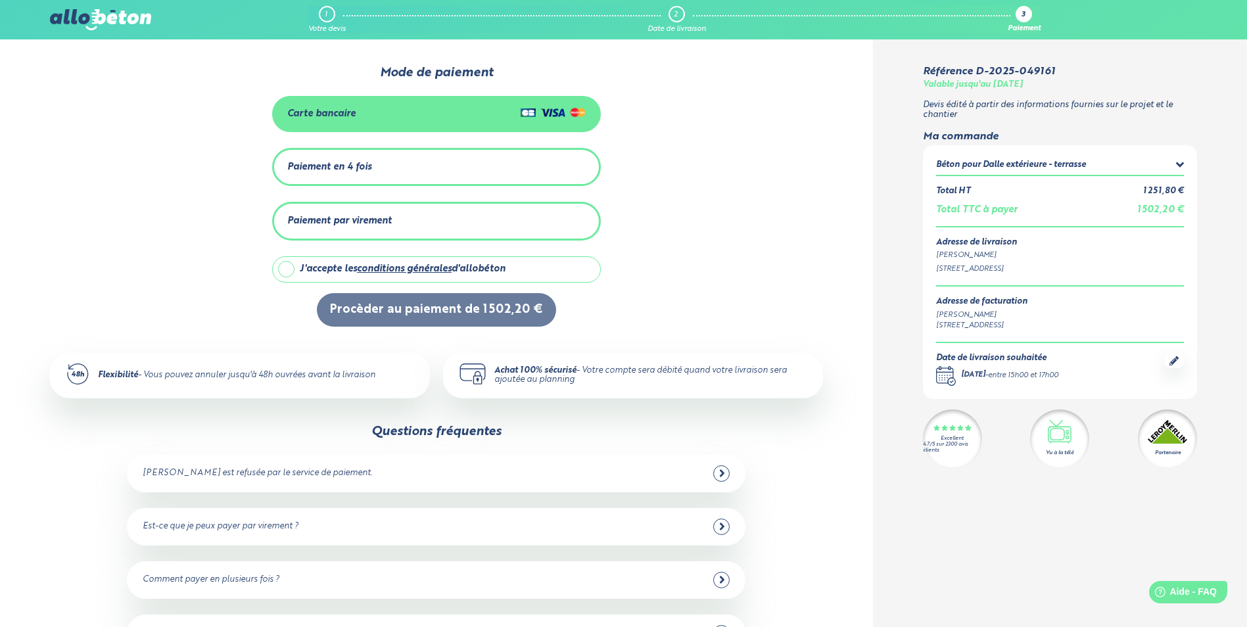
click at [365, 118] on div "Carte bancaire" at bounding box center [436, 114] width 298 height 19
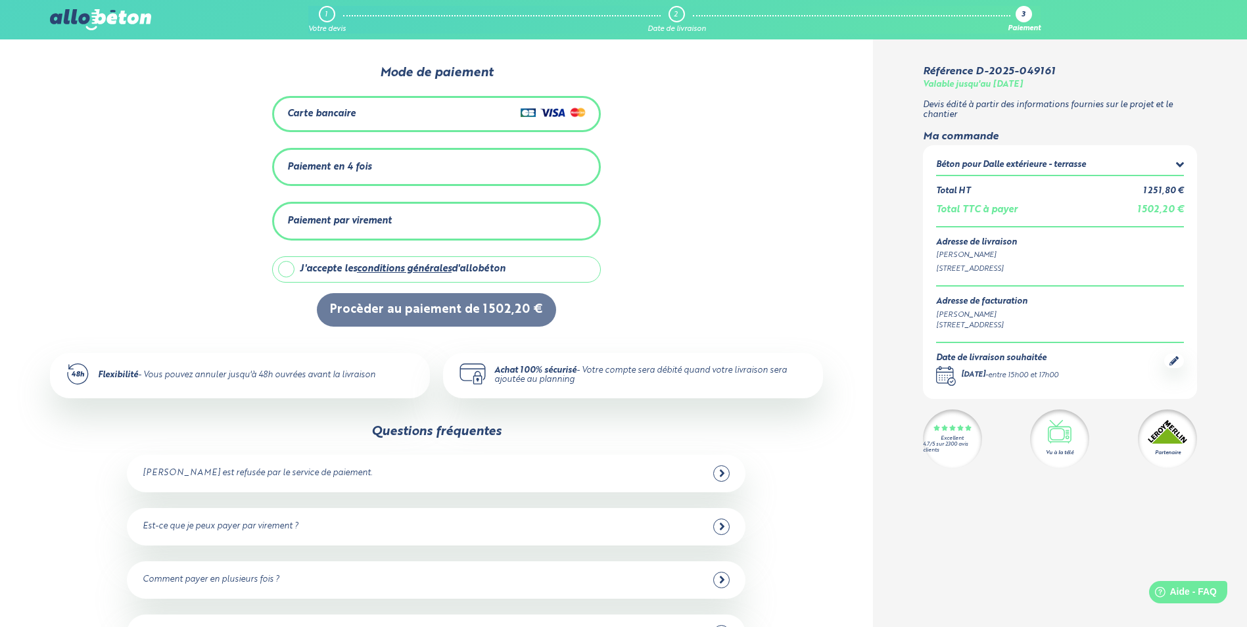
click at [346, 108] on div "Carte bancaire" at bounding box center [321, 113] width 68 height 11
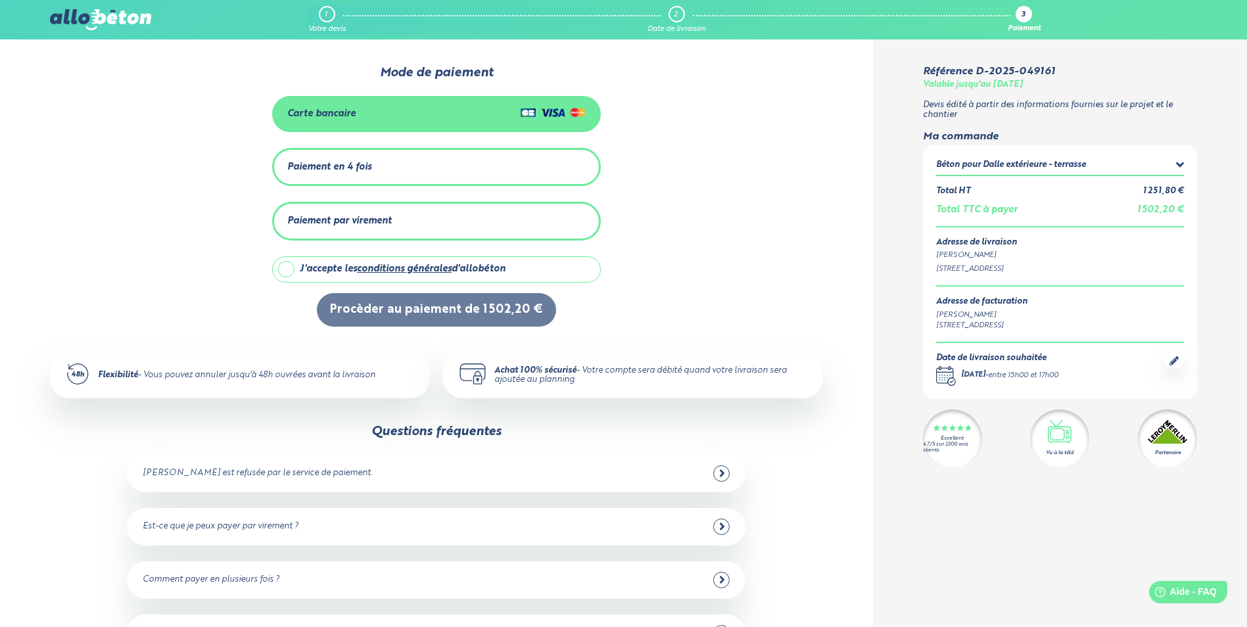
click at [288, 264] on label "J'accepte les conditions générales d'allobéton" at bounding box center [436, 269] width 329 height 26
checkbox input "true"
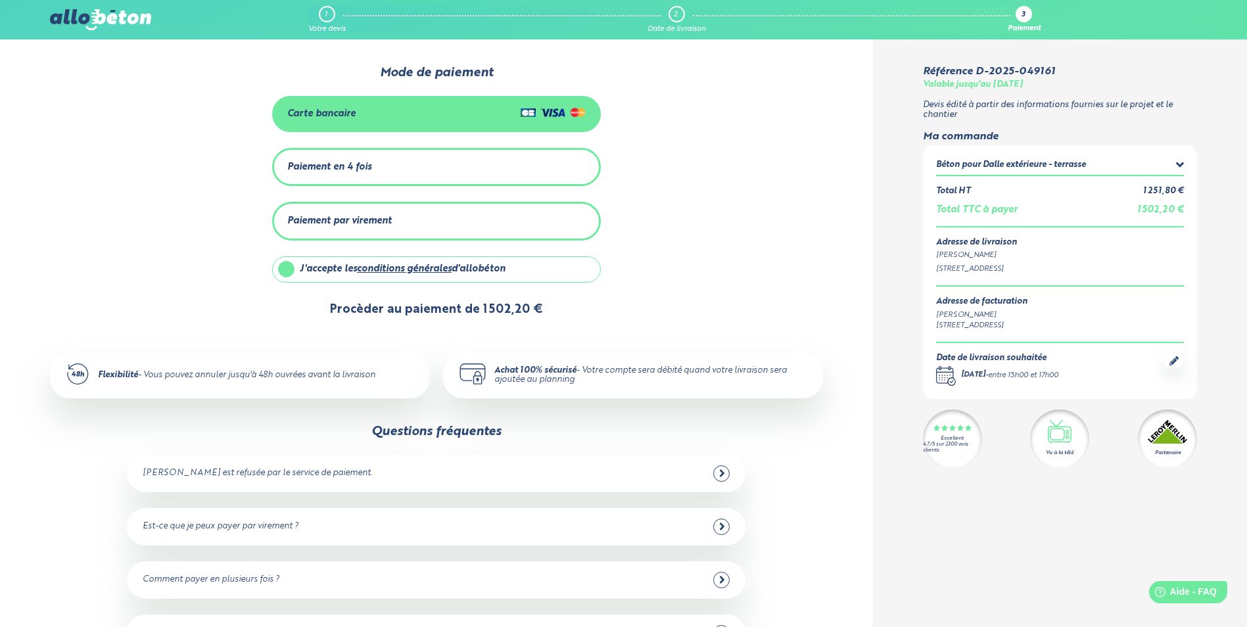
click at [419, 309] on button "Procèder au paiement de 1 502,20 €" at bounding box center [436, 310] width 239 height 34
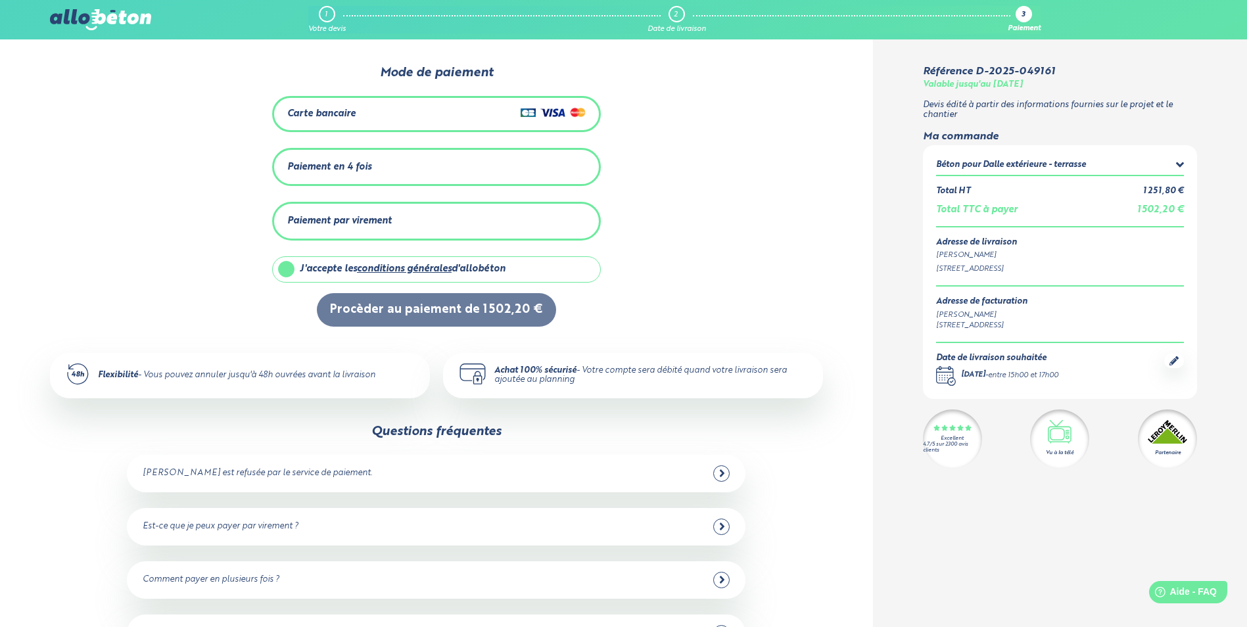
click at [454, 121] on div "Carte bancaire" at bounding box center [436, 114] width 298 height 19
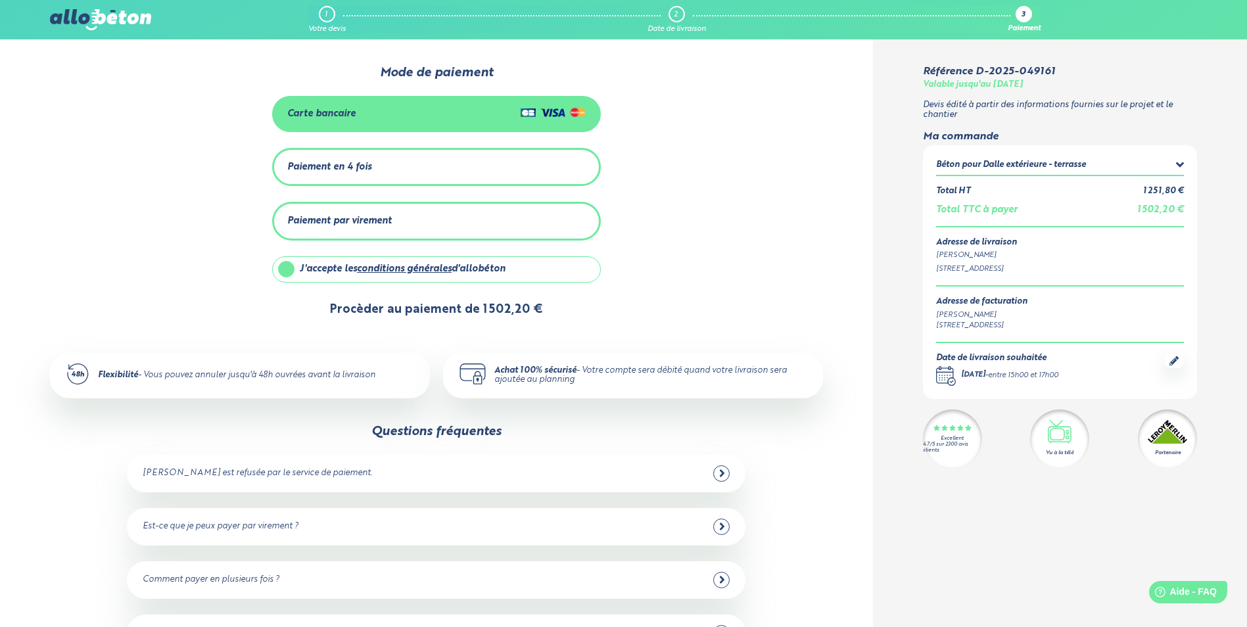
click at [467, 312] on button "Procèder au paiement de 1 502,20 €" at bounding box center [436, 310] width 239 height 34
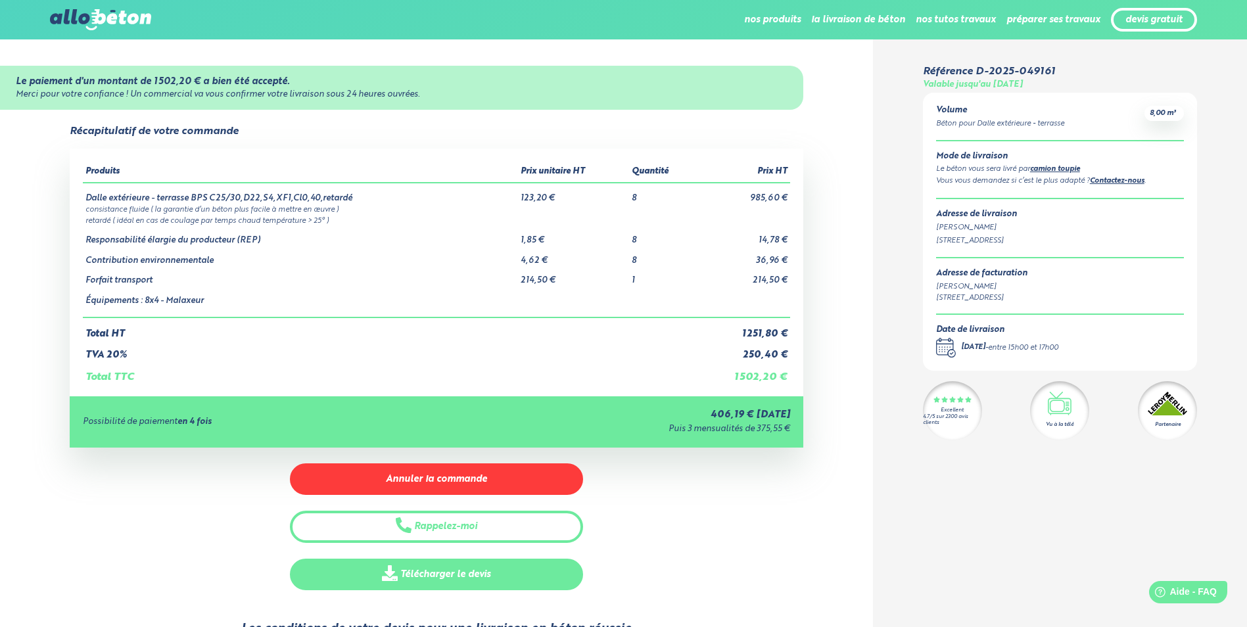
click at [471, 576] on link "Télécharger le devis" at bounding box center [436, 575] width 293 height 32
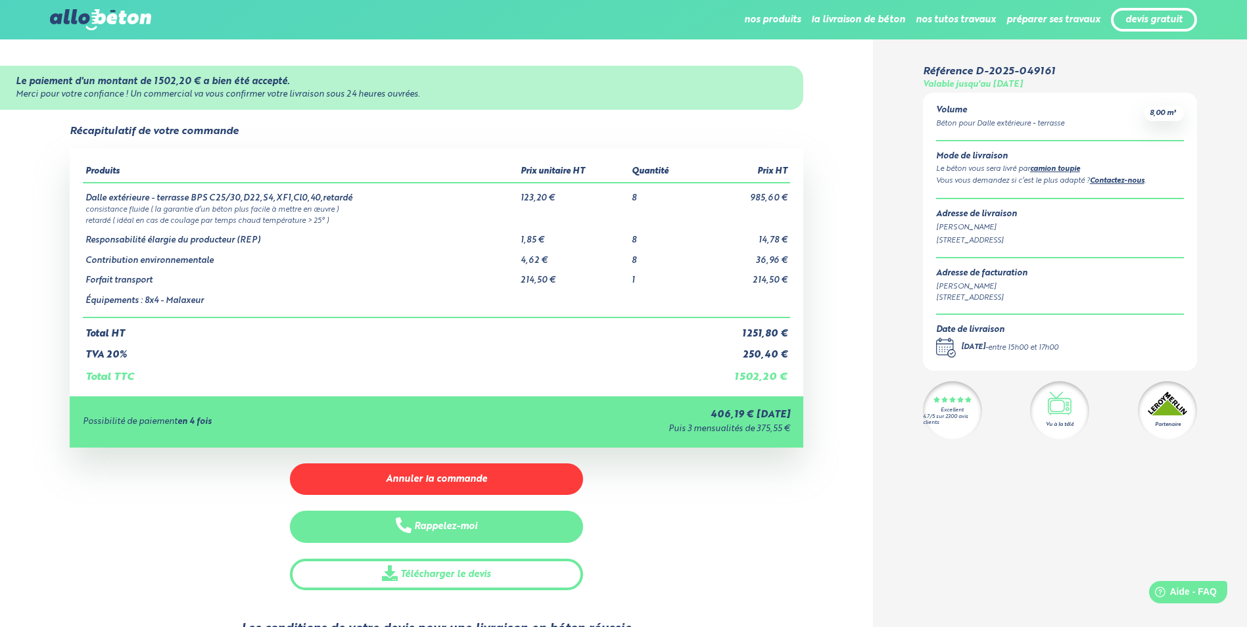
click at [544, 521] on button "Rappelez-moi" at bounding box center [436, 527] width 293 height 32
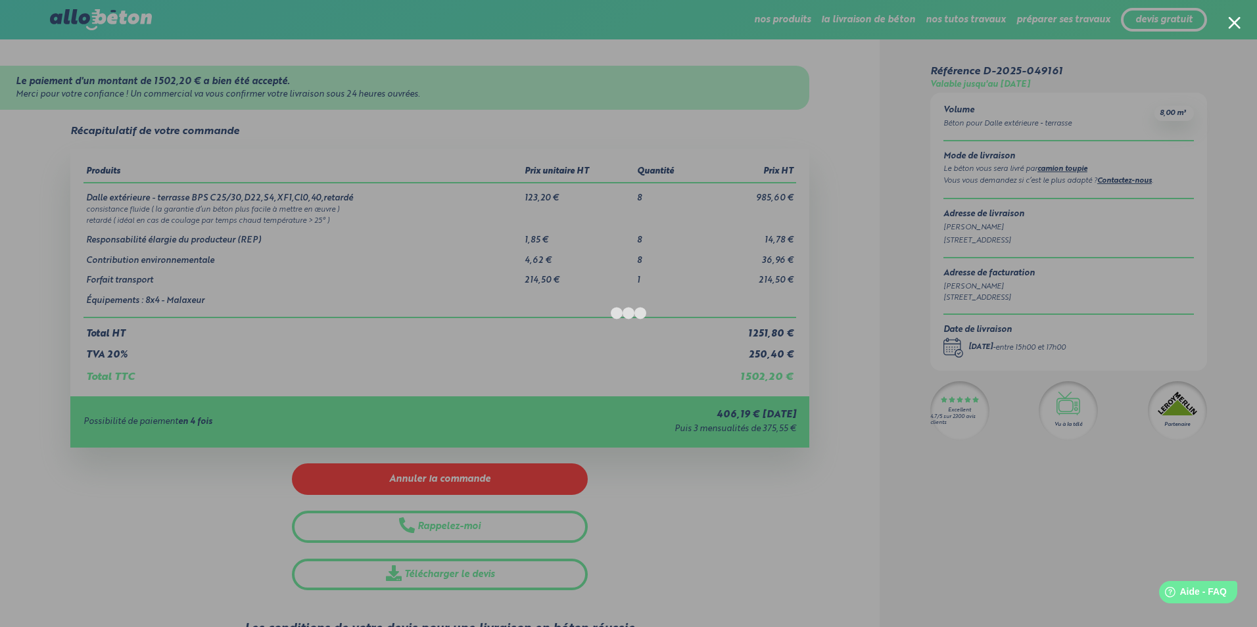
click at [283, 145] on div at bounding box center [628, 313] width 1257 height 627
